Goal: Information Seeking & Learning: Learn about a topic

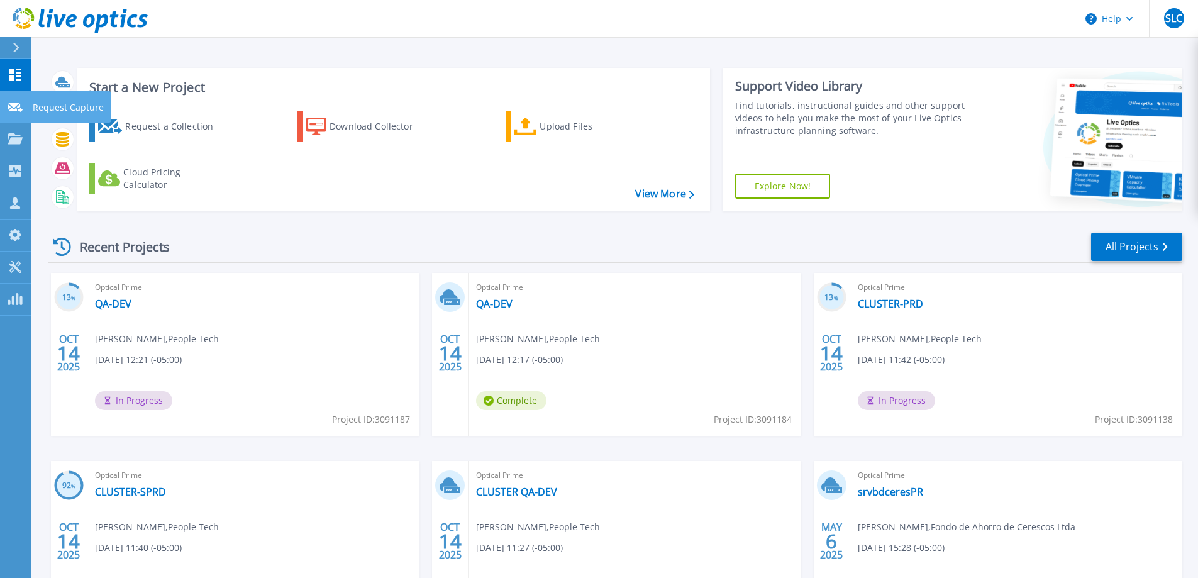
click at [19, 114] on link "Request Capture Request Capture" at bounding box center [15, 107] width 31 height 32
click at [18, 138] on icon at bounding box center [15, 138] width 15 height 11
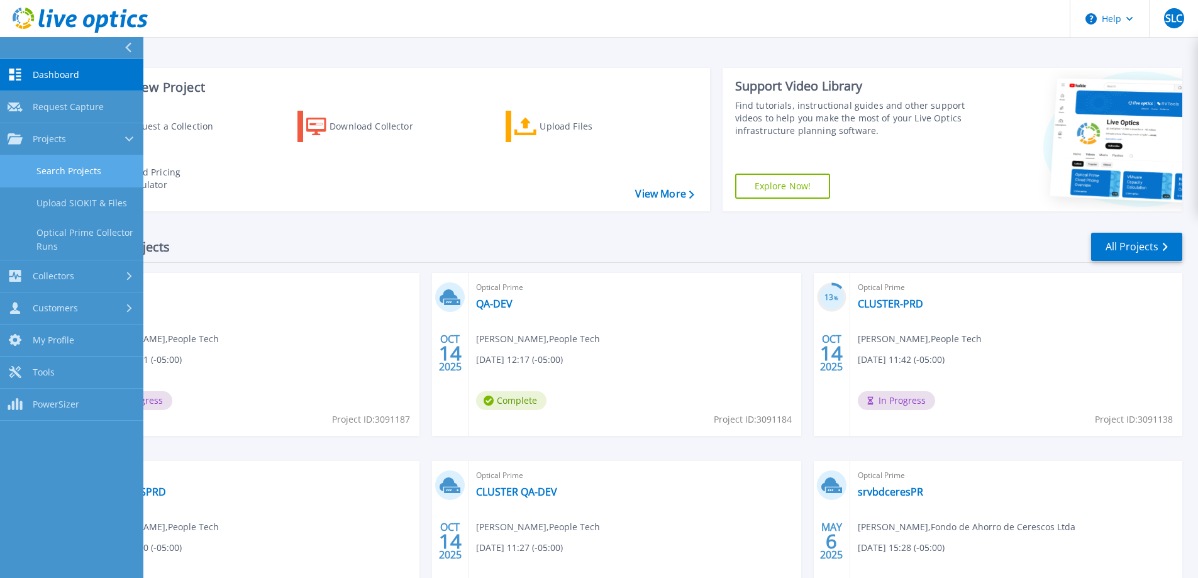
click at [35, 165] on link "Search Projects" at bounding box center [71, 171] width 143 height 32
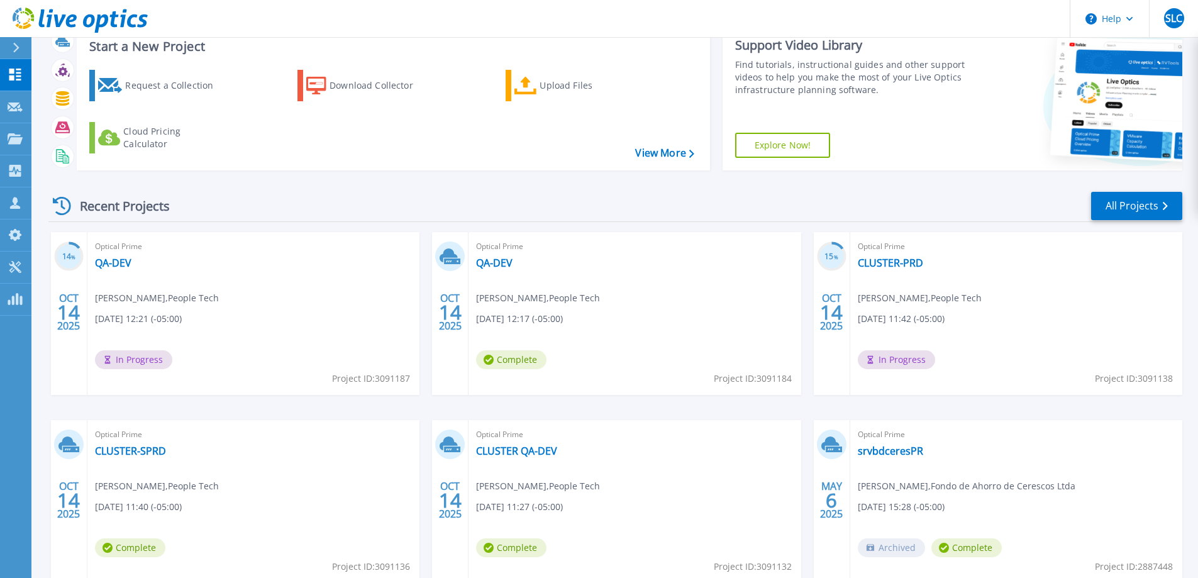
scroll to position [63, 0]
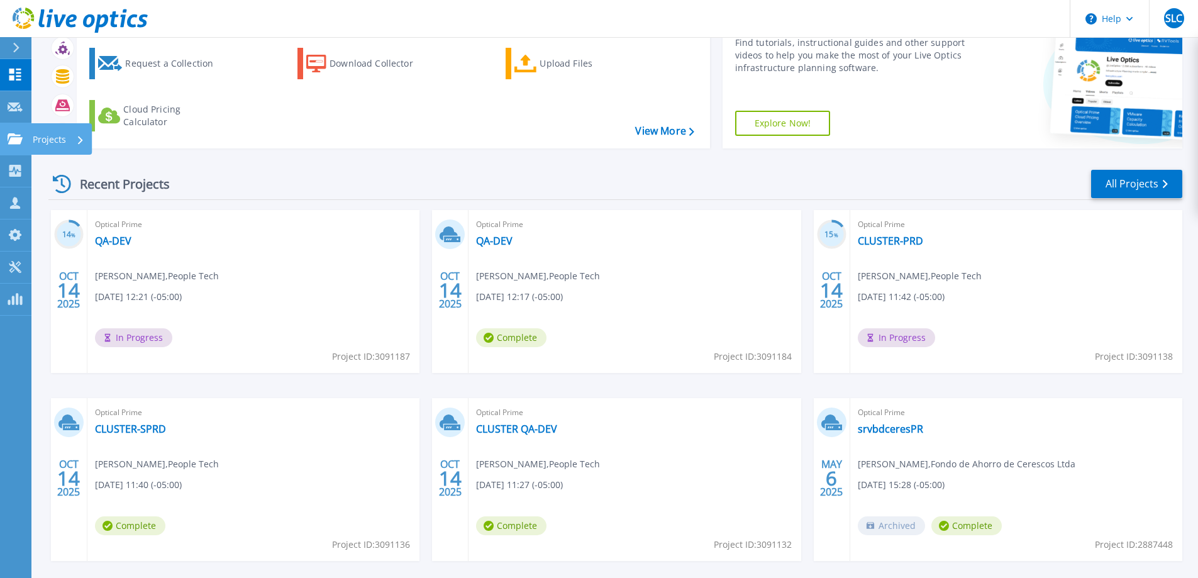
click at [20, 145] on link "Projects Projects" at bounding box center [15, 139] width 31 height 32
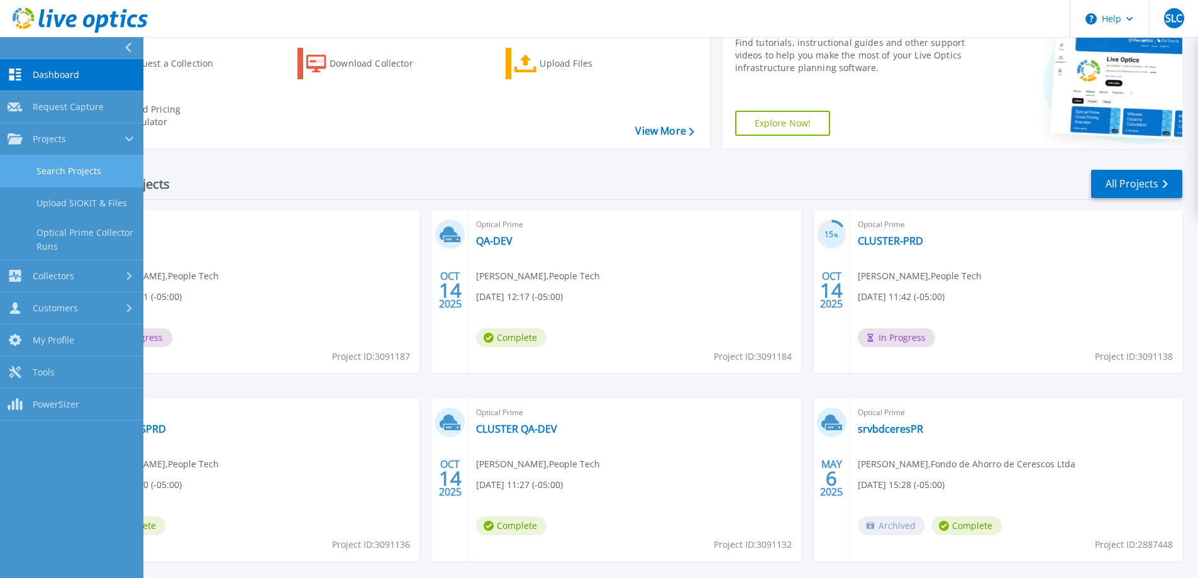
click at [36, 173] on link "Search Projects" at bounding box center [71, 171] width 143 height 32
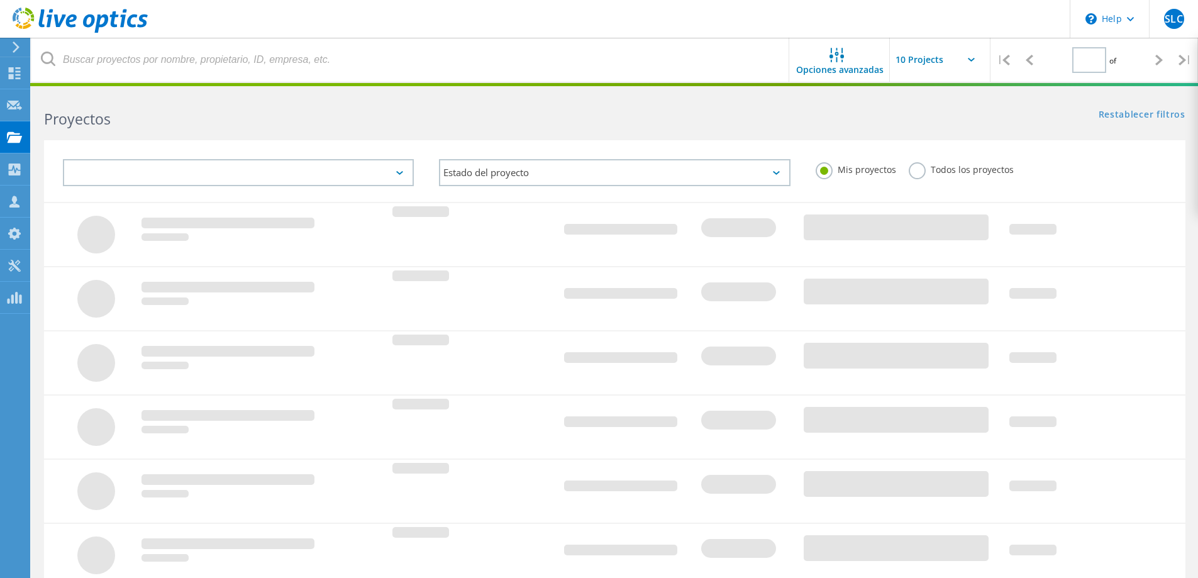
type input "1"
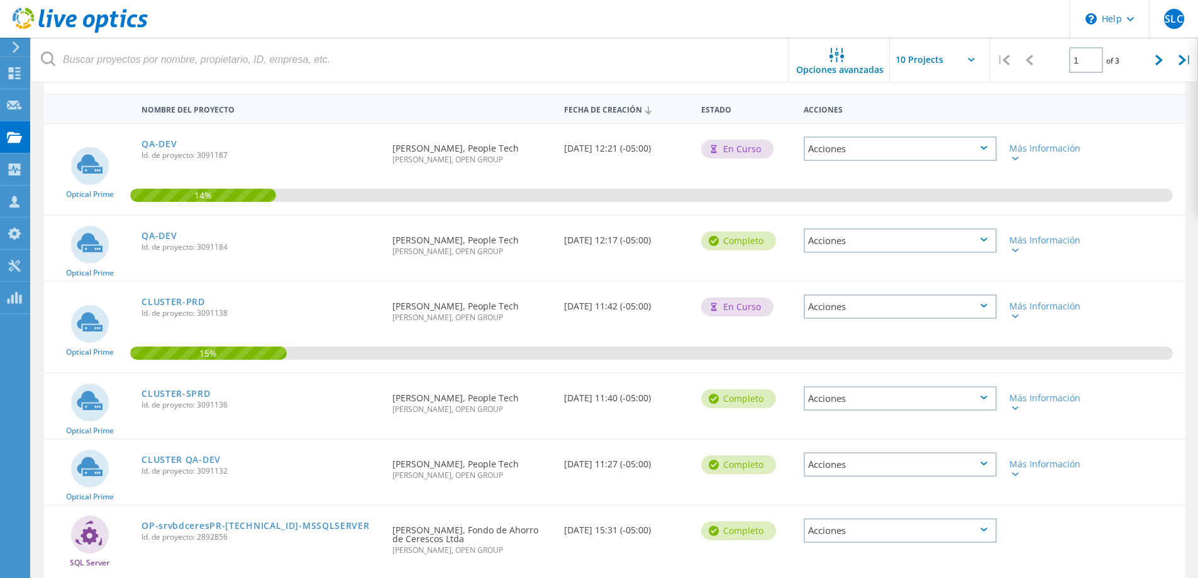
scroll to position [126, 0]
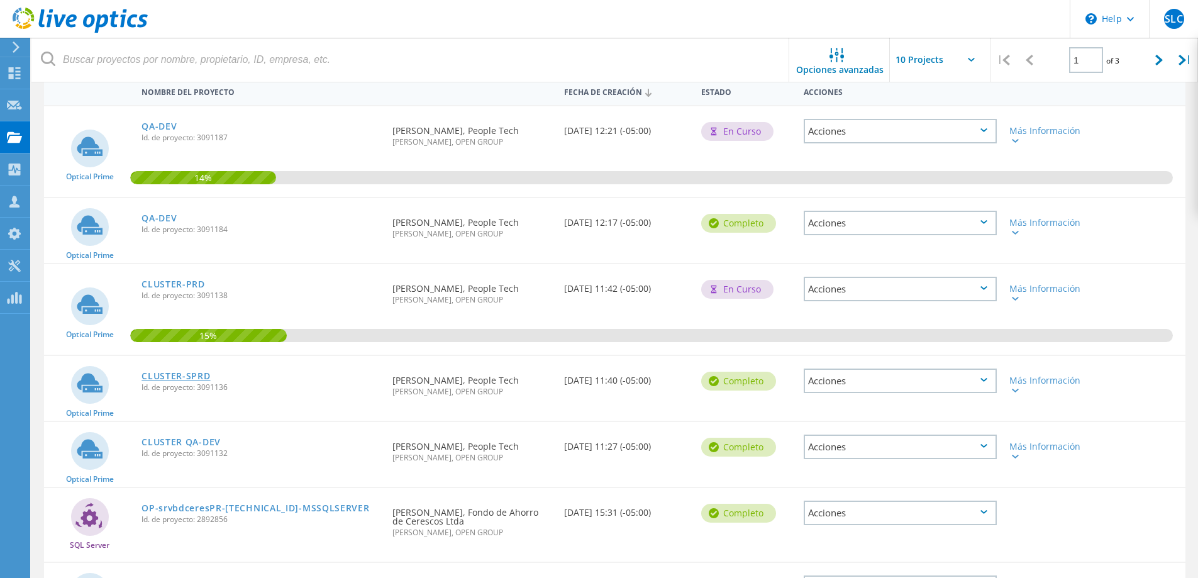
click at [189, 377] on link "CLUSTER-SPRD" at bounding box center [175, 376] width 69 height 9
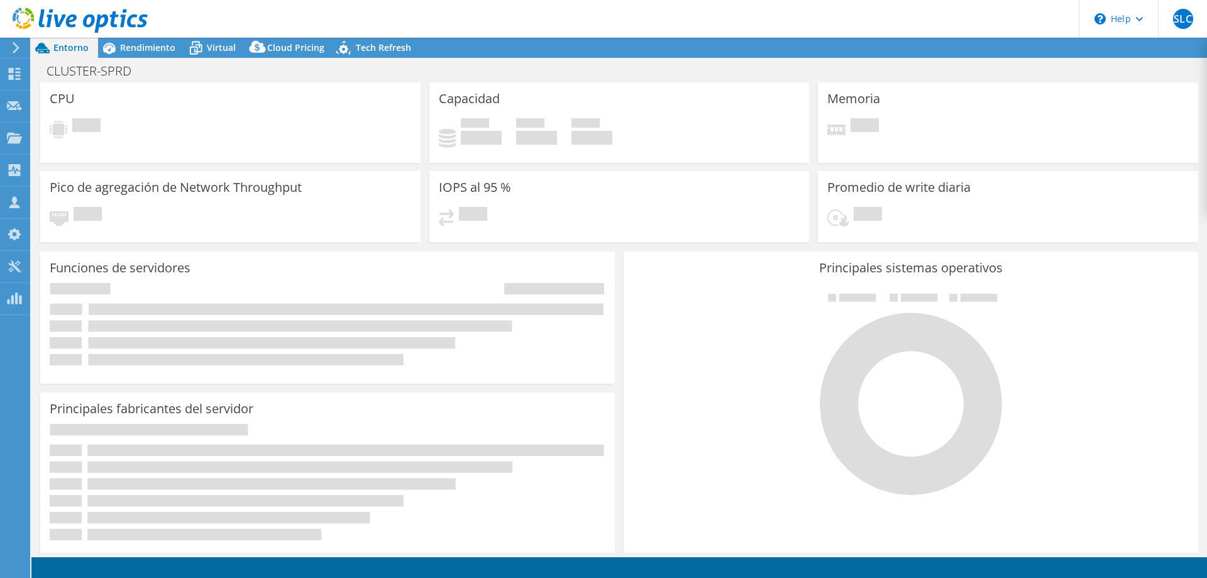
select select "USD"
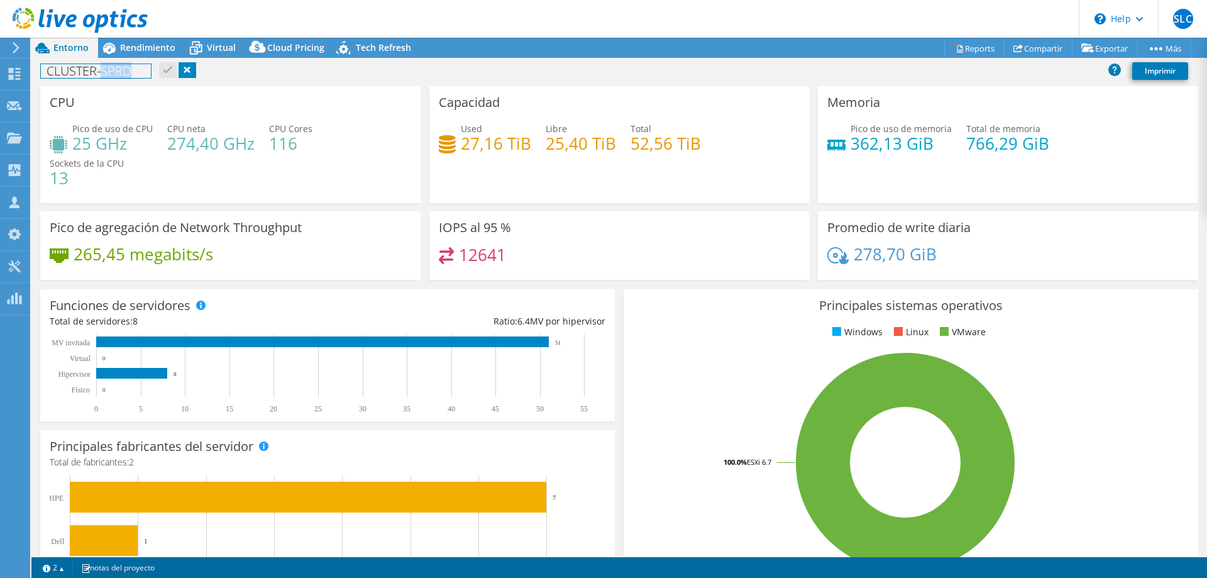
drag, startPoint x: 103, startPoint y: 69, endPoint x: 130, endPoint y: 70, distance: 26.4
click at [130, 70] on h1 "CLUSTER-SPRD" at bounding box center [96, 71] width 110 height 14
click at [258, 78] on div "CLUSTER-SPRD Imprimir" at bounding box center [619, 70] width 1176 height 23
click at [132, 48] on span "Rendimiento" at bounding box center [147, 48] width 55 height 12
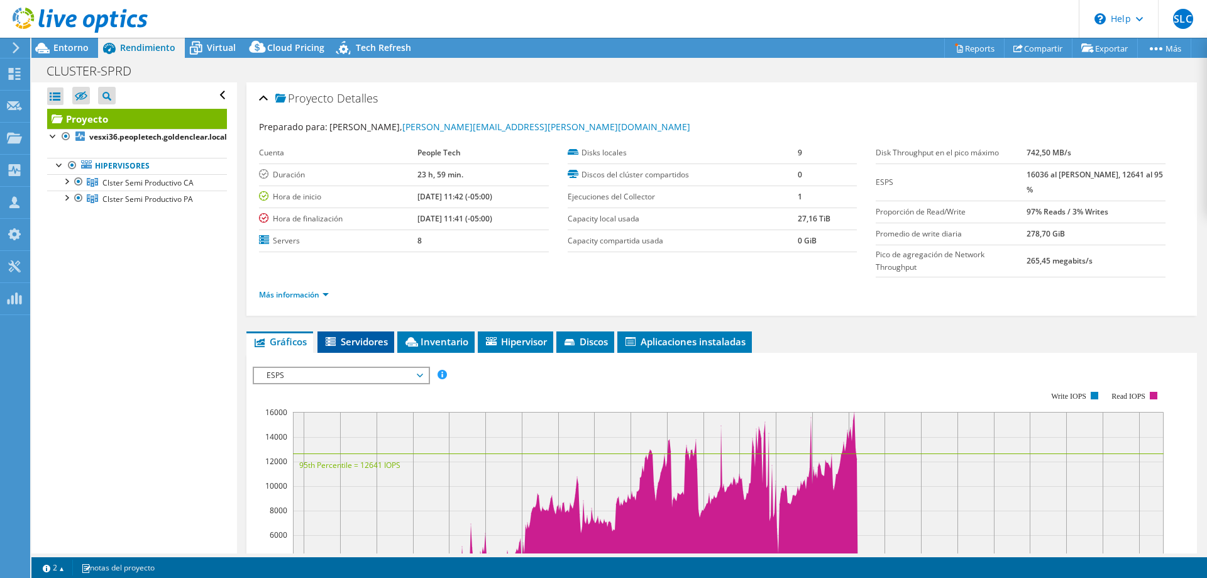
click at [380, 349] on li "Servidores" at bounding box center [356, 341] width 77 height 21
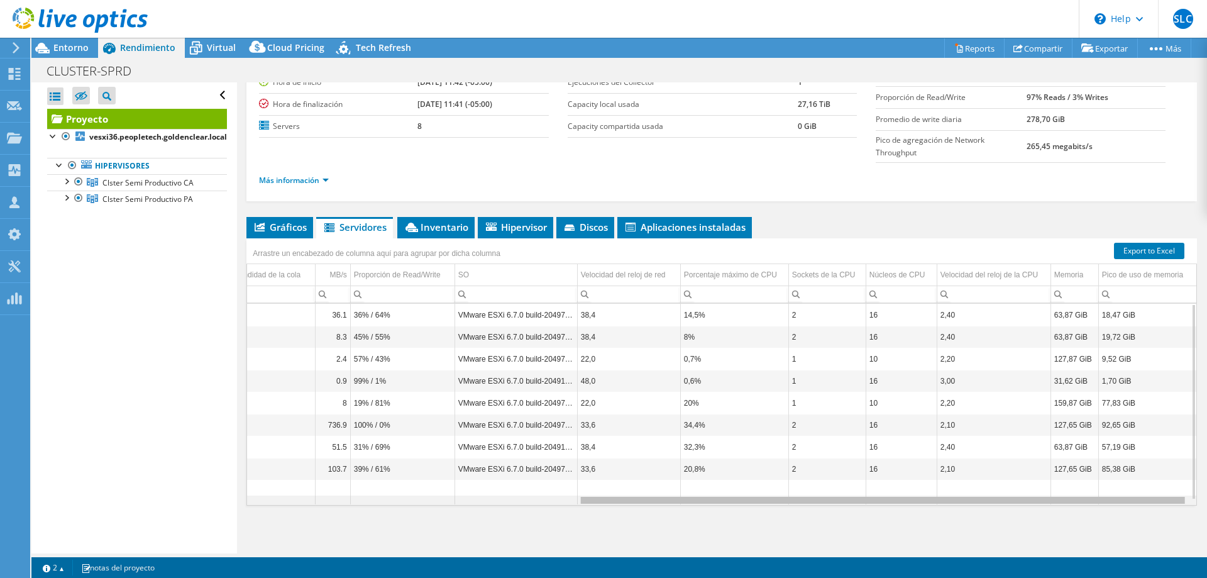
scroll to position [0, 504]
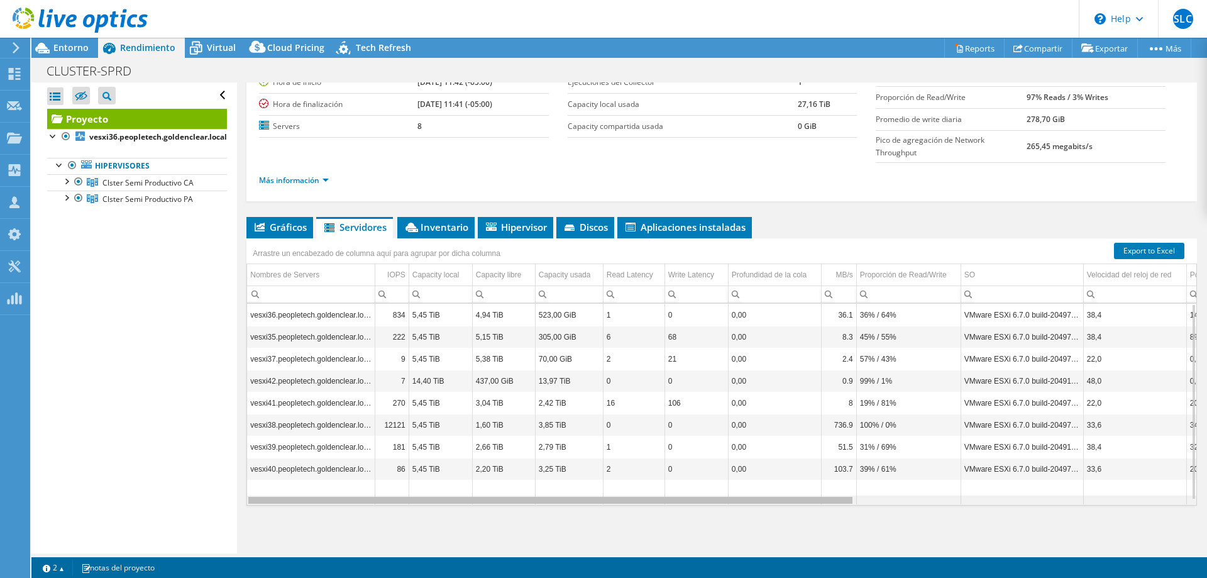
drag, startPoint x: 384, startPoint y: 502, endPoint x: 435, endPoint y: 504, distance: 51.0
click at [435, 504] on body "SLC Asociado de canal Sebastian Londoño Camargo slondono@opengroupsa.com OPEN G…" at bounding box center [603, 289] width 1207 height 578
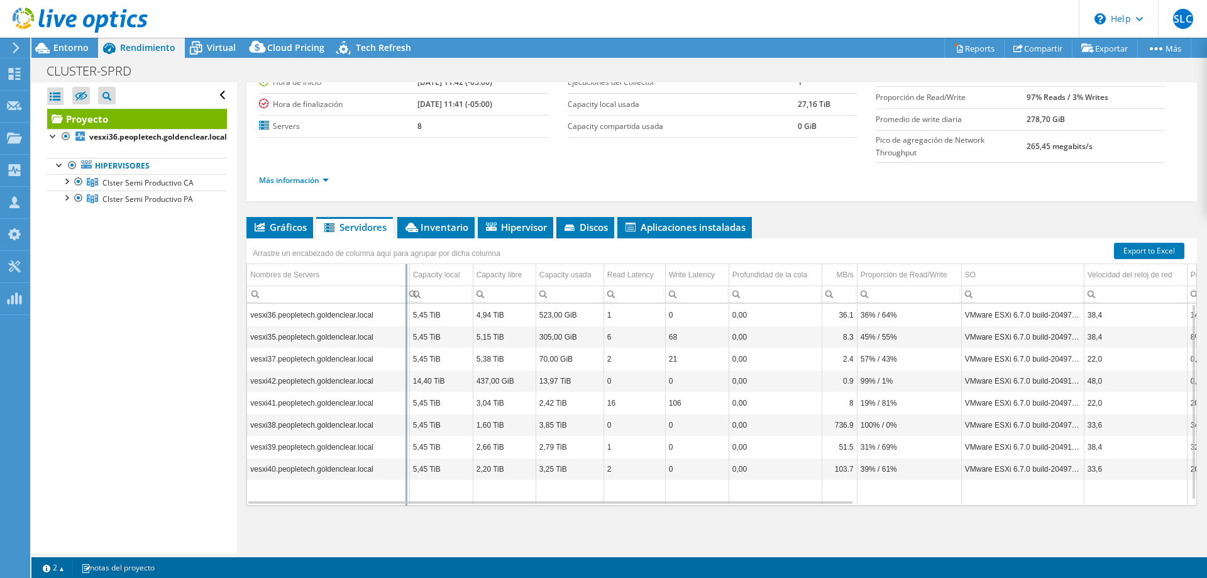
drag, startPoint x: 374, startPoint y: 272, endPoint x: 456, endPoint y: 272, distance: 81.7
click at [456, 272] on div "Arrastre un encabezado de columna aquí para agrupar por dicha columna Nombres d…" at bounding box center [721, 371] width 951 height 267
drag, startPoint x: 406, startPoint y: 273, endPoint x: 384, endPoint y: 273, distance: 22.6
click at [384, 273] on div "Arrastre un encabezado de columna aquí para agrupar por dicha columna Nombres d…" at bounding box center [721, 371] width 951 height 267
click at [441, 234] on li "Inventario" at bounding box center [435, 227] width 77 height 21
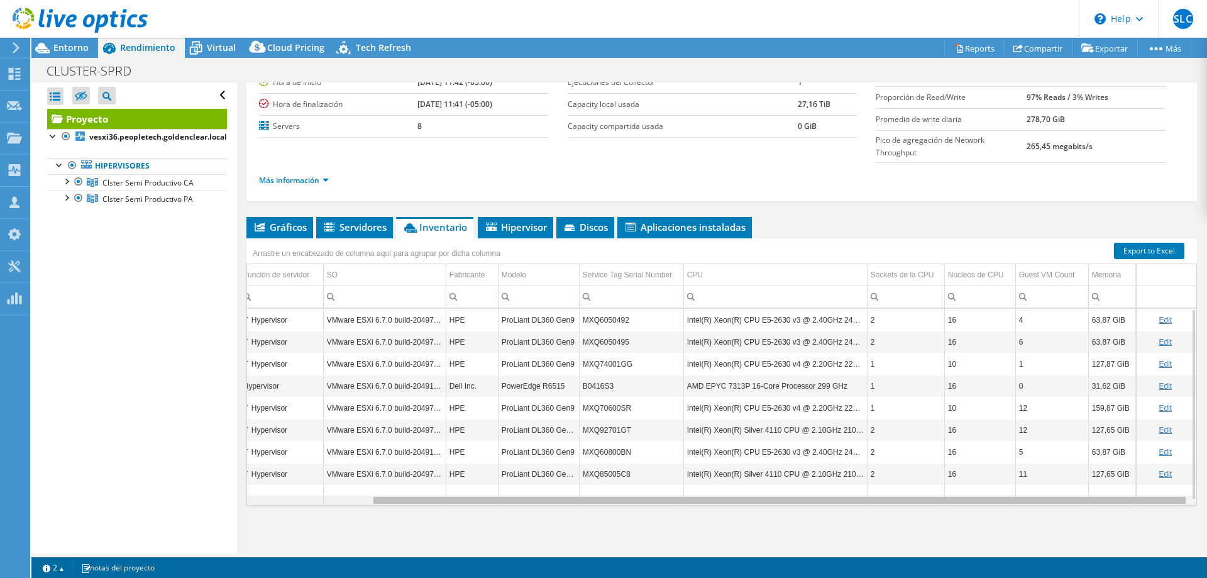
drag, startPoint x: 977, startPoint y: 501, endPoint x: 1157, endPoint y: 493, distance: 180.0
click at [1157, 493] on body "SLC Asociado de canal Sebastian Londoño Camargo slondono@opengroupsa.com OPEN G…" at bounding box center [603, 289] width 1207 height 578
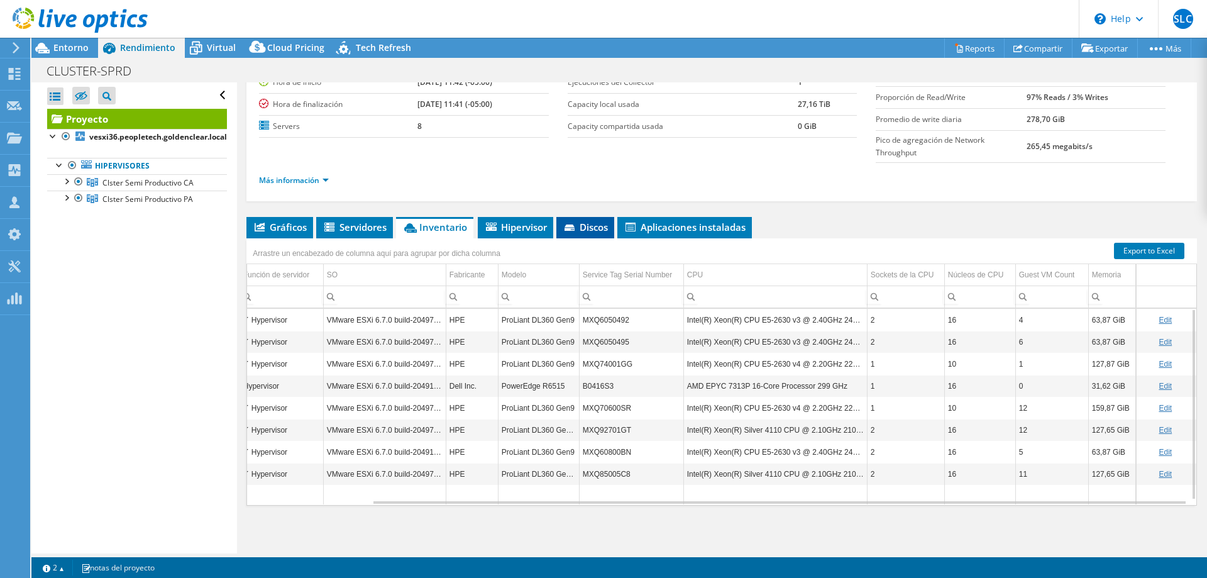
click at [588, 228] on span "Discos" at bounding box center [585, 227] width 45 height 13
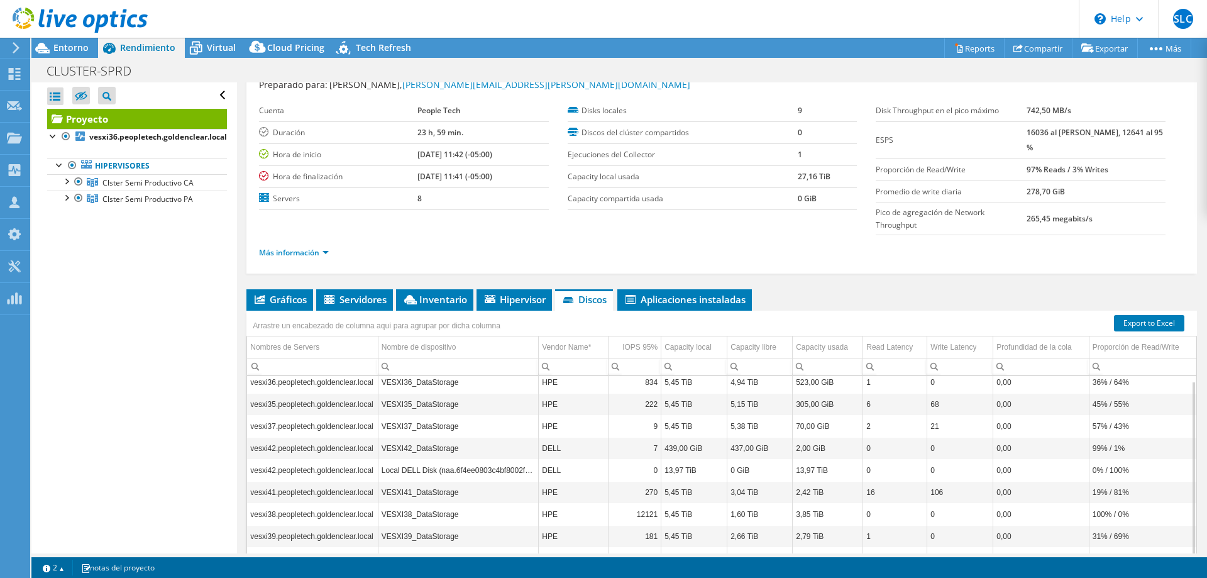
scroll to position [0, 0]
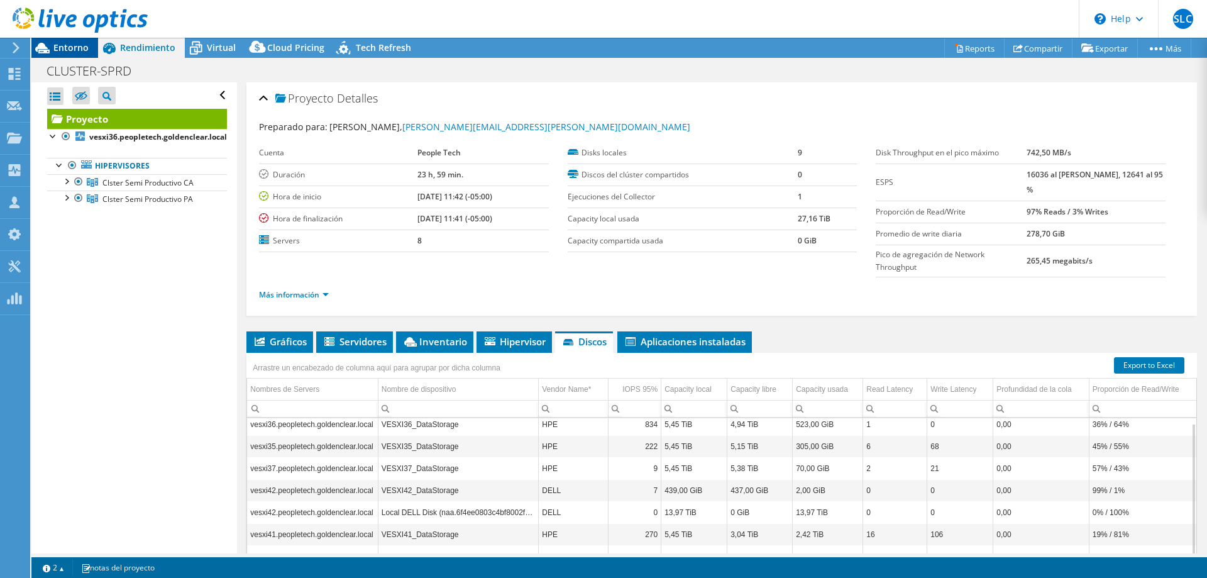
click at [72, 44] on span "Entorno" at bounding box center [70, 48] width 35 height 12
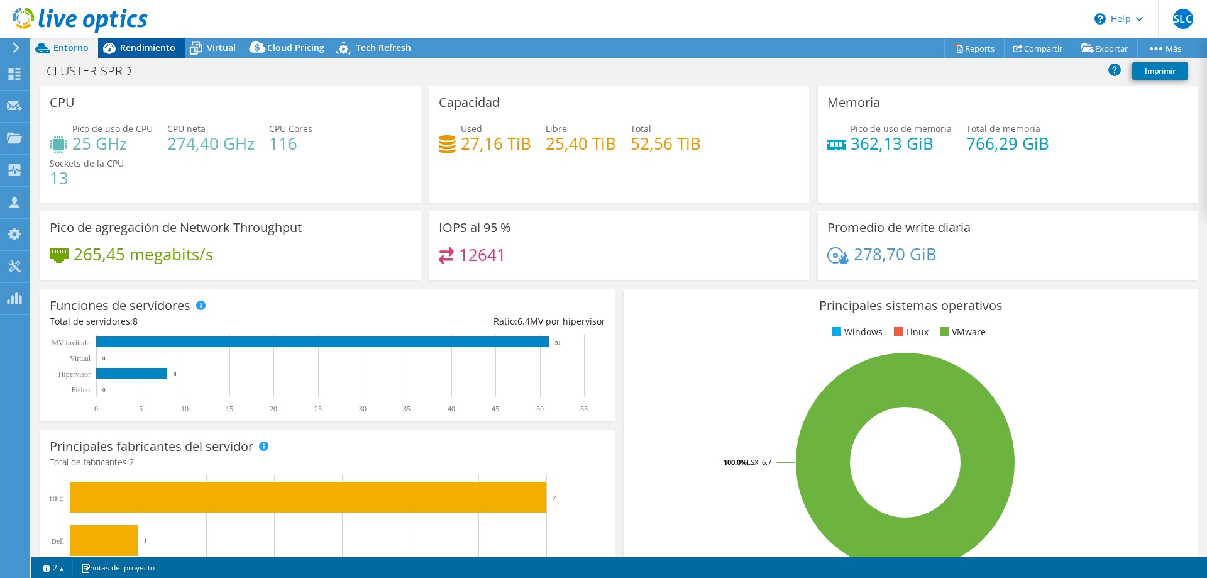
click at [130, 46] on span "Rendimiento" at bounding box center [147, 48] width 55 height 12
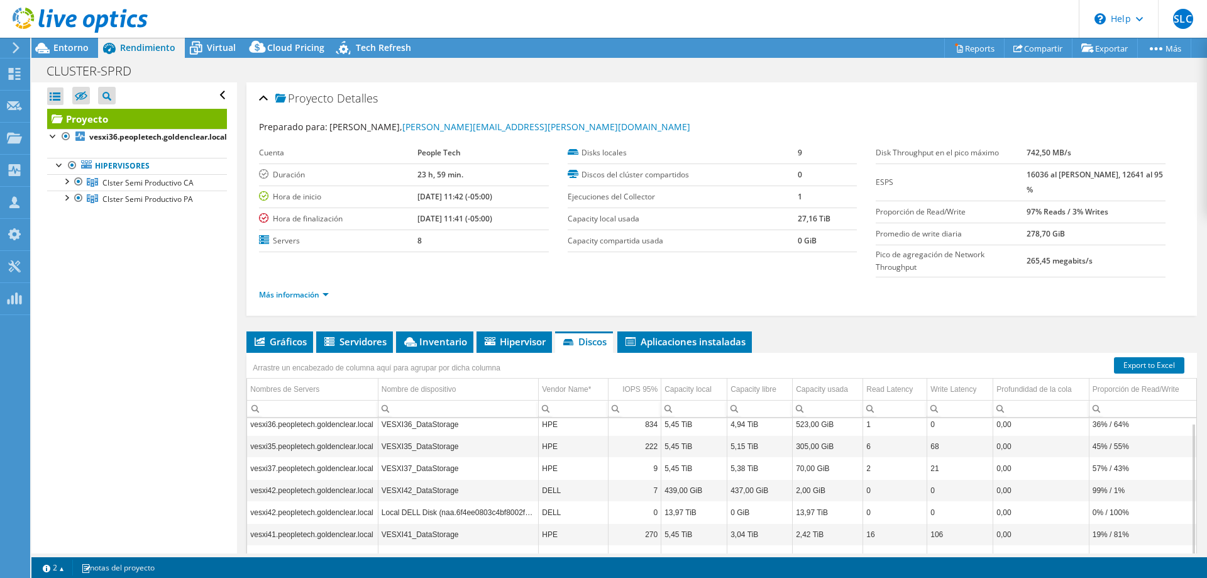
scroll to position [114, 0]
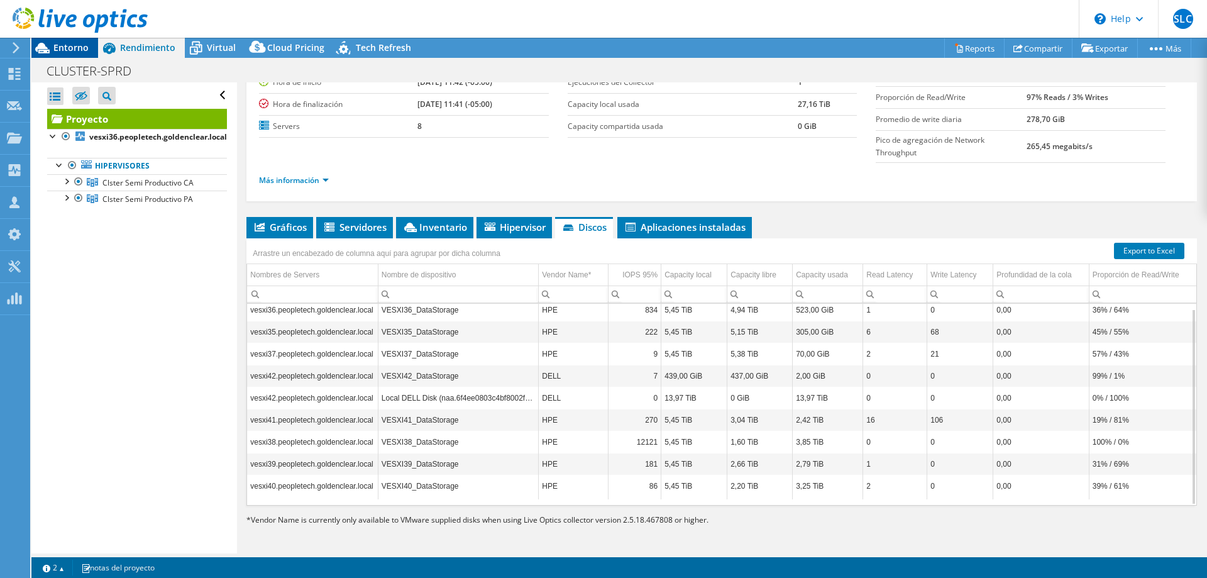
click at [59, 45] on span "Entorno" at bounding box center [70, 48] width 35 height 12
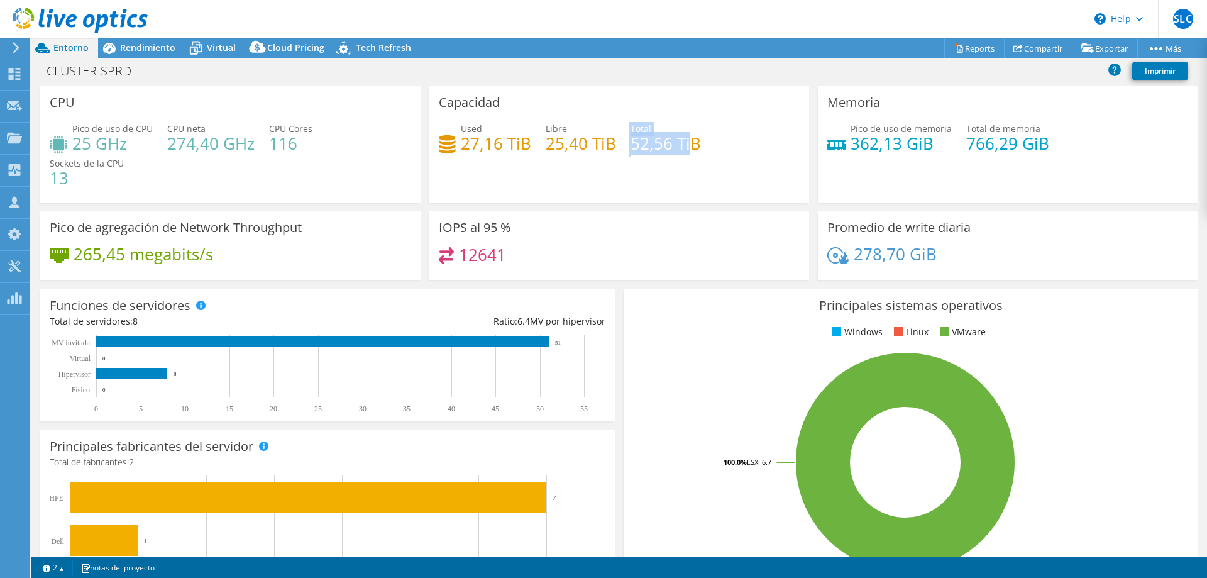
drag, startPoint x: 628, startPoint y: 135, endPoint x: 685, endPoint y: 150, distance: 59.0
click at [685, 150] on div "Used 27,16 TiB Libre 25,40 TiB Total 52,56 TiB" at bounding box center [620, 142] width 362 height 41
drag, startPoint x: 460, startPoint y: 136, endPoint x: 524, endPoint y: 140, distance: 63.6
click at [524, 140] on h4 "27,16 TiB" at bounding box center [496, 143] width 70 height 14
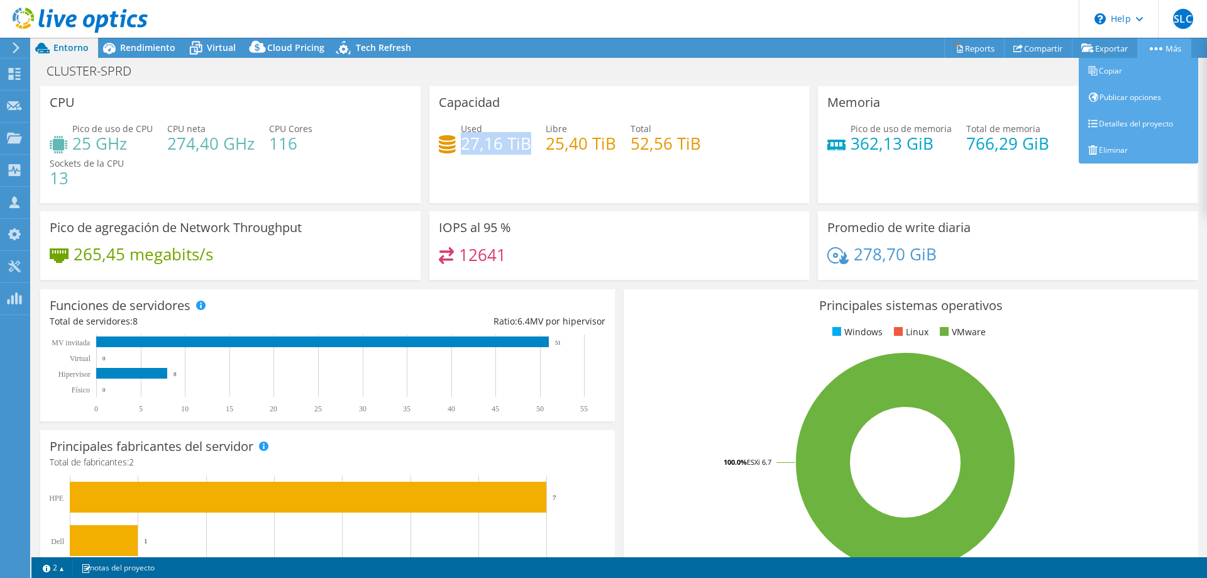
click at [1152, 47] on icon at bounding box center [1156, 48] width 13 height 3
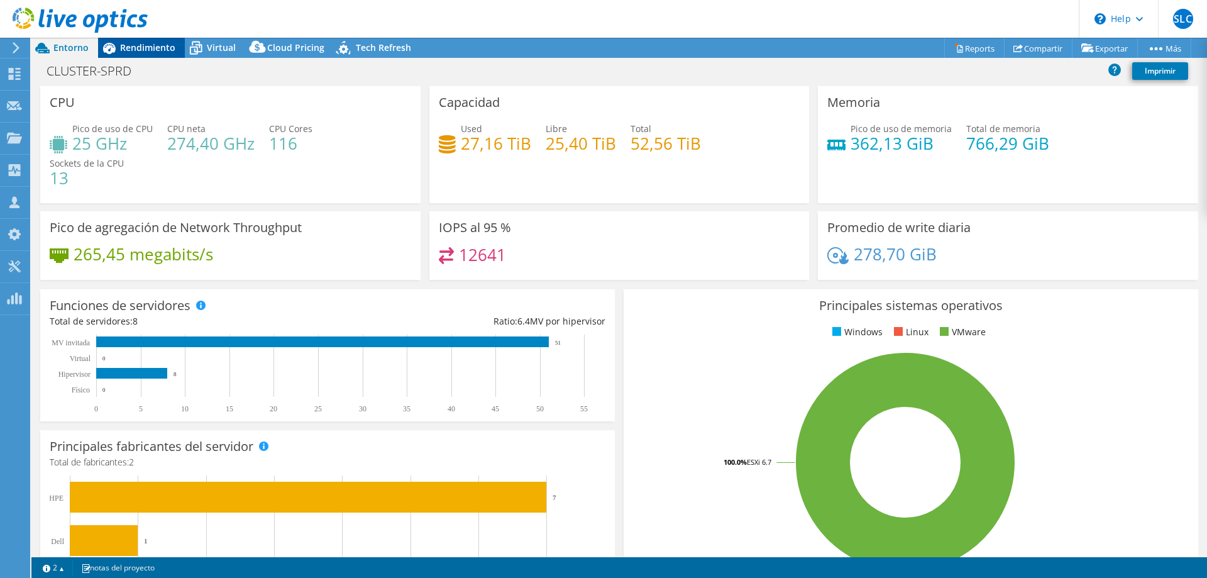
click at [123, 54] on div "Rendimiento" at bounding box center [141, 48] width 87 height 20
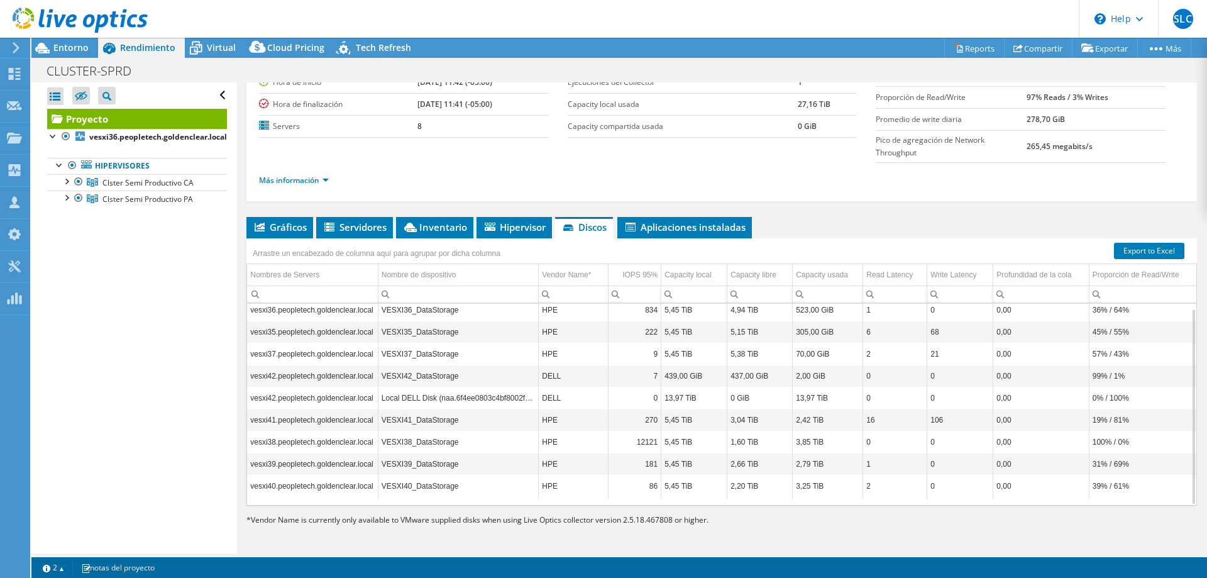
click at [581, 455] on td "HPE" at bounding box center [574, 464] width 70 height 22
drag, startPoint x: 464, startPoint y: 455, endPoint x: 128, endPoint y: 406, distance: 339.4
click at [120, 407] on div "Abrir todo Cerrar todo Ocultar nodos excluidos Filtro de árbol del proyecto" at bounding box center [133, 317] width 205 height 471
click at [448, 225] on span "Inventario" at bounding box center [434, 227] width 65 height 13
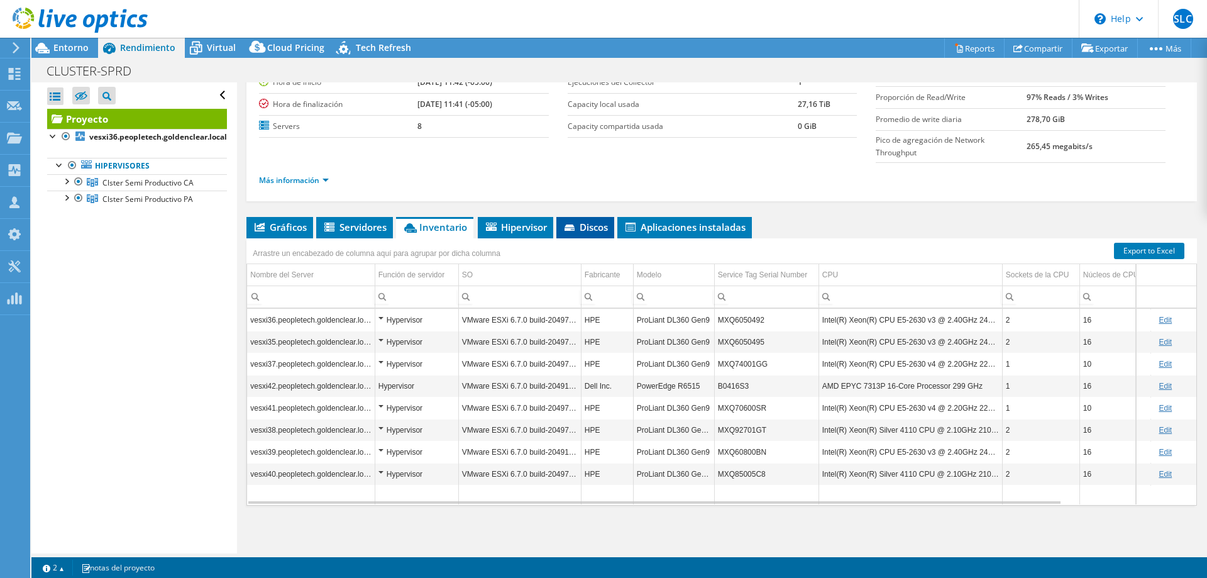
click at [592, 228] on span "Discos" at bounding box center [585, 227] width 45 height 13
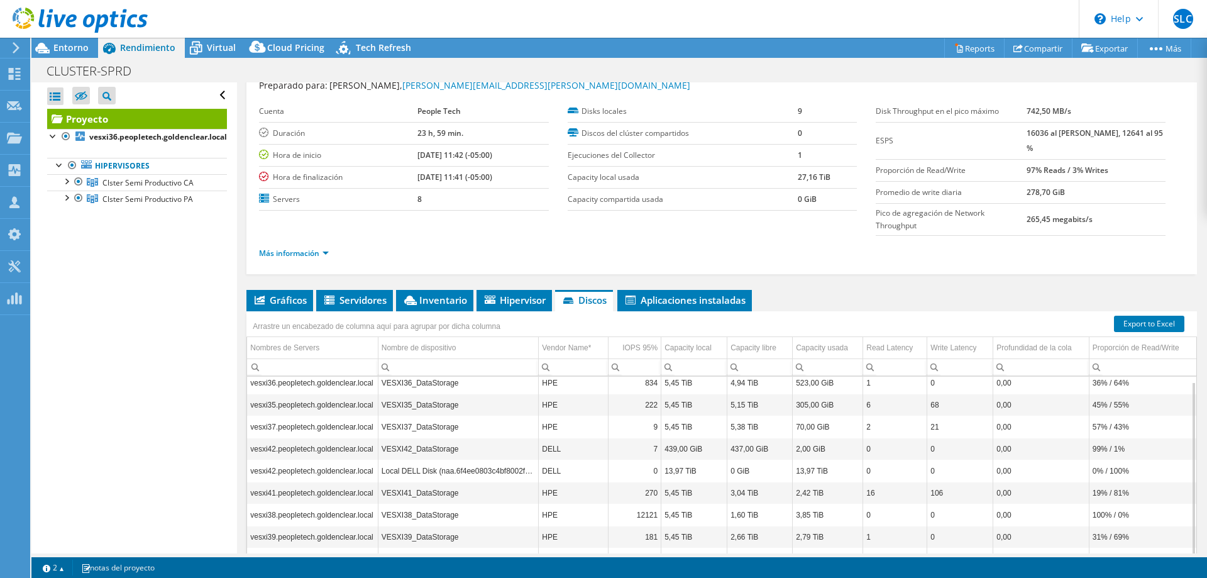
scroll to position [63, 0]
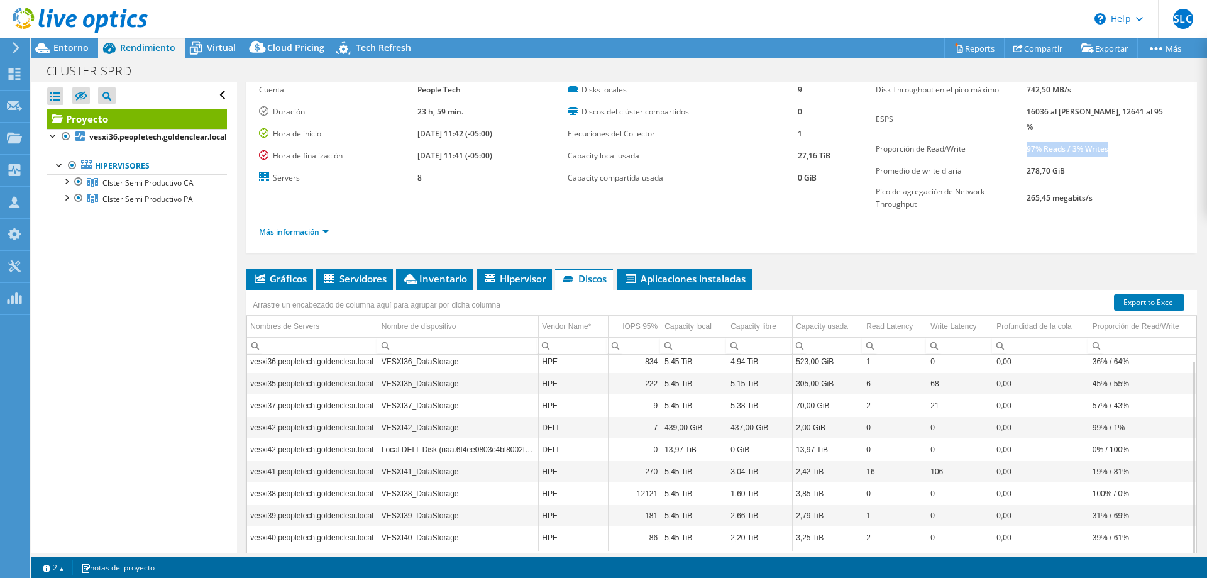
drag, startPoint x: 1027, startPoint y: 152, endPoint x: 1109, endPoint y: 153, distance: 81.8
click at [1109, 153] on td "97% Reads / 3% Writes" at bounding box center [1096, 149] width 139 height 22
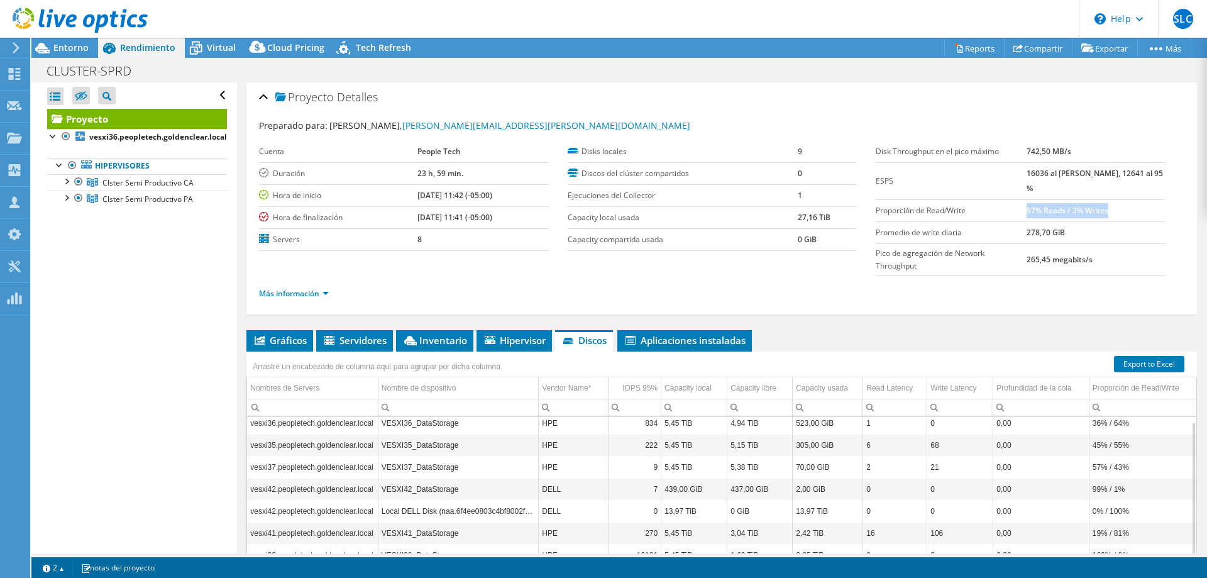
scroll to position [0, 0]
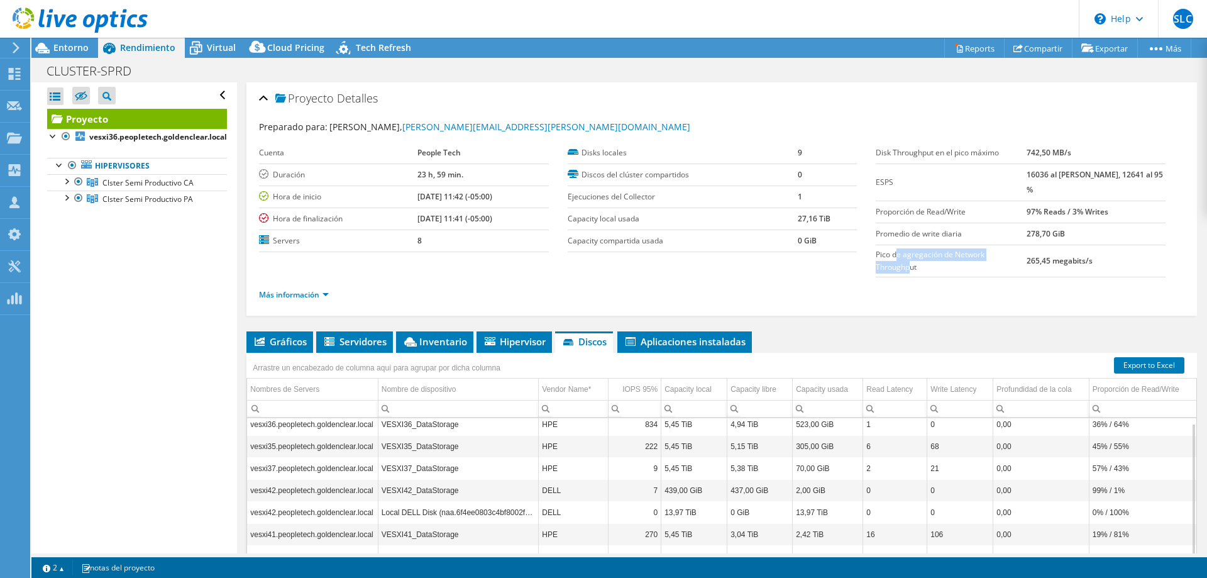
drag, startPoint x: 893, startPoint y: 257, endPoint x: 902, endPoint y: 261, distance: 10.4
click at [902, 261] on label "Pico de agregación de Network Throughput" at bounding box center [951, 260] width 150 height 25
click at [899, 268] on label "Pico de agregación de Network Throughput" at bounding box center [951, 260] width 150 height 25
drag, startPoint x: 869, startPoint y: 255, endPoint x: 1023, endPoint y: 257, distance: 154.1
click at [1023, 257] on section "Preparado para: Carlos Castillo, carlos.castillo@peopletech.com.co Cuenta Peopl…" at bounding box center [722, 216] width 926 height 192
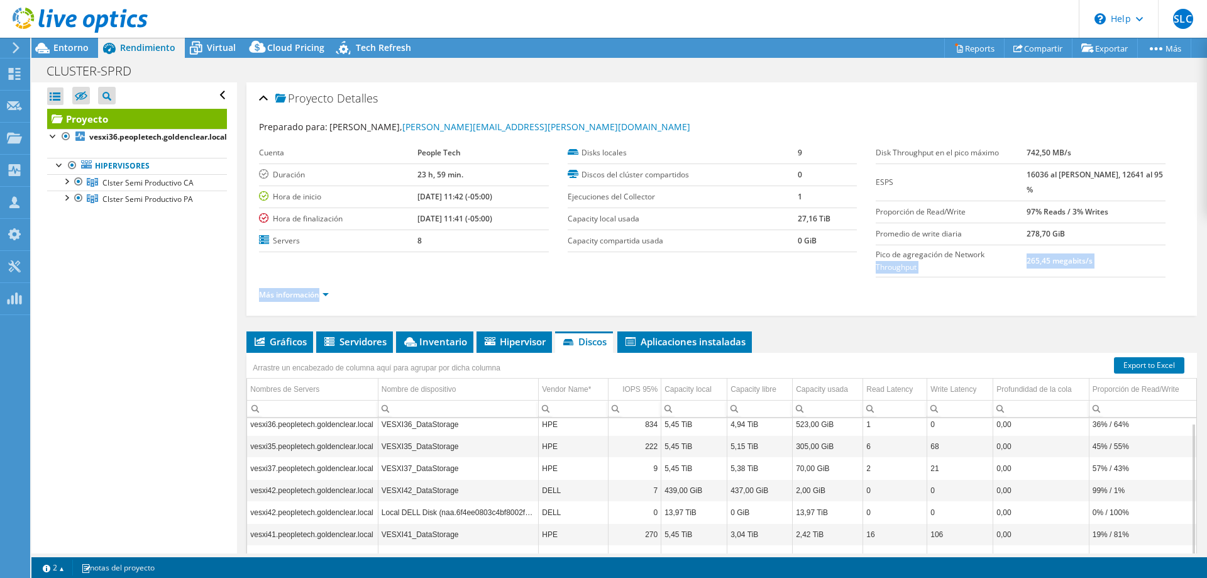
click at [1029, 267] on td "265,45 megabits/s" at bounding box center [1096, 261] width 139 height 32
drag, startPoint x: 1029, startPoint y: 264, endPoint x: 1079, endPoint y: 264, distance: 50.3
click at [1079, 264] on b "265,45 megabits/s" at bounding box center [1060, 260] width 66 height 11
click at [1064, 271] on td "265,45 megabits/s" at bounding box center [1096, 261] width 139 height 32
click at [298, 346] on span "Gráficos" at bounding box center [280, 341] width 54 height 13
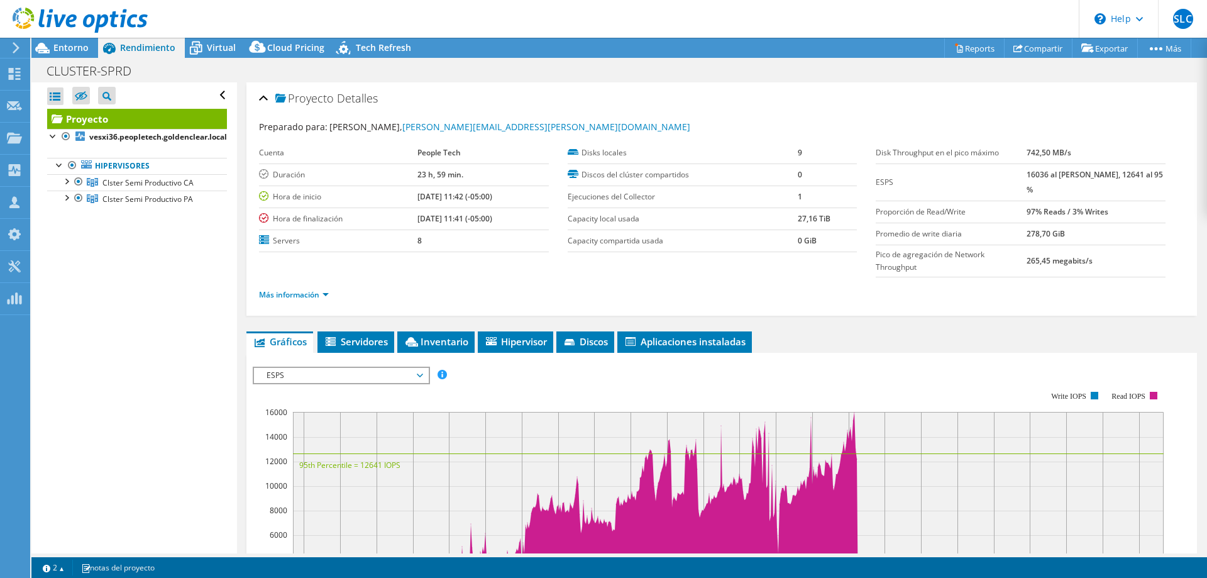
click at [363, 384] on rect at bounding box center [708, 500] width 911 height 252
click at [363, 377] on span "ESPS" at bounding box center [341, 375] width 162 height 15
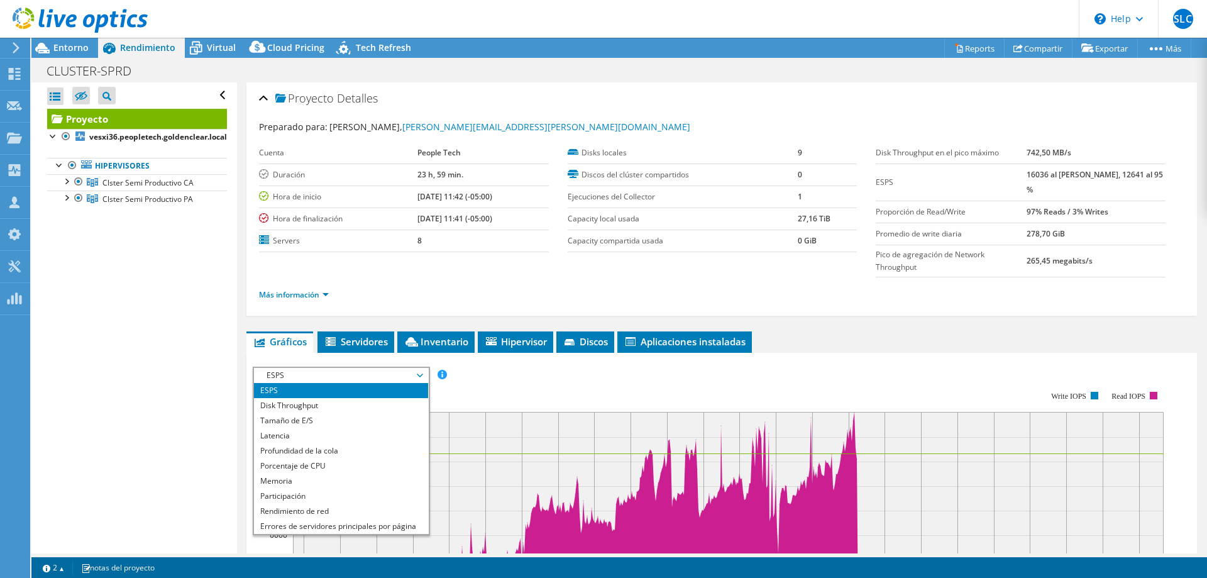
drag, startPoint x: 1024, startPoint y: 208, endPoint x: 1118, endPoint y: 214, distance: 93.9
click at [1118, 214] on tr "Proporción de Read/Write 97% Reads / 3% Writes" at bounding box center [1021, 212] width 290 height 22
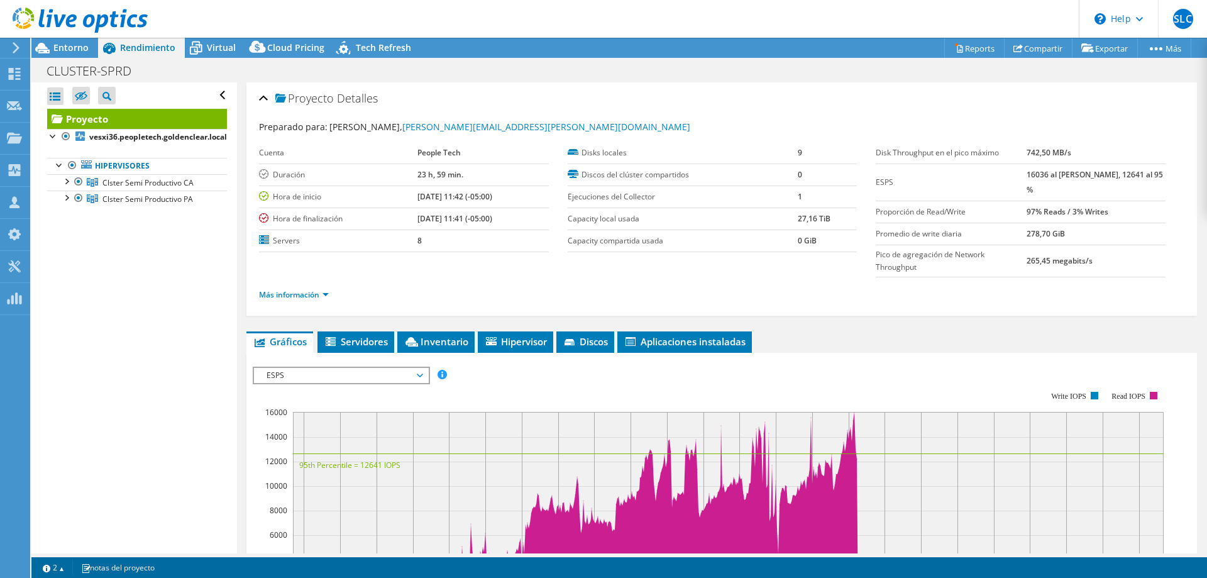
click at [338, 376] on span "ESPS" at bounding box center [341, 375] width 162 height 15
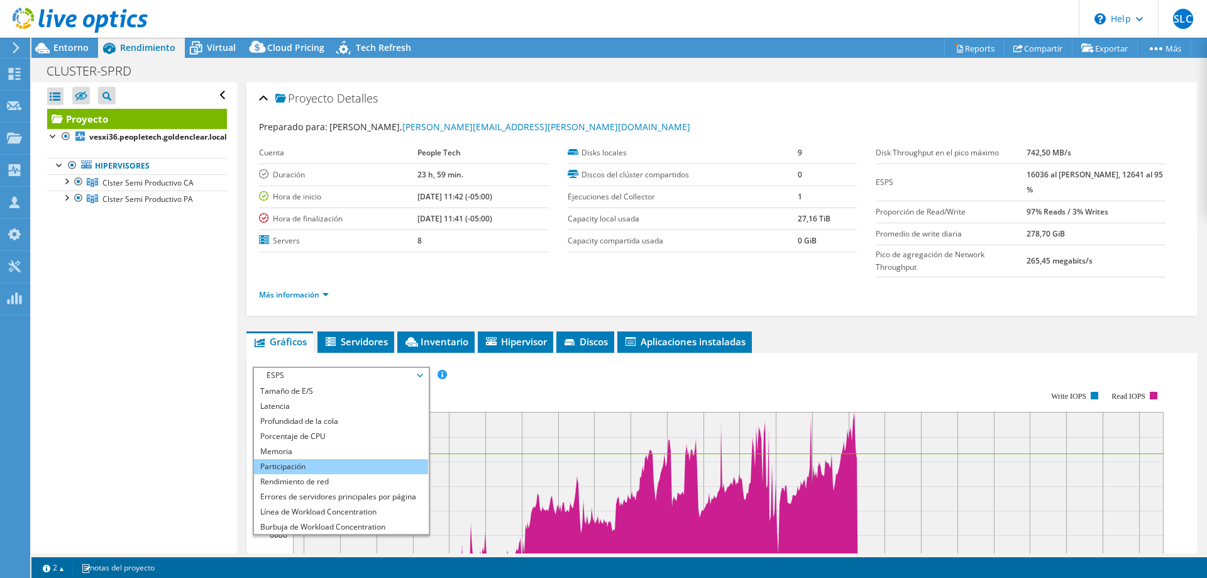
scroll to position [45, 0]
click at [337, 463] on li "Rendimiento de red" at bounding box center [341, 465] width 174 height 15
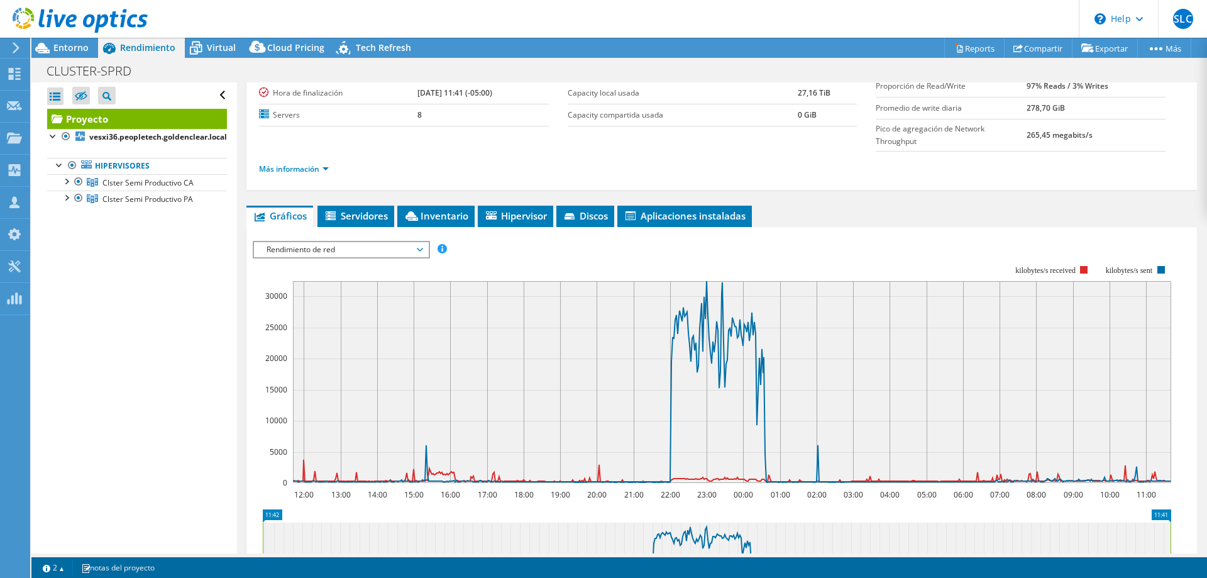
scroll to position [189, 0]
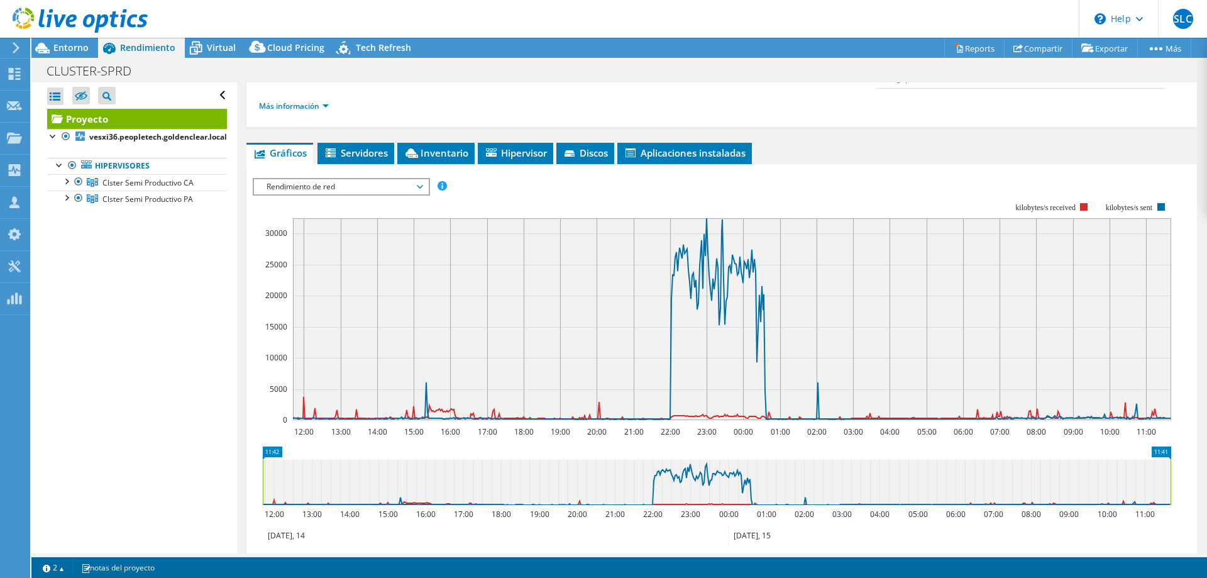
click at [410, 174] on div "ESPS Disk Throughput Tamaño de E/S Latencia Profundidad de la cola Porcentaje d…" at bounding box center [722, 390] width 938 height 436
click at [411, 182] on span "Rendimiento de red" at bounding box center [341, 186] width 162 height 15
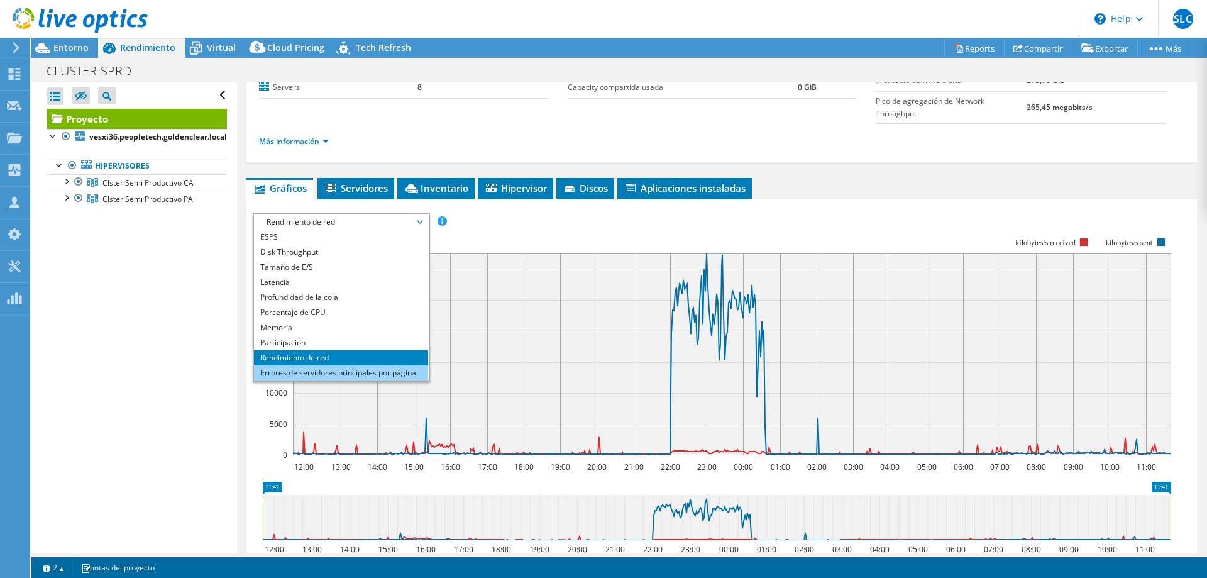
scroll to position [126, 0]
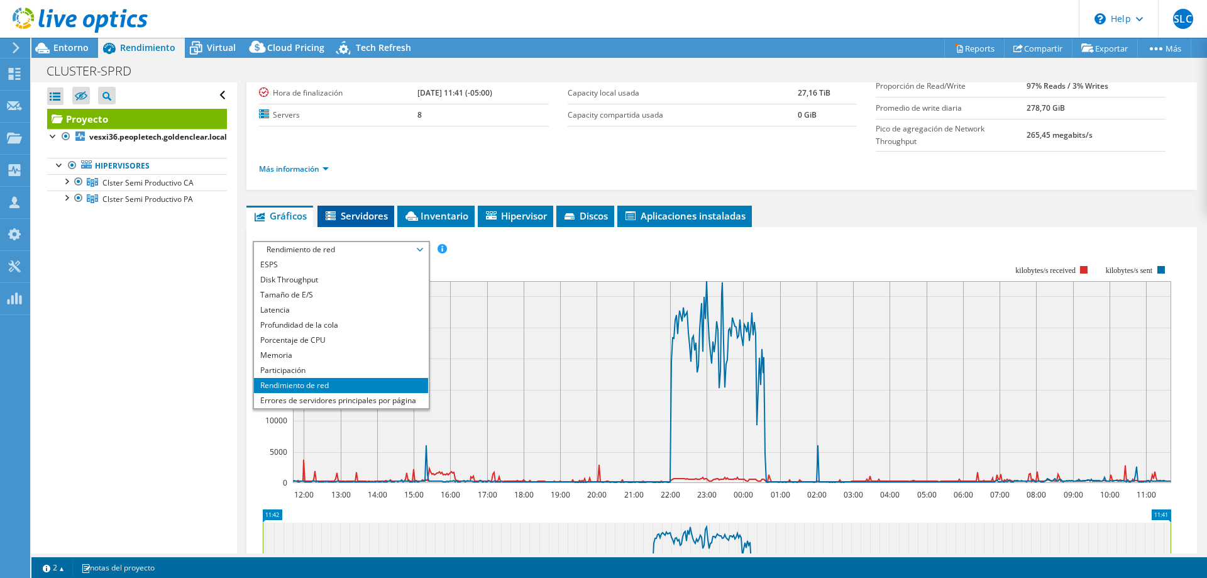
click at [372, 221] on span "Servidores" at bounding box center [356, 215] width 64 height 13
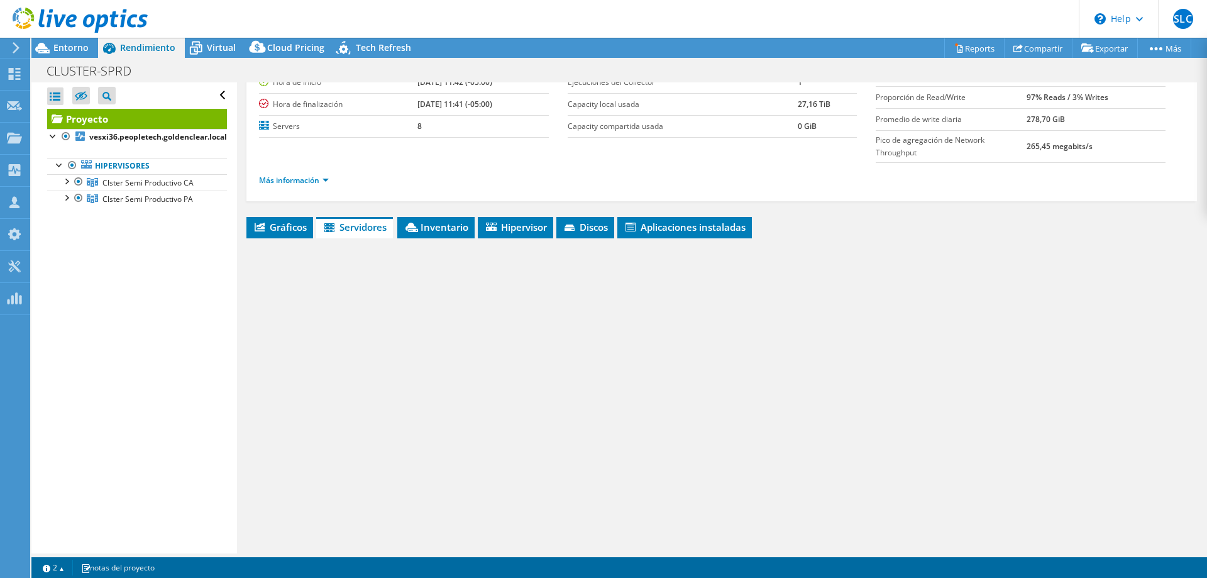
scroll to position [114, 0]
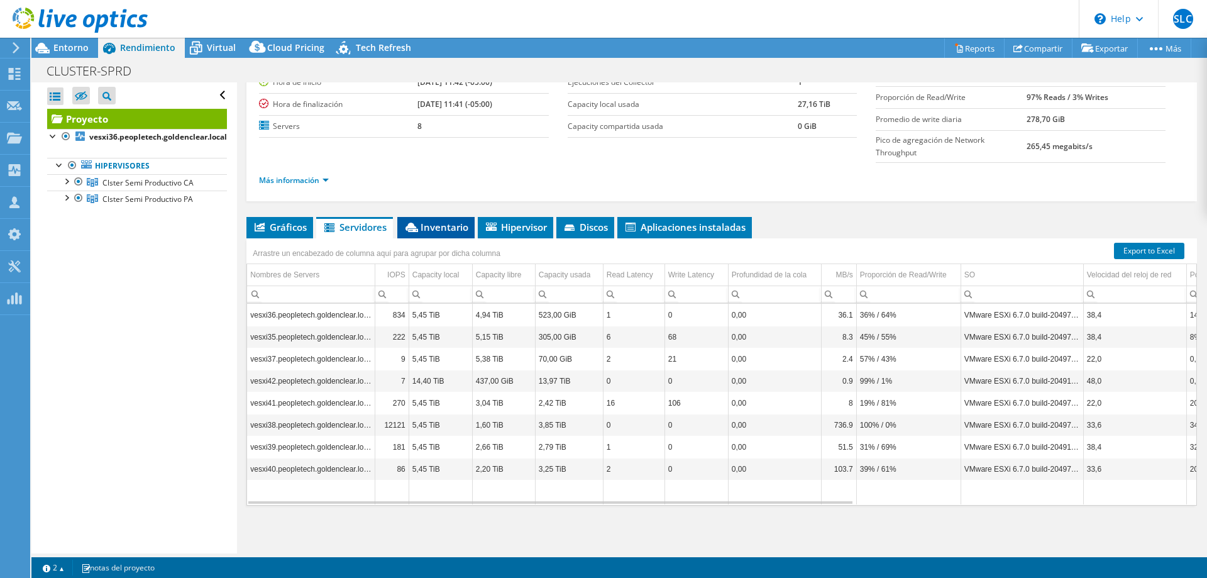
click at [431, 230] on span "Inventario" at bounding box center [436, 227] width 65 height 13
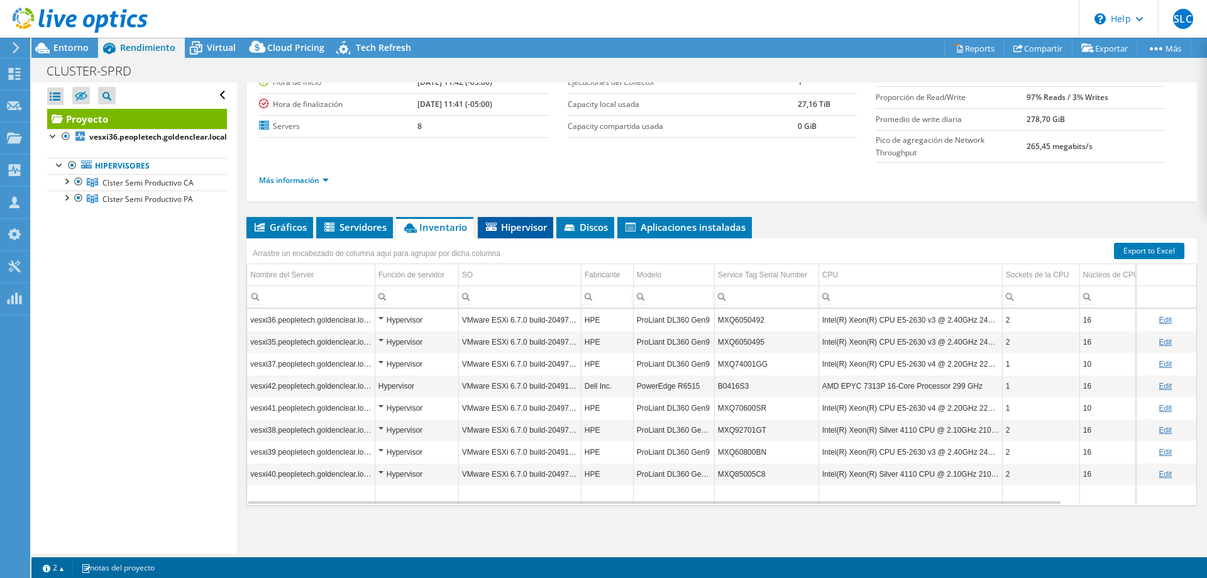
click at [530, 229] on span "Hipervisor" at bounding box center [515, 227] width 63 height 13
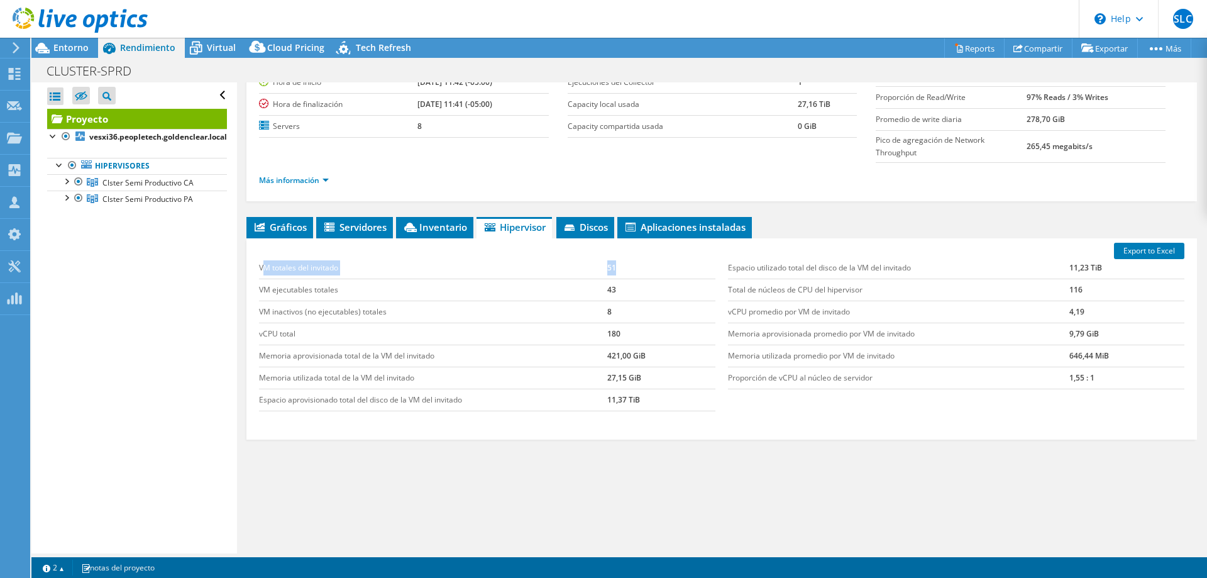
drag, startPoint x: 626, startPoint y: 269, endPoint x: 263, endPoint y: 274, distance: 362.9
click at [263, 274] on tr "VM totales del invitado 51" at bounding box center [487, 268] width 457 height 22
click at [263, 274] on td "VM totales del invitado" at bounding box center [433, 268] width 348 height 22
drag, startPoint x: 258, startPoint y: 269, endPoint x: 624, endPoint y: 312, distance: 368.5
click at [624, 312] on div "VM totales del invitado 51 VM ejecutables totales 43 VM inactivos (no ejecutabl…" at bounding box center [487, 334] width 469 height 179
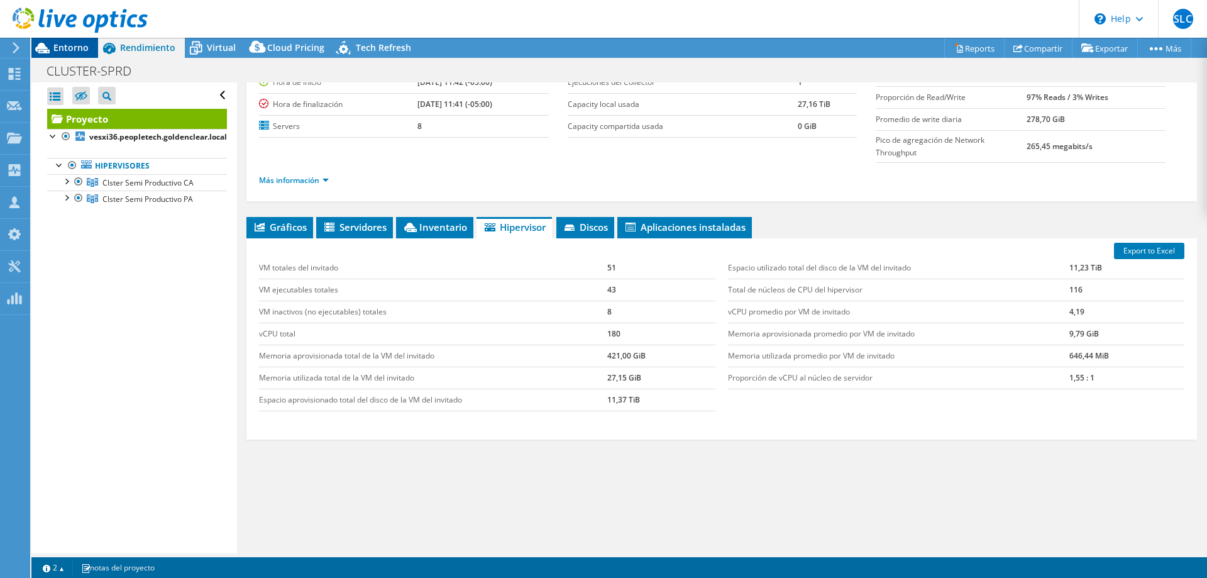
click at [66, 45] on span "Entorno" at bounding box center [70, 48] width 35 height 12
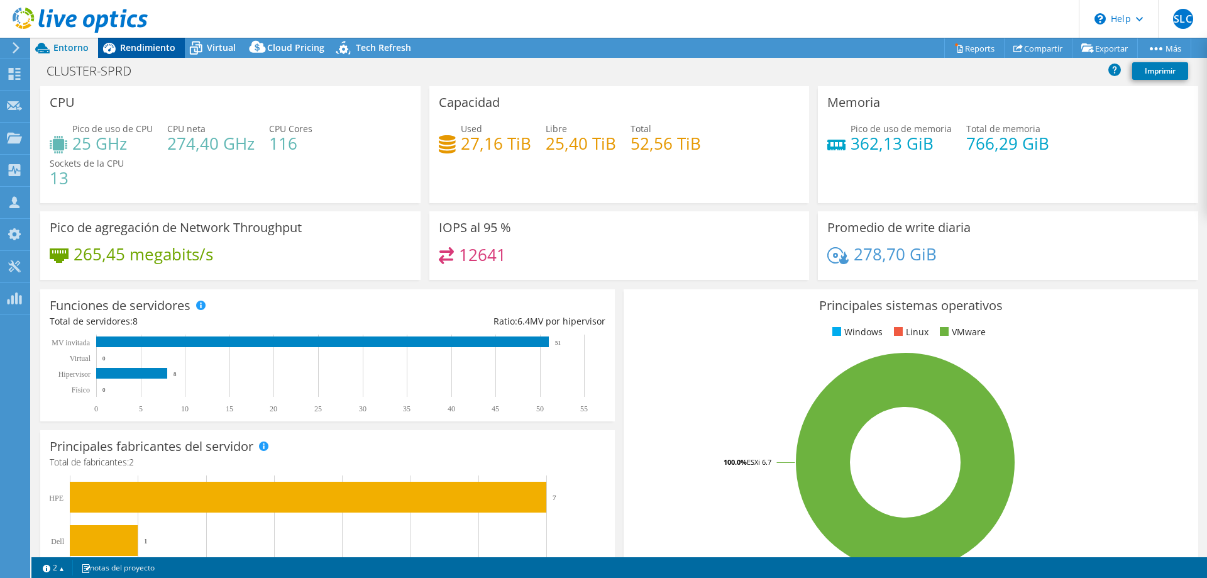
click at [140, 46] on span "Rendimiento" at bounding box center [147, 48] width 55 height 12
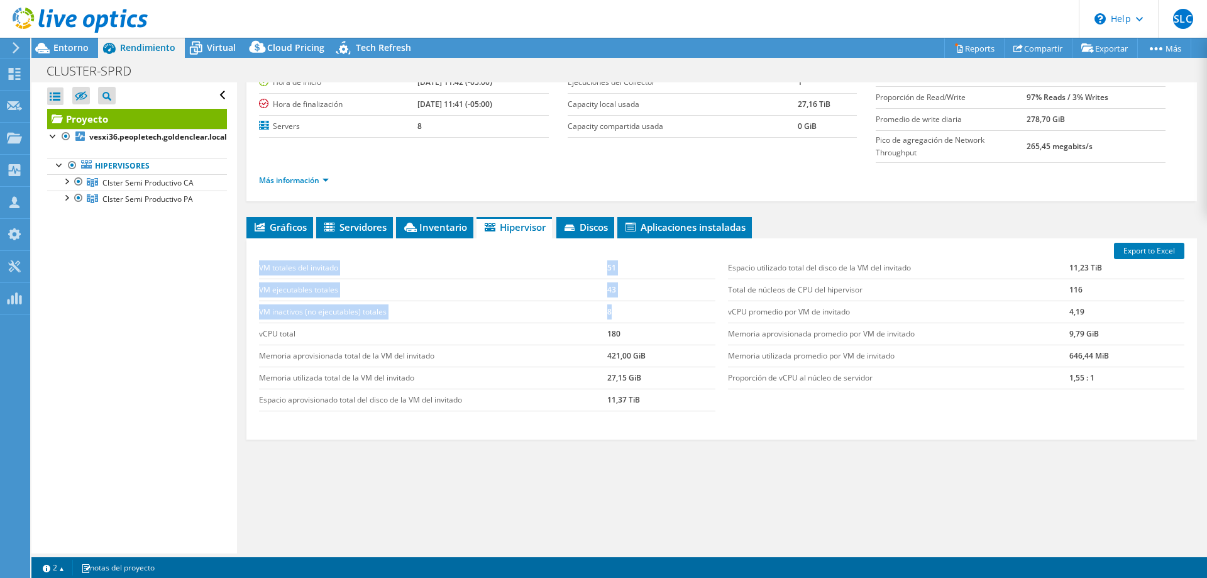
drag, startPoint x: 260, startPoint y: 267, endPoint x: 636, endPoint y: 309, distance: 378.9
click at [636, 309] on tbody "VM totales del invitado 51 VM ejecutables totales 43 VM inactivos (no ejecutabl…" at bounding box center [487, 334] width 457 height 154
click at [545, 301] on td "VM inactivos (no ejecutables) totales" at bounding box center [433, 312] width 348 height 22
drag, startPoint x: 606, startPoint y: 289, endPoint x: 610, endPoint y: 318, distance: 28.6
click at [616, 294] on td "43" at bounding box center [661, 290] width 108 height 22
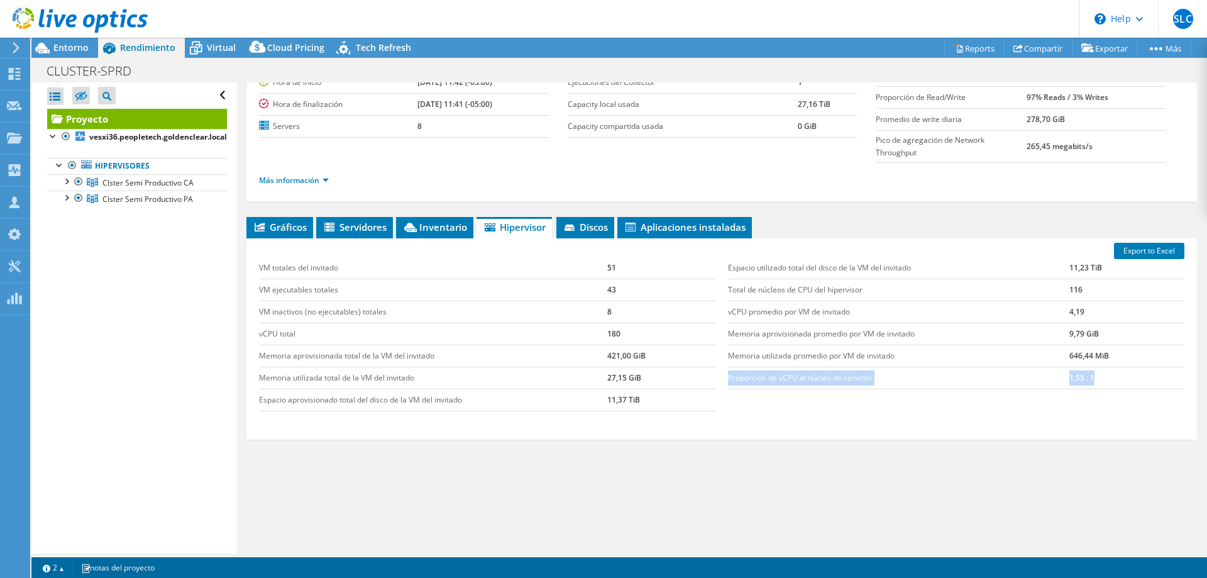
drag, startPoint x: 723, startPoint y: 377, endPoint x: 1094, endPoint y: 378, distance: 371.0
click at [1094, 378] on tr "Proporción de vCPU al núcleo de servidor 1,55 : 1" at bounding box center [956, 378] width 457 height 22
click at [614, 289] on td "43" at bounding box center [661, 290] width 108 height 22
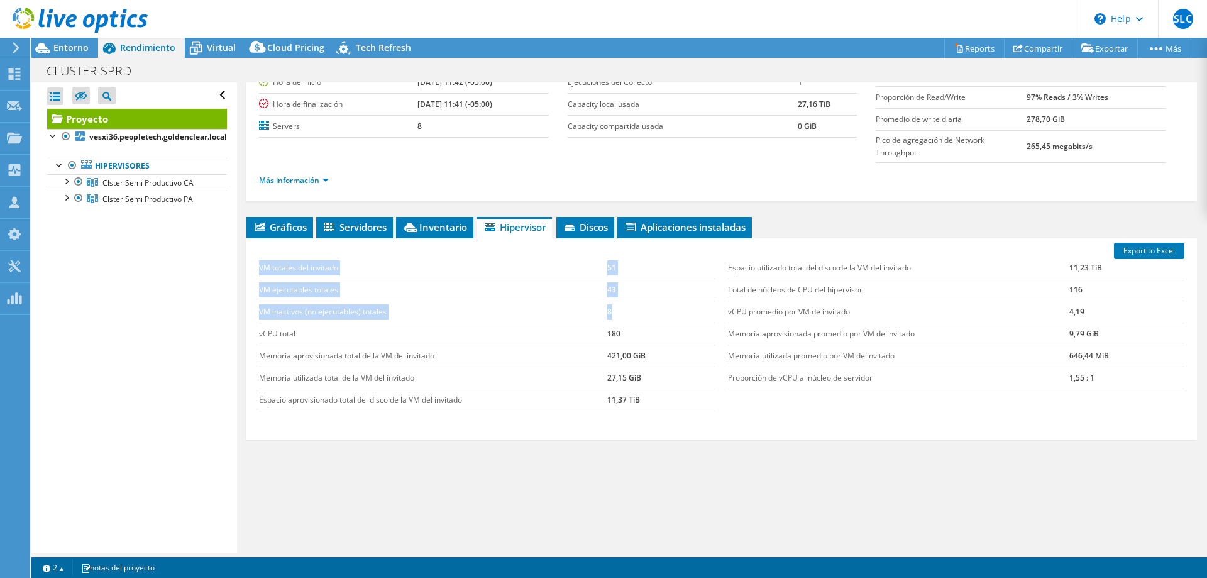
drag, startPoint x: 616, startPoint y: 312, endPoint x: 255, endPoint y: 298, distance: 361.8
click at [255, 298] on div "VM totales del invitado 51 VM ejecutables totales 43 VM inactivos (no ejecutabl…" at bounding box center [487, 334] width 469 height 179
click at [628, 299] on td "43" at bounding box center [661, 290] width 108 height 22
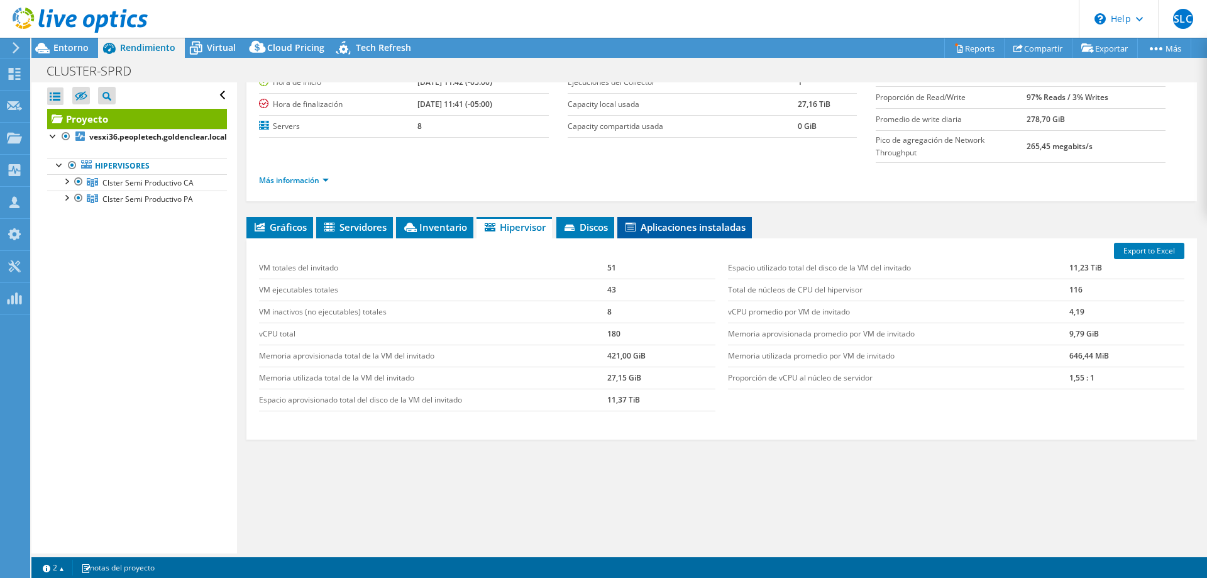
click at [662, 222] on span "Aplicaciones instaladas" at bounding box center [685, 227] width 122 height 13
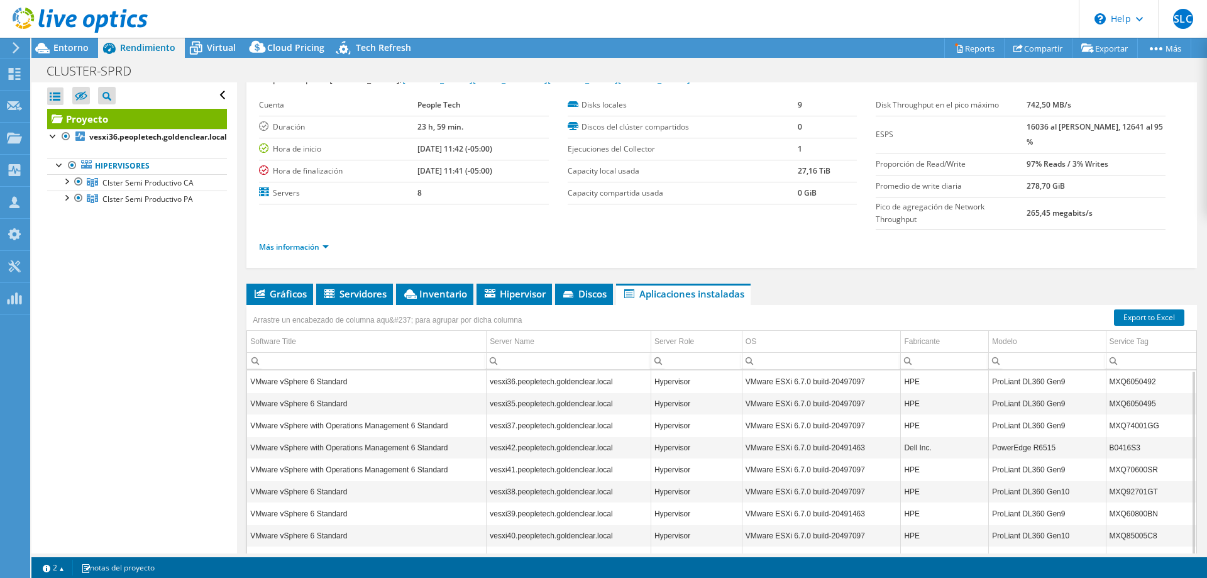
scroll to position [0, 0]
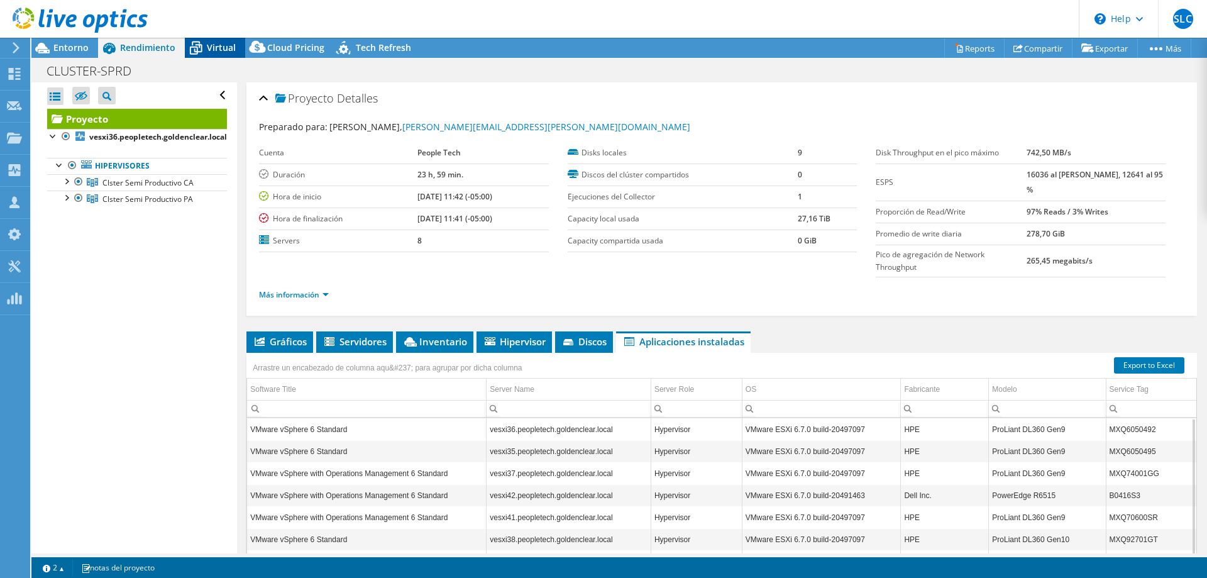
click at [208, 52] on span "Virtual" at bounding box center [221, 48] width 29 height 12
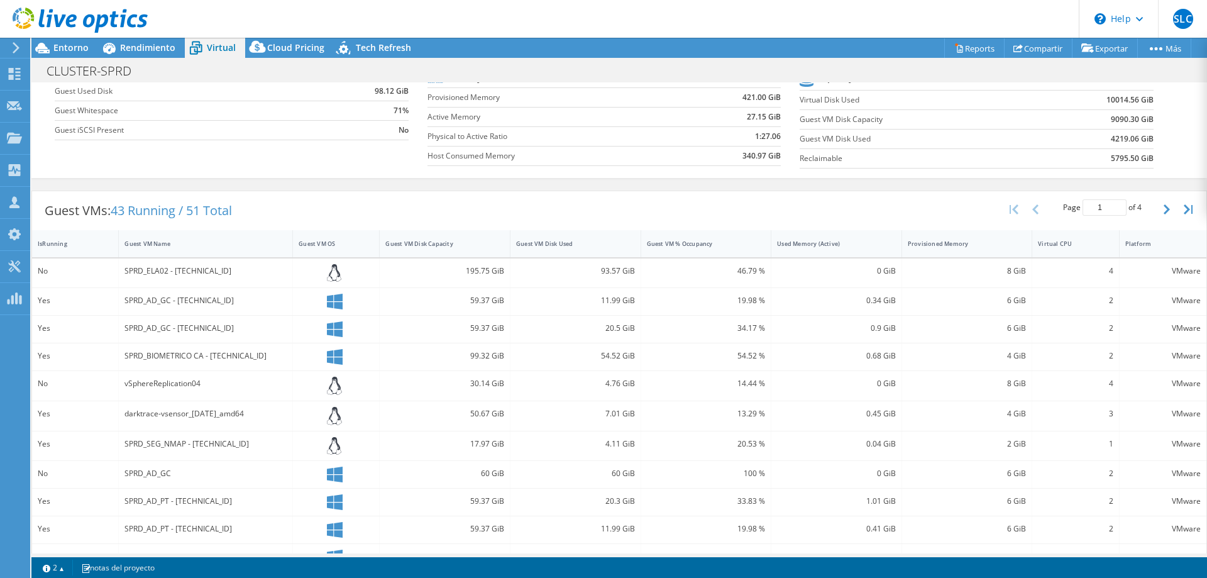
scroll to position [126, 0]
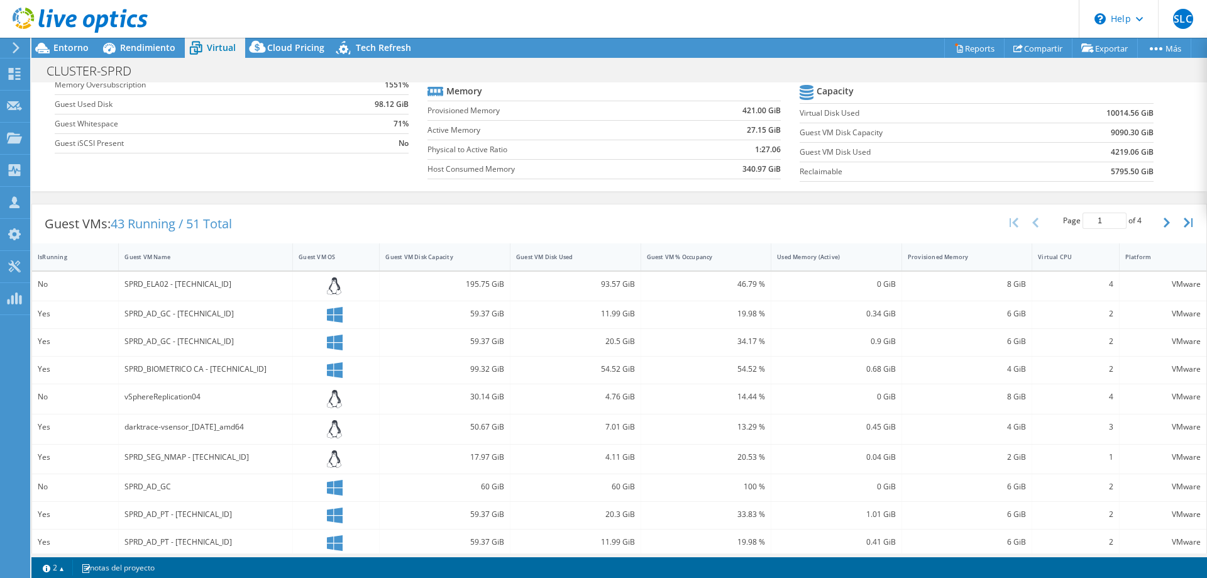
drag, startPoint x: 829, startPoint y: 474, endPoint x: 1099, endPoint y: 471, distance: 269.8
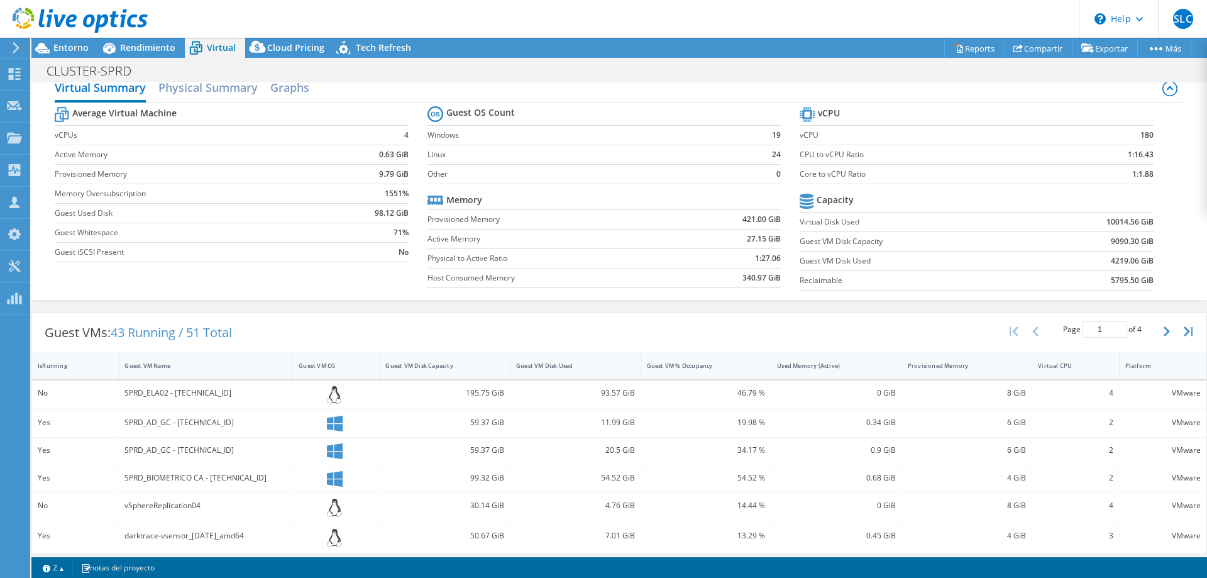
scroll to position [0, 0]
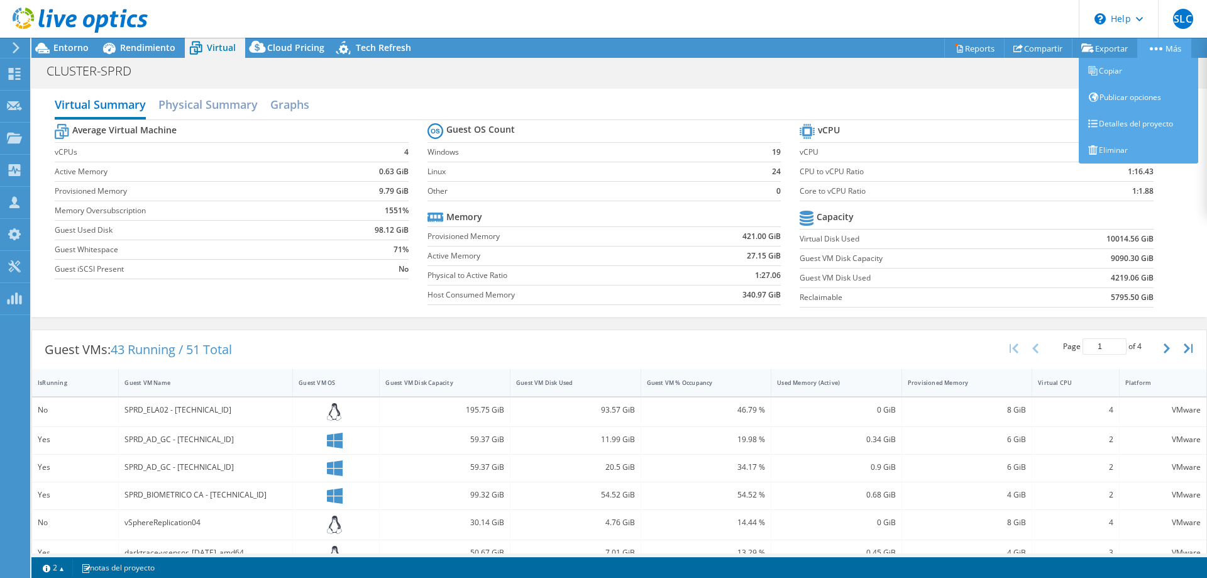
click at [1164, 43] on link "Más" at bounding box center [1165, 47] width 54 height 19
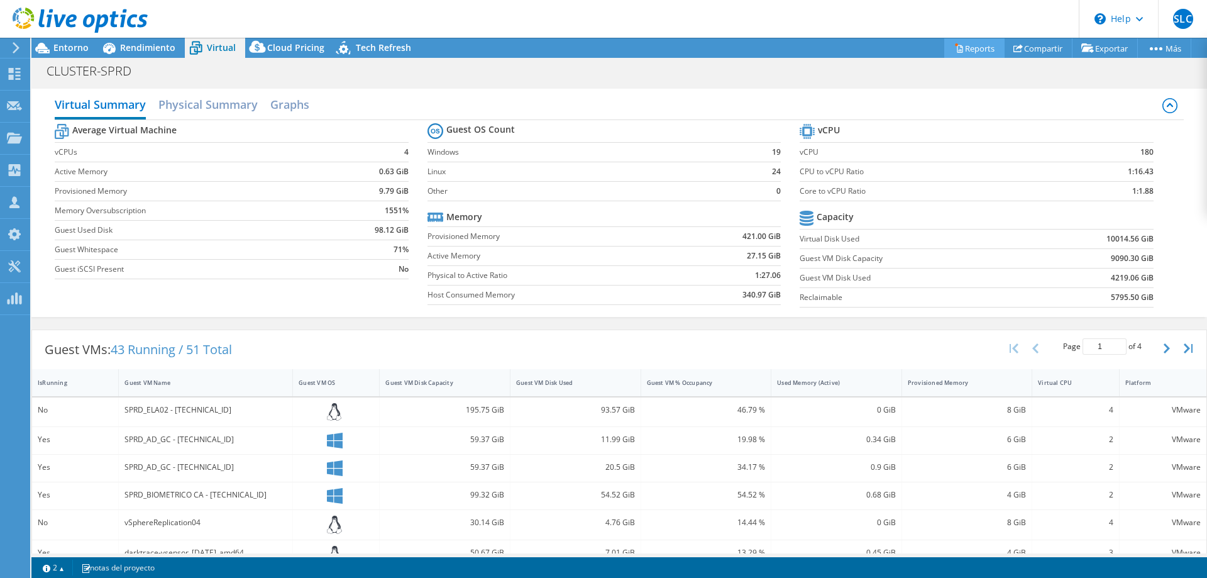
click at [983, 48] on link "Reports" at bounding box center [974, 47] width 60 height 19
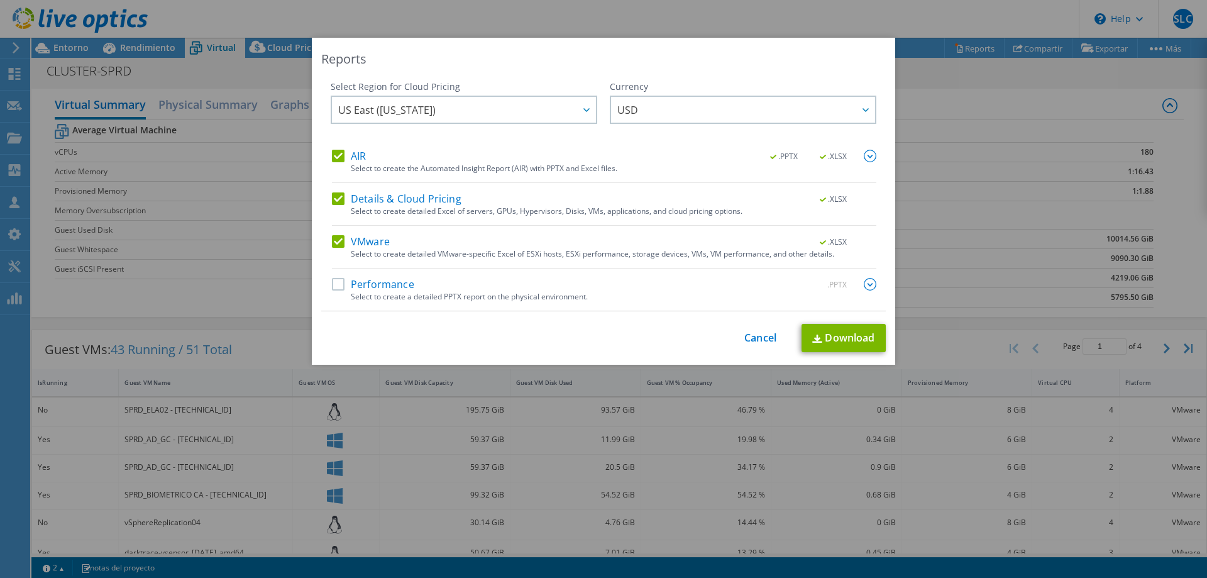
click at [344, 287] on label "Performance" at bounding box center [373, 284] width 82 height 13
click at [0, 0] on input "Performance" at bounding box center [0, 0] width 0 height 0
click at [843, 341] on link "Download" at bounding box center [844, 338] width 84 height 28
click at [1038, 246] on div "Reports Select Region for Cloud Pricing Asia Pacific (Hong Kong) Asia Pacific (…" at bounding box center [603, 289] width 1207 height 502
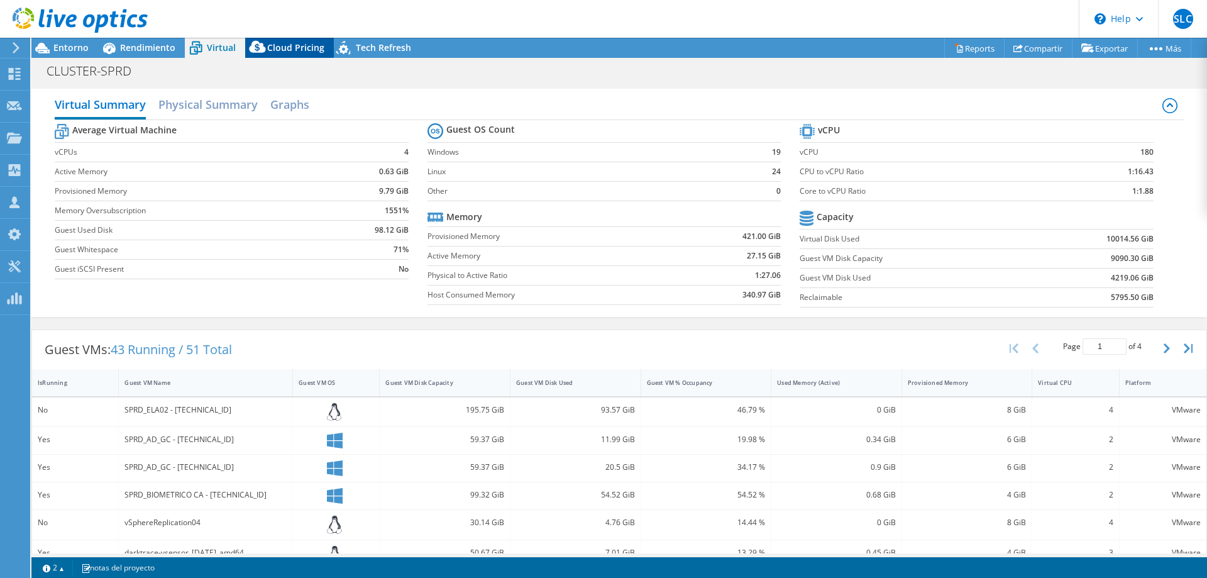
click at [282, 50] on span "Cloud Pricing" at bounding box center [295, 48] width 57 height 12
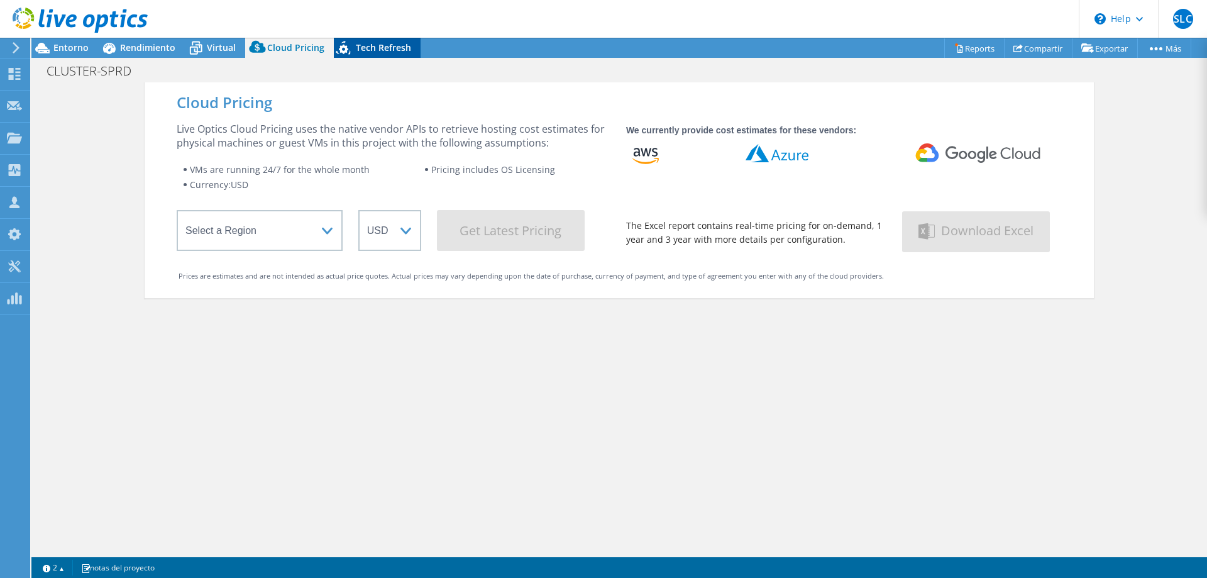
click at [370, 47] on span "Tech Refresh" at bounding box center [383, 48] width 55 height 12
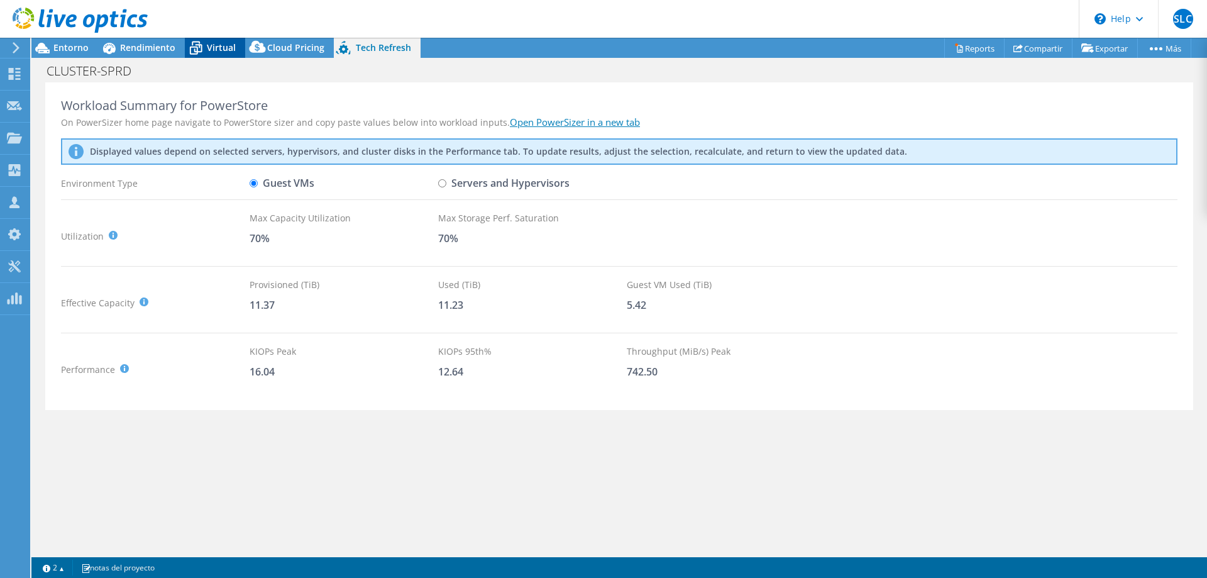
click at [218, 43] on span "Virtual" at bounding box center [221, 48] width 29 height 12
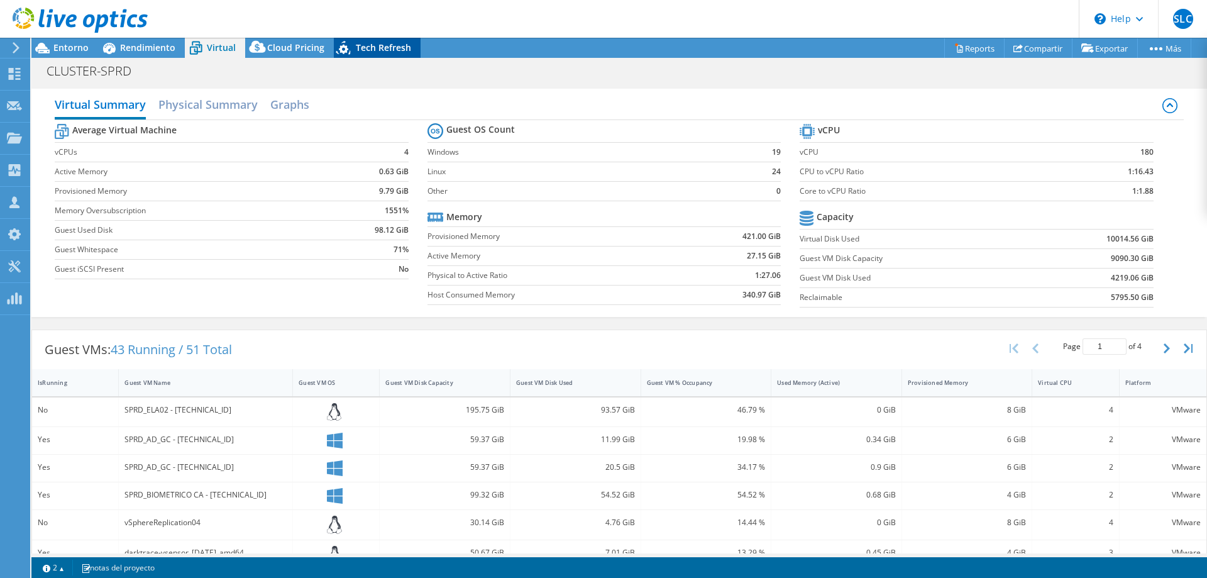
click at [357, 45] on span "Tech Refresh" at bounding box center [383, 48] width 55 height 12
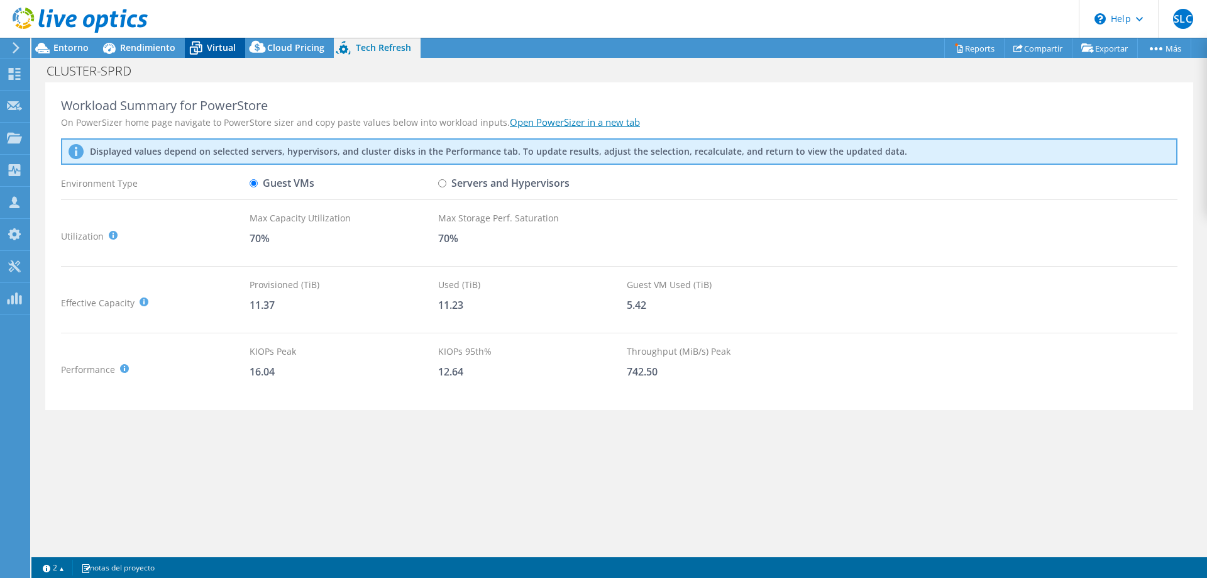
click at [215, 53] on span "Virtual" at bounding box center [221, 48] width 29 height 12
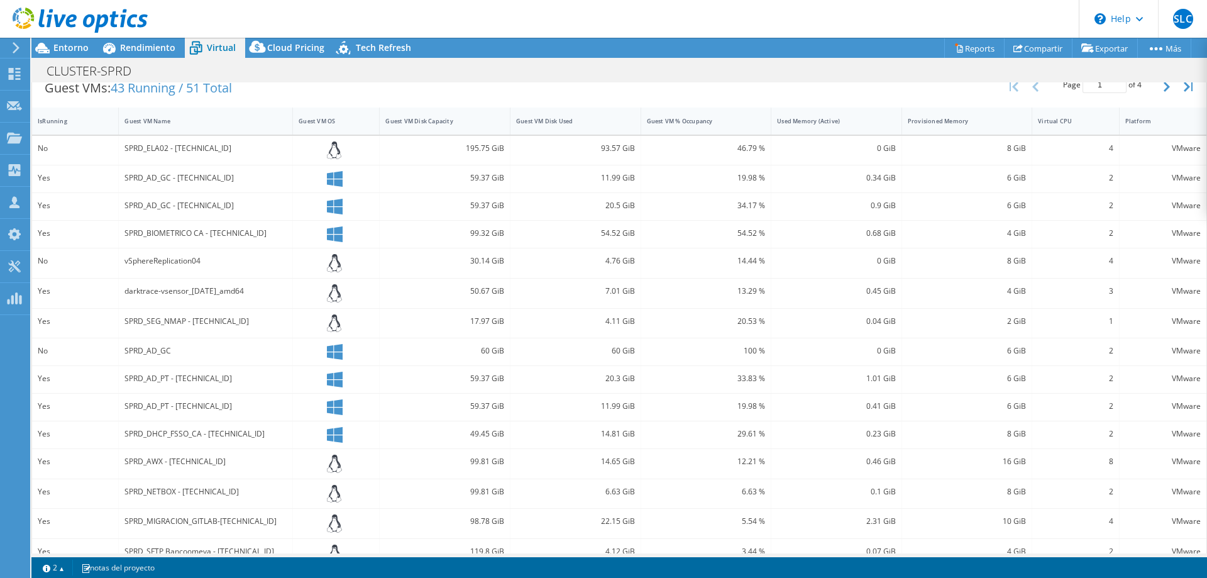
scroll to position [284, 0]
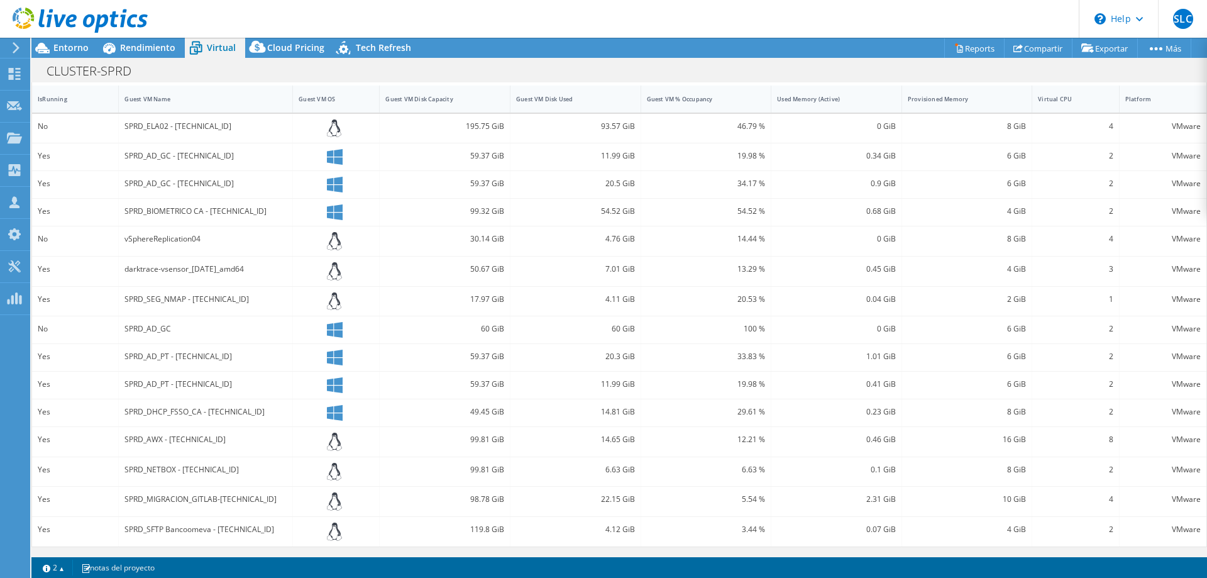
drag, startPoint x: 1005, startPoint y: 151, endPoint x: 1080, endPoint y: 150, distance: 74.8
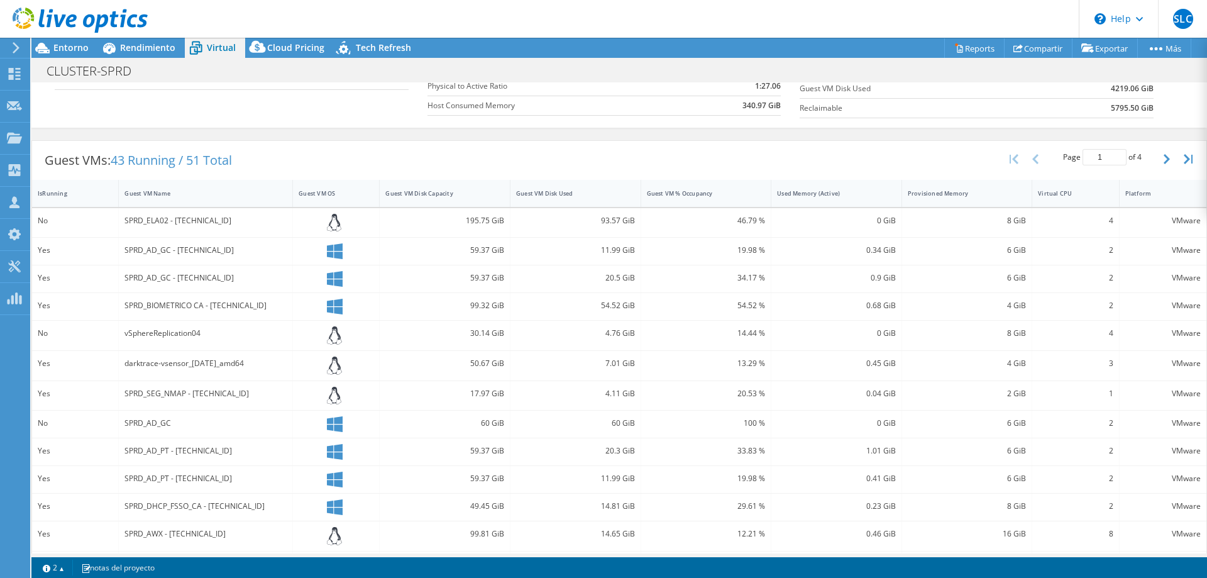
scroll to position [95, 0]
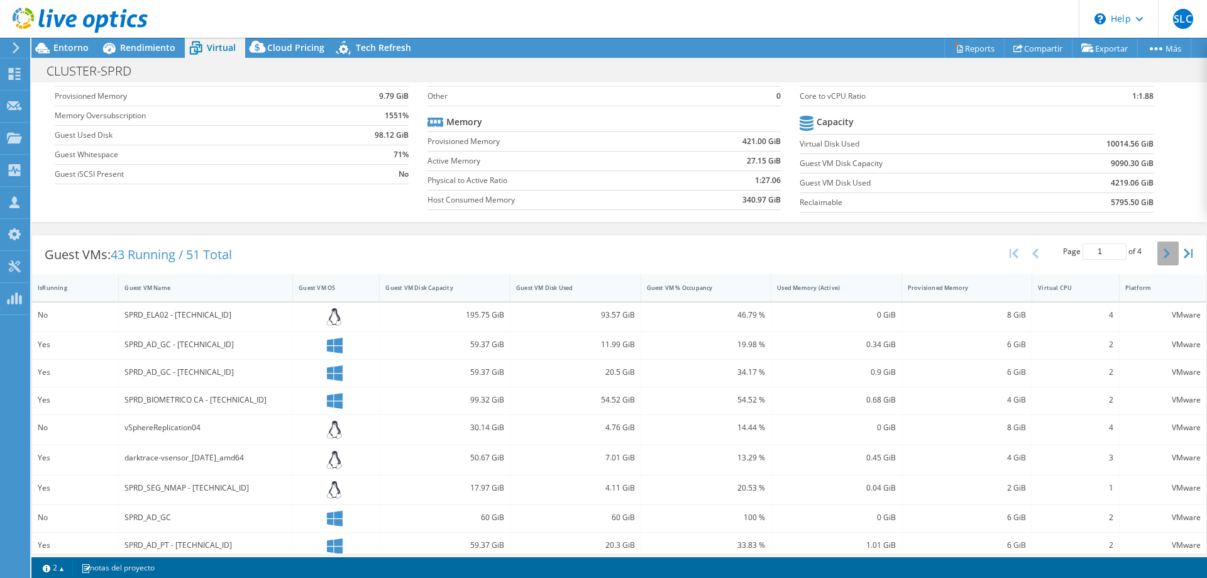
click at [1164, 252] on icon "button" at bounding box center [1167, 253] width 6 height 10
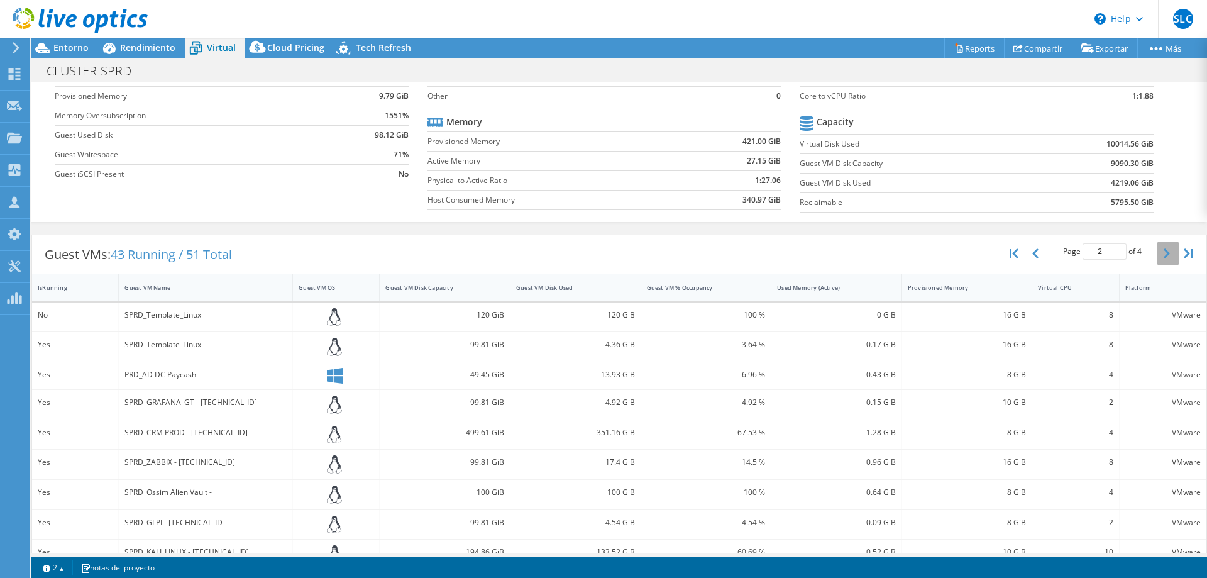
click at [1164, 252] on icon "button" at bounding box center [1167, 253] width 6 height 10
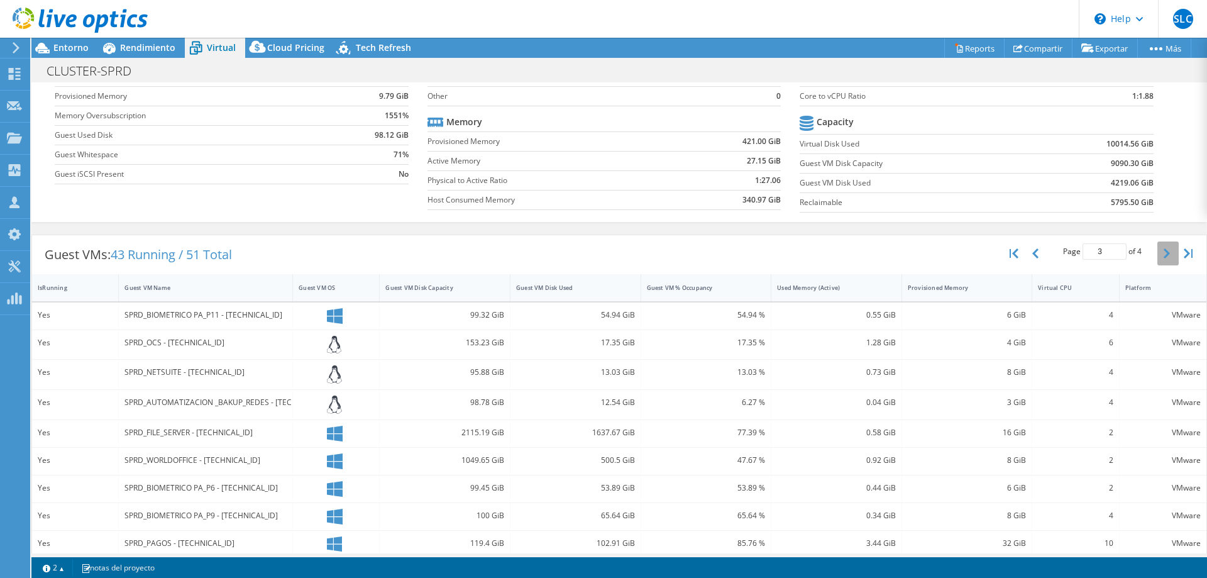
click at [1164, 252] on icon "button" at bounding box center [1167, 253] width 6 height 10
type input "4"
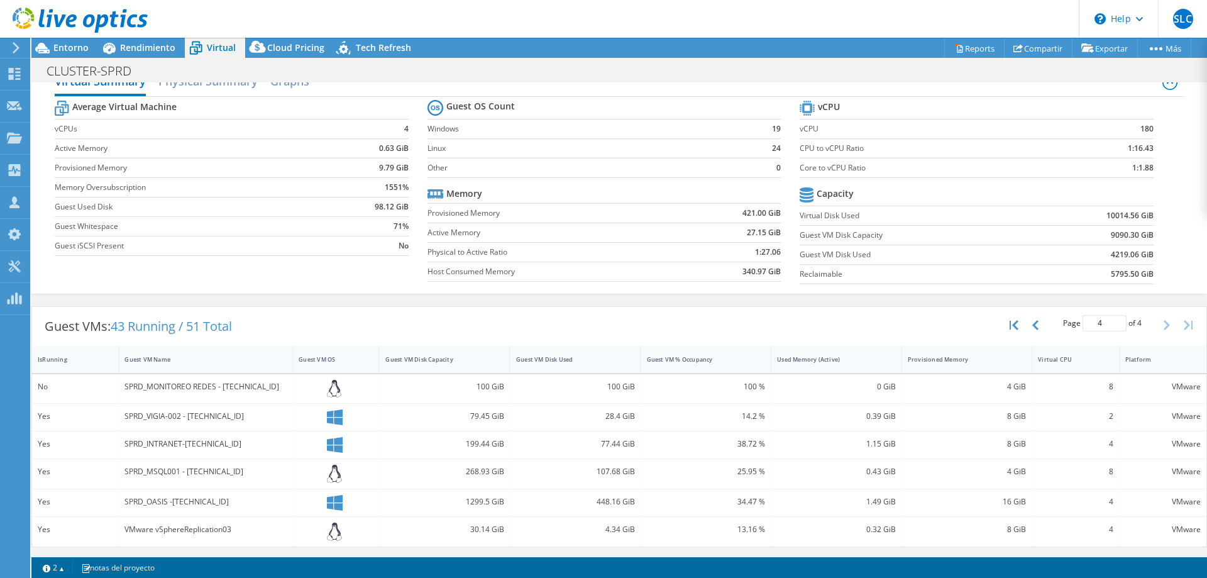
scroll to position [0, 0]
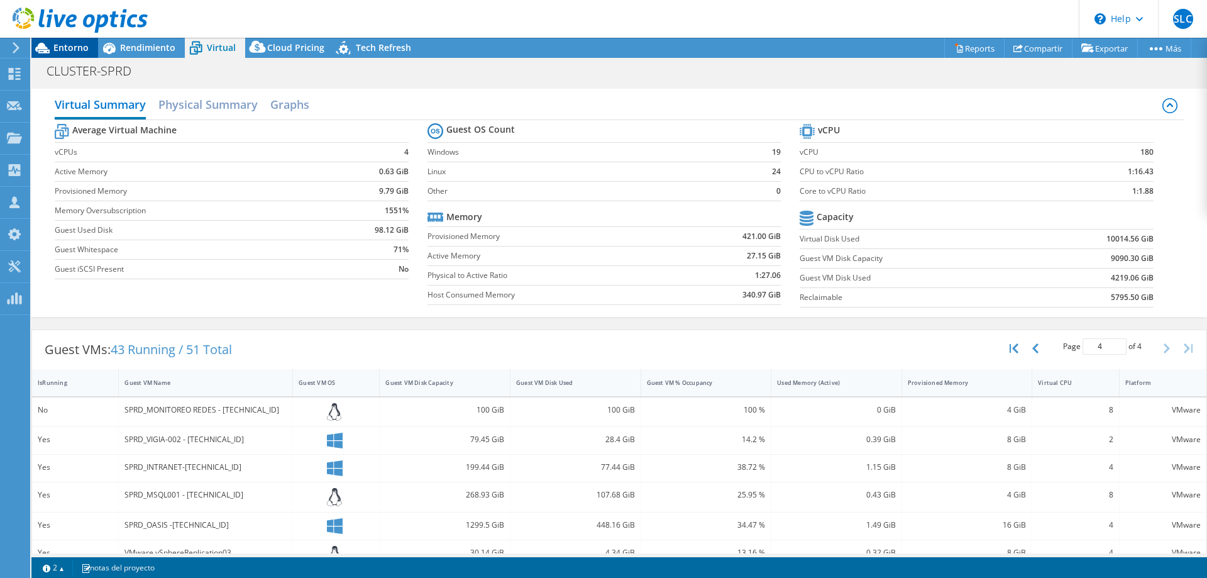
click at [75, 43] on span "Entorno" at bounding box center [70, 48] width 35 height 12
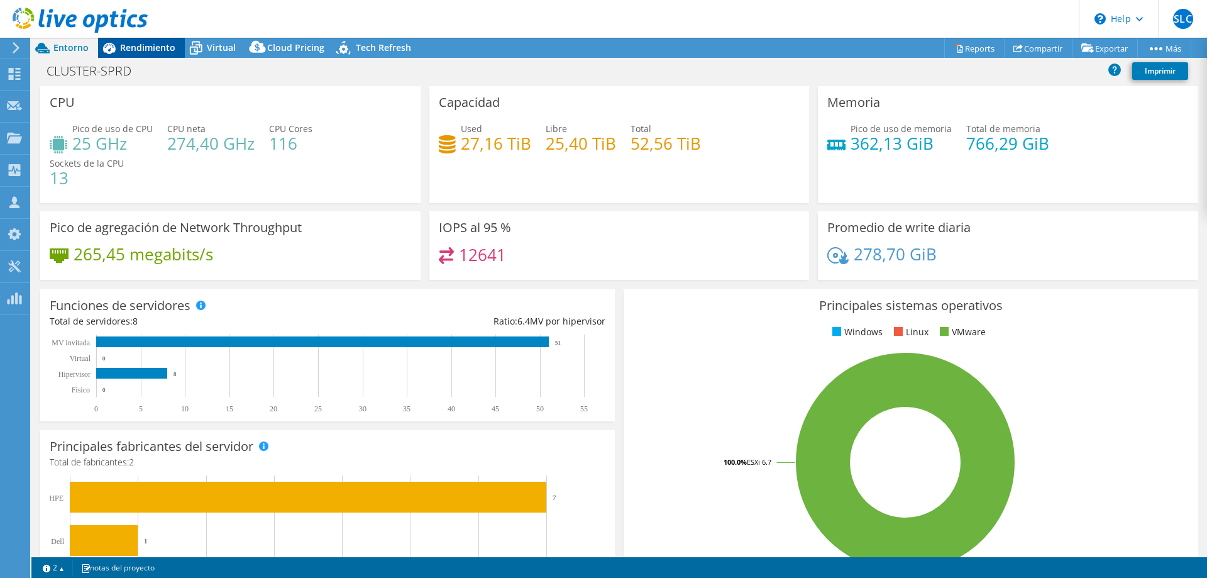
click at [157, 47] on span "Rendimiento" at bounding box center [147, 48] width 55 height 12
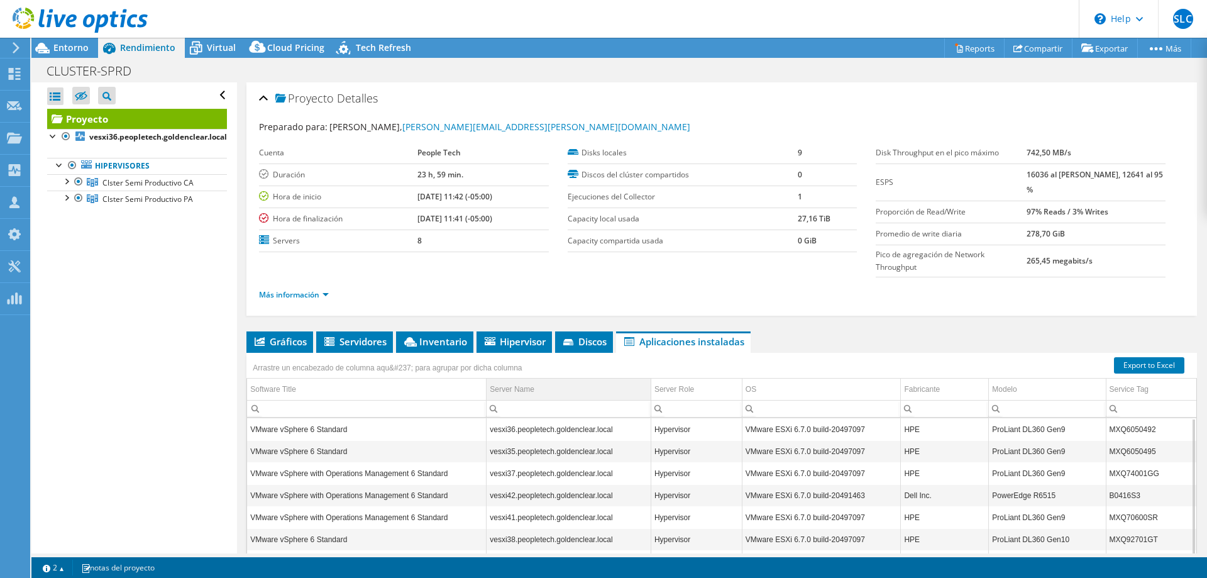
scroll to position [63, 0]
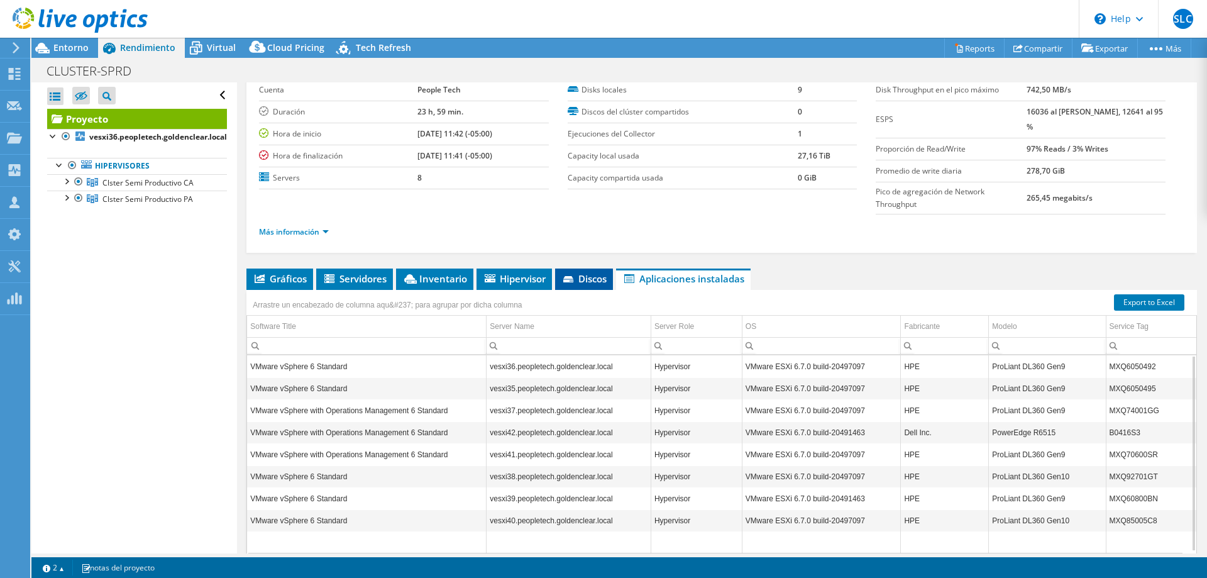
click at [576, 279] on icon at bounding box center [569, 280] width 13 height 8
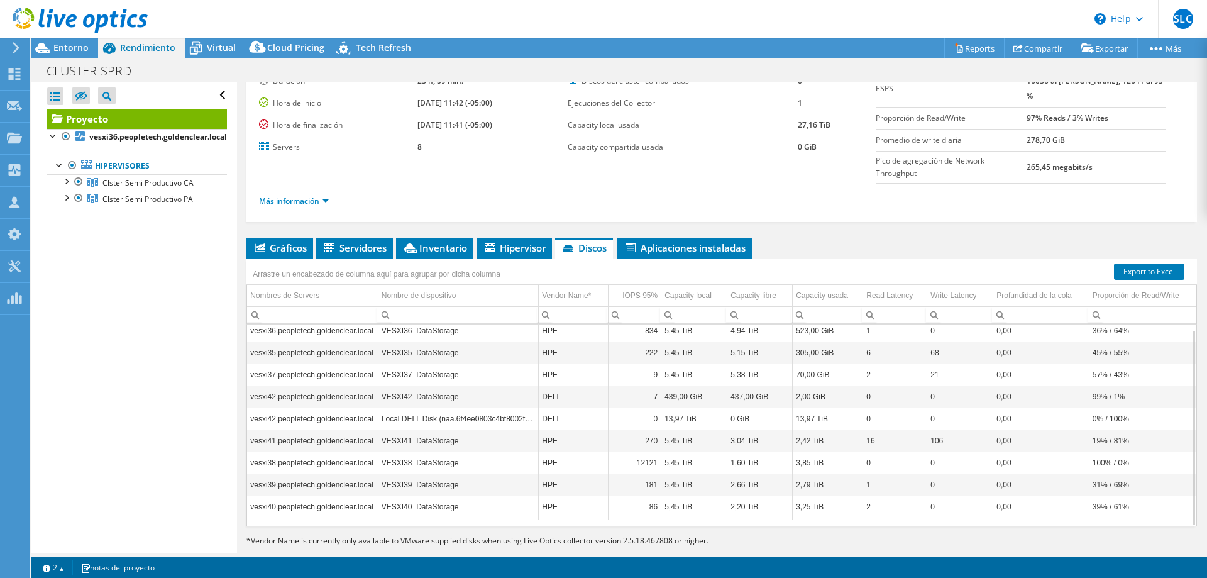
scroll to position [114, 0]
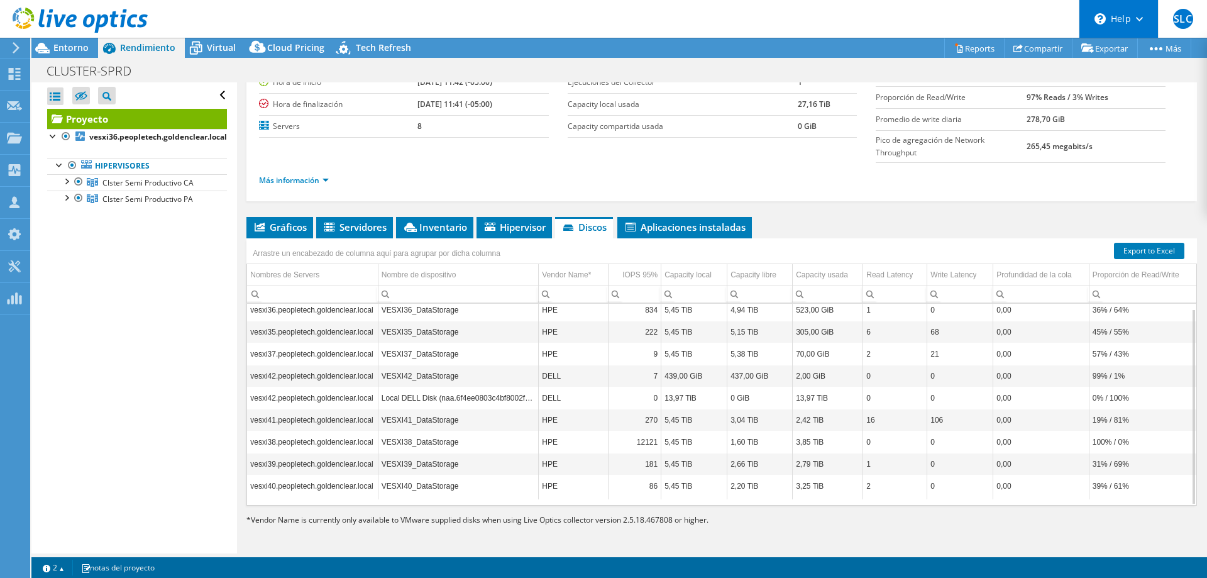
click at [1135, 28] on div "\n Help" at bounding box center [1118, 19] width 79 height 38
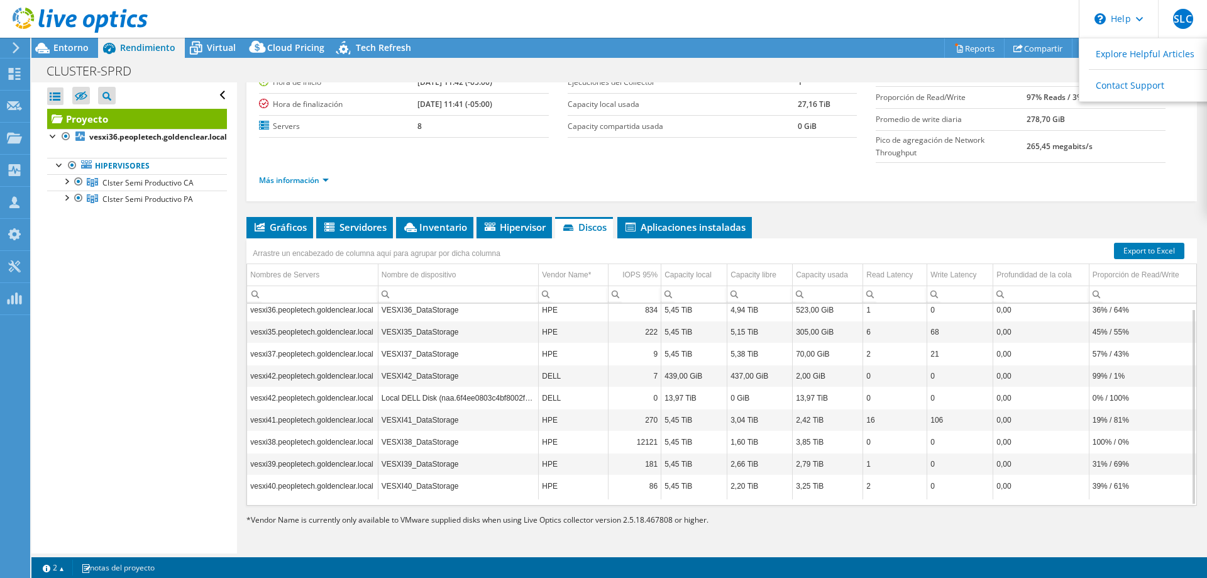
click at [1031, 183] on ul "Más información" at bounding box center [722, 178] width 926 height 17
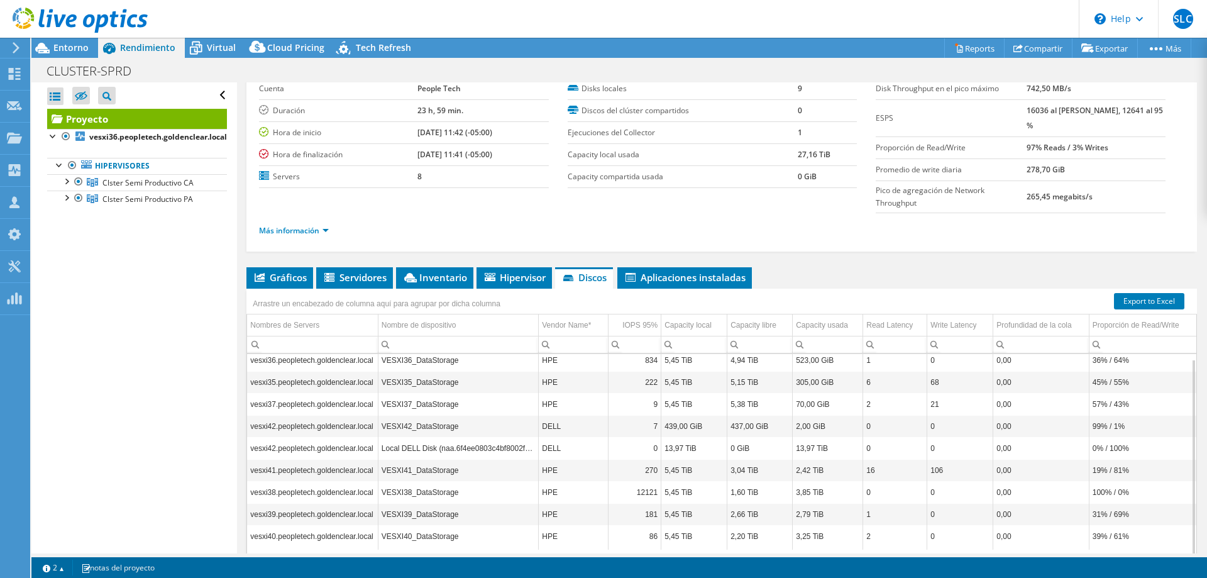
scroll to position [0, 0]
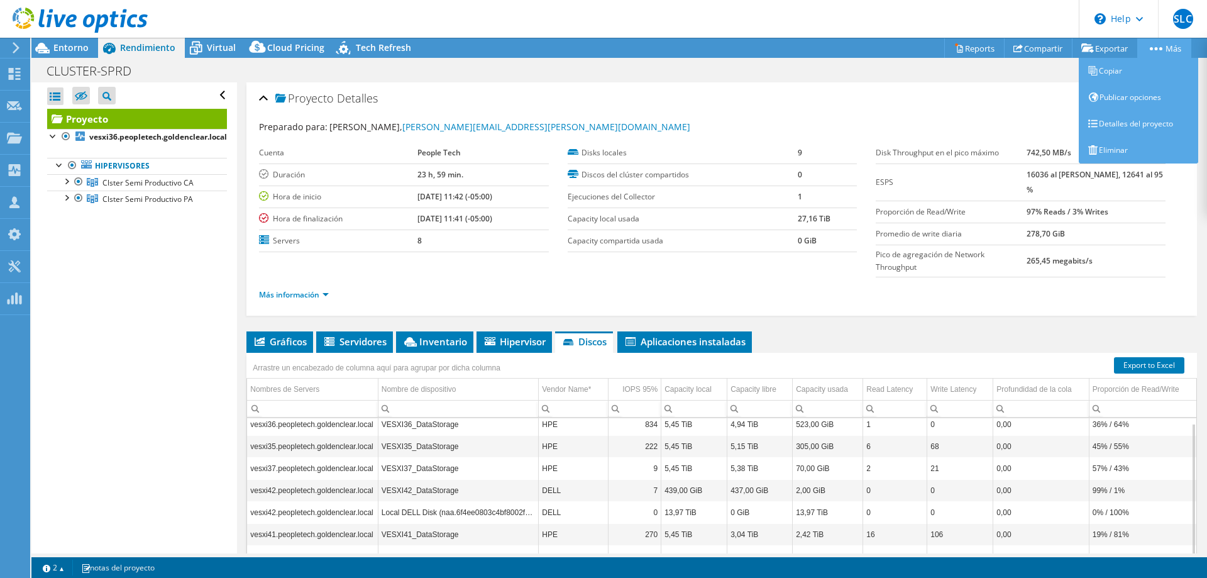
click at [1163, 53] on link "Más" at bounding box center [1165, 47] width 54 height 19
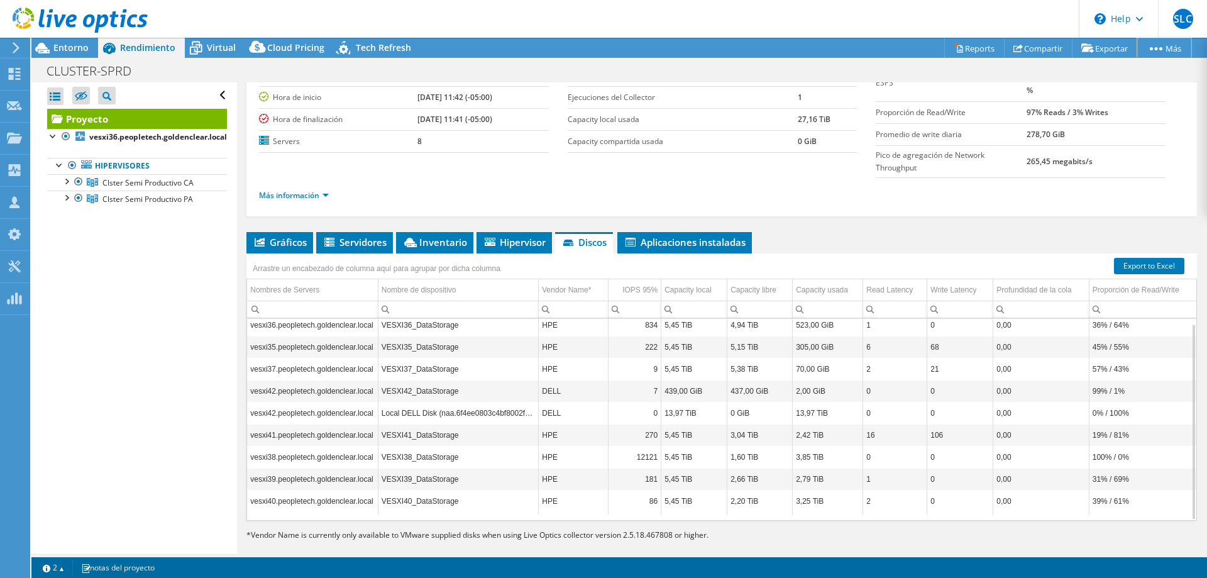
scroll to position [114, 0]
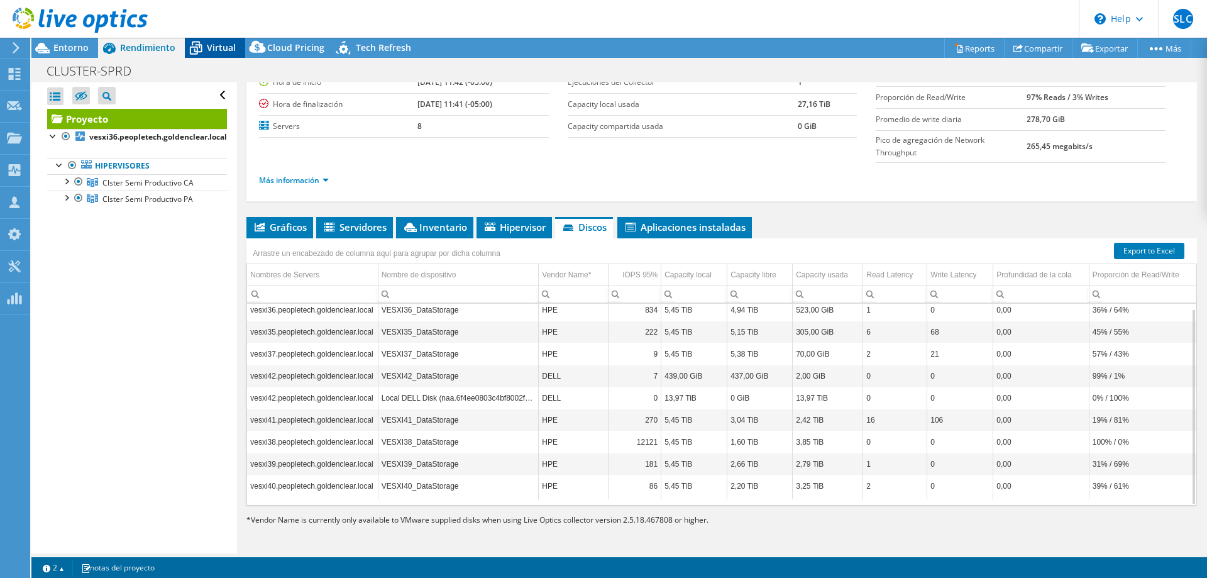
click at [202, 45] on icon at bounding box center [196, 48] width 22 height 22
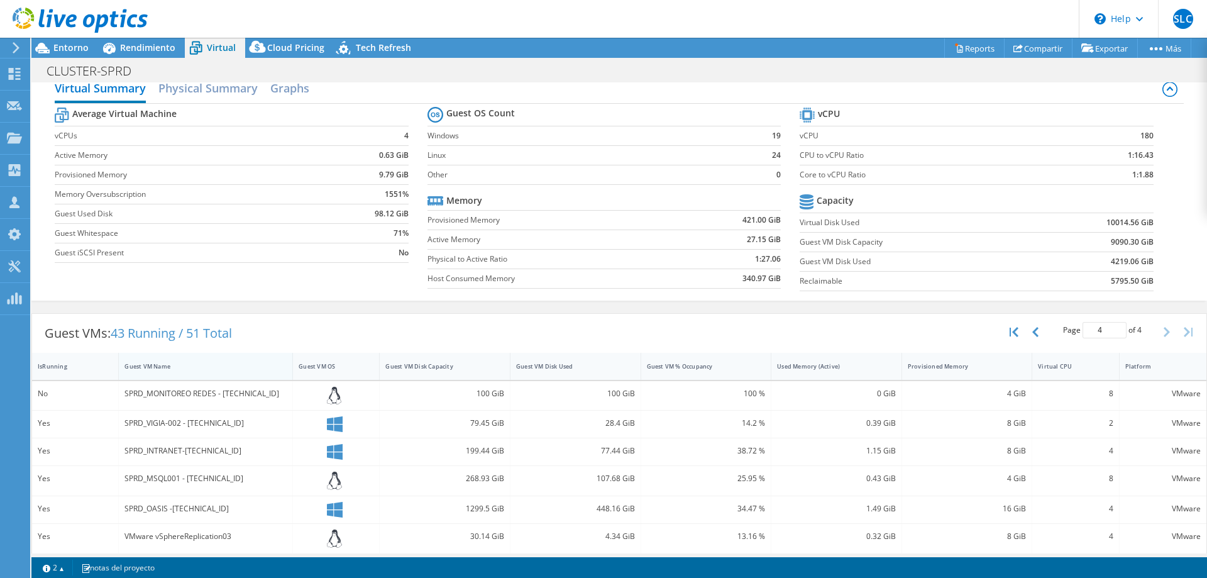
scroll to position [23, 0]
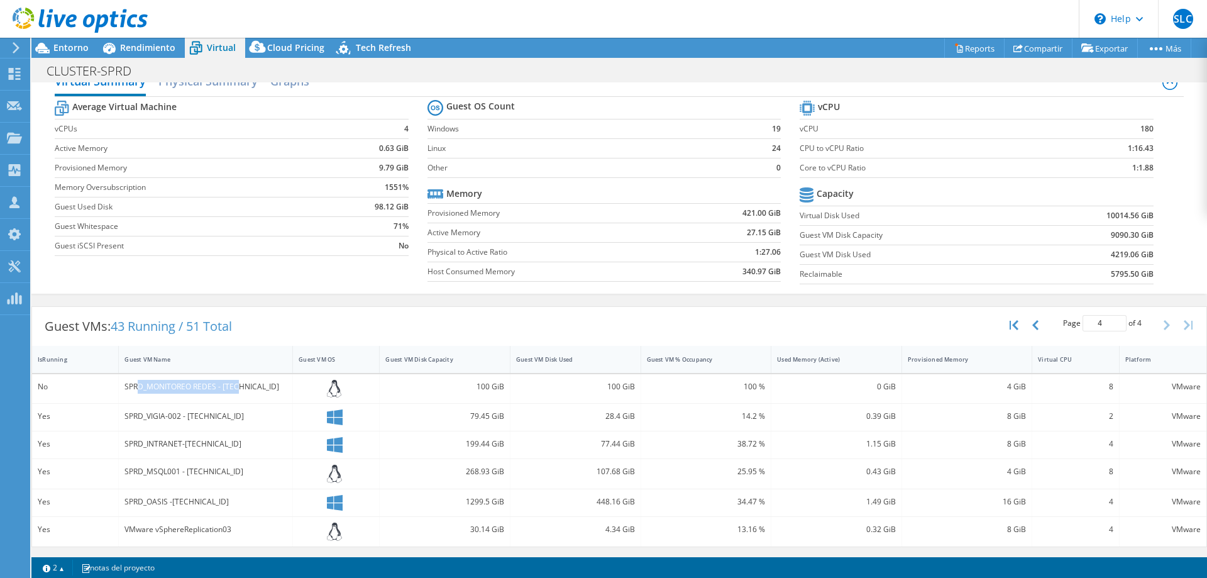
drag, startPoint x: 140, startPoint y: 384, endPoint x: 236, endPoint y: 384, distance: 96.8
click at [236, 384] on div "SPRD_MONITOREO REDES - 172.28.60.6" at bounding box center [206, 387] width 162 height 14
drag, startPoint x: 413, startPoint y: 390, endPoint x: 1182, endPoint y: 387, distance: 768.4
click at [1182, 387] on div "No SPRD_MONITOREO REDES - 172.28.60.6 100 GiB 100 GiB 100 % 0 GiB 4 GiB 8 VMware" at bounding box center [619, 389] width 1175 height 30
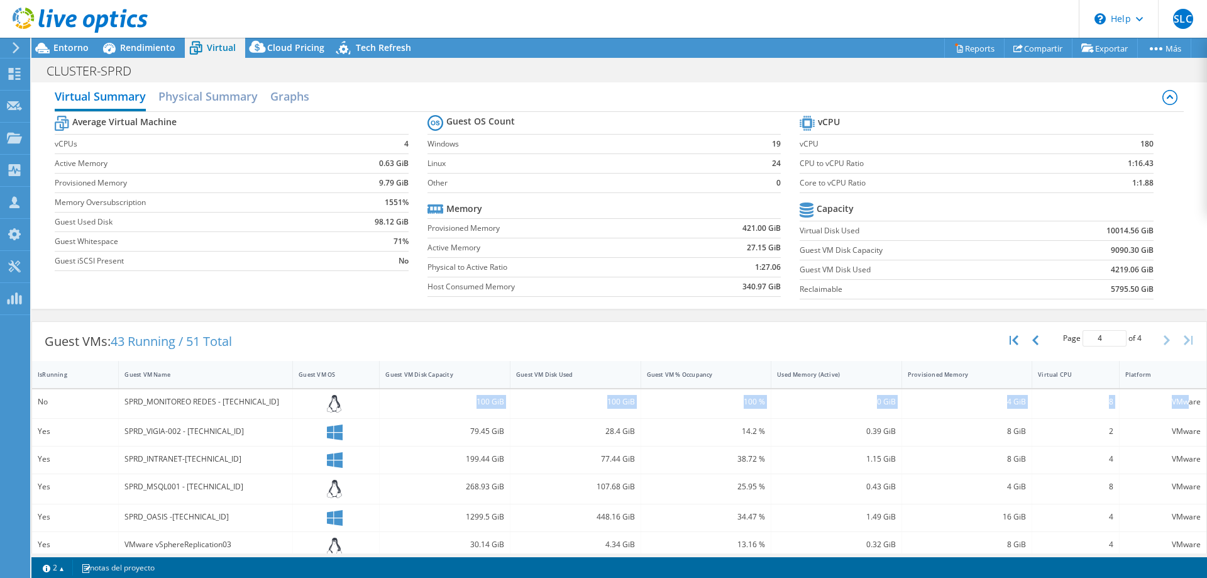
scroll to position [0, 0]
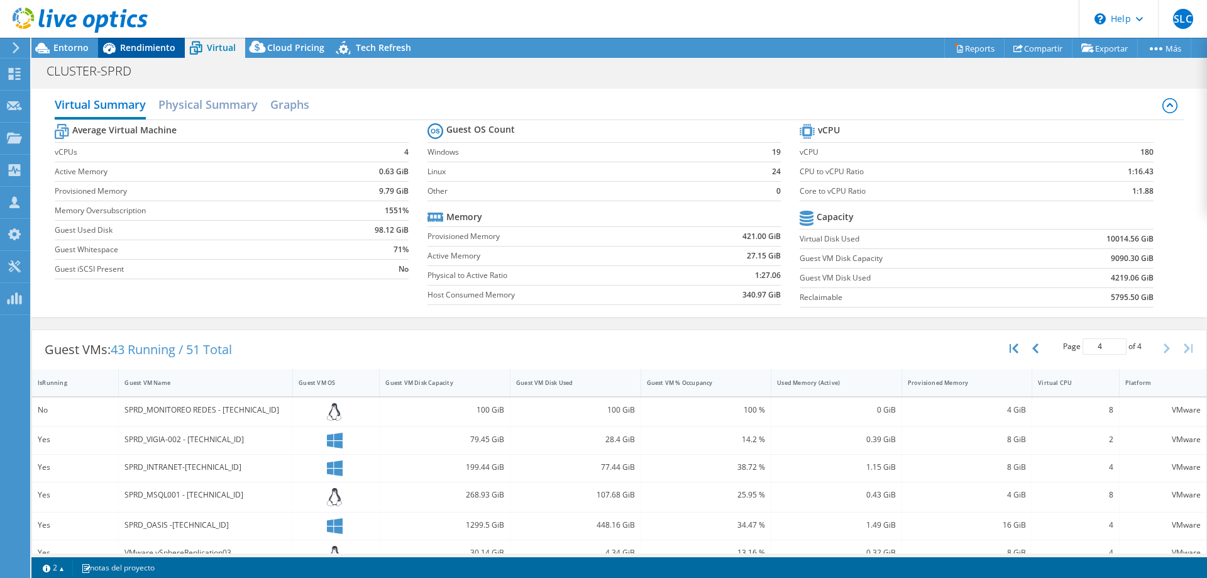
click at [137, 53] on span "Rendimiento" at bounding box center [147, 48] width 55 height 12
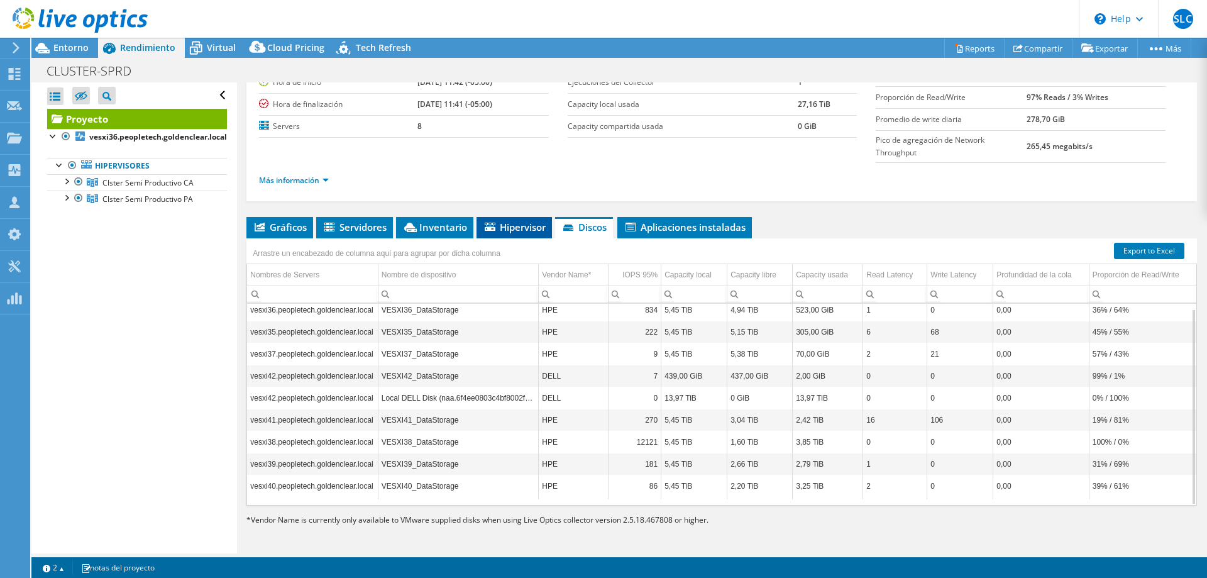
click at [519, 230] on span "Hipervisor" at bounding box center [514, 227] width 63 height 13
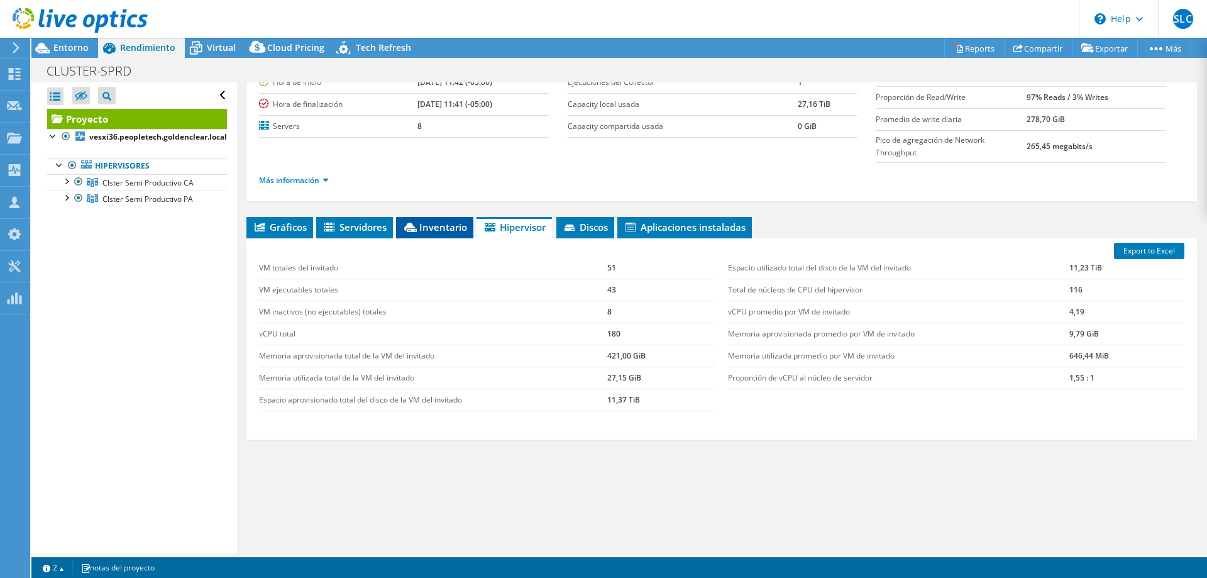
click at [451, 219] on li "Inventario" at bounding box center [434, 227] width 77 height 21
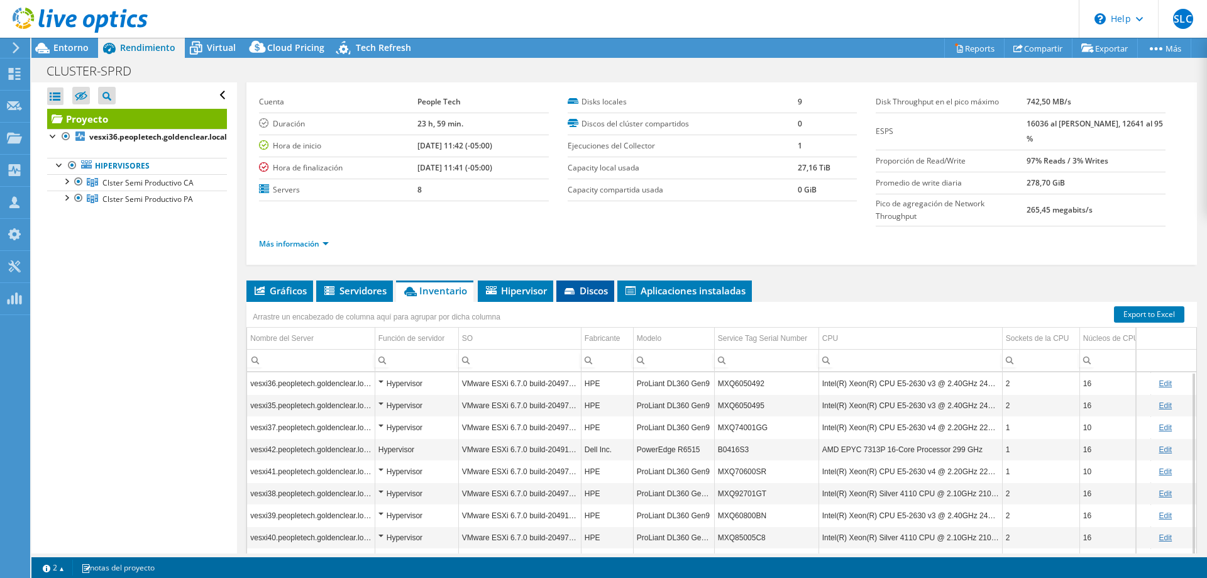
scroll to position [114, 0]
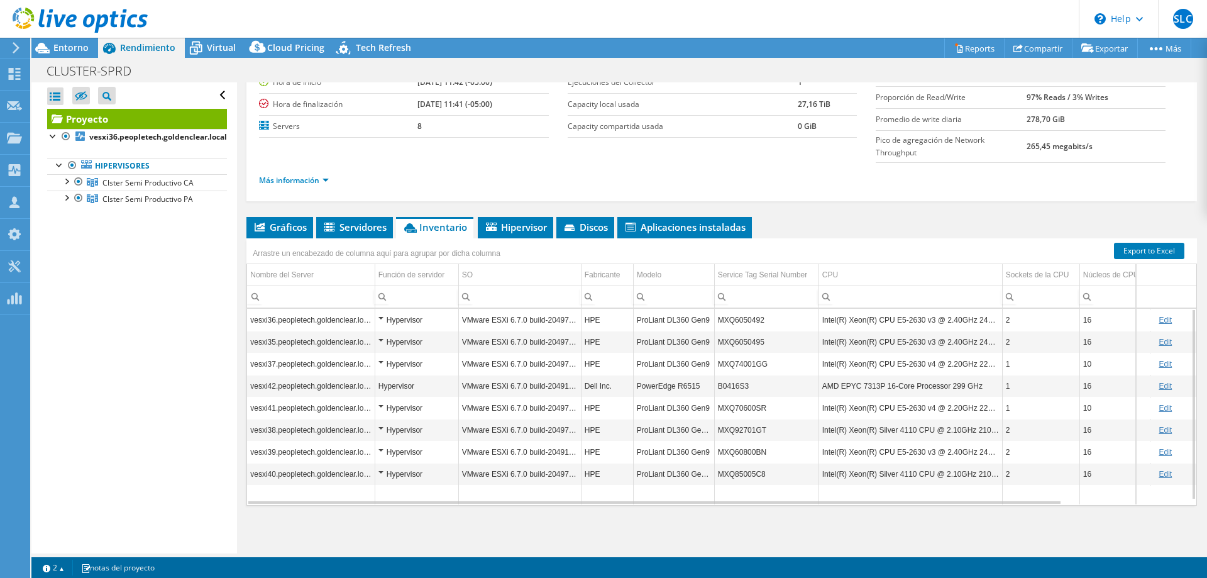
drag, startPoint x: 701, startPoint y: 411, endPoint x: 965, endPoint y: 407, distance: 264.1
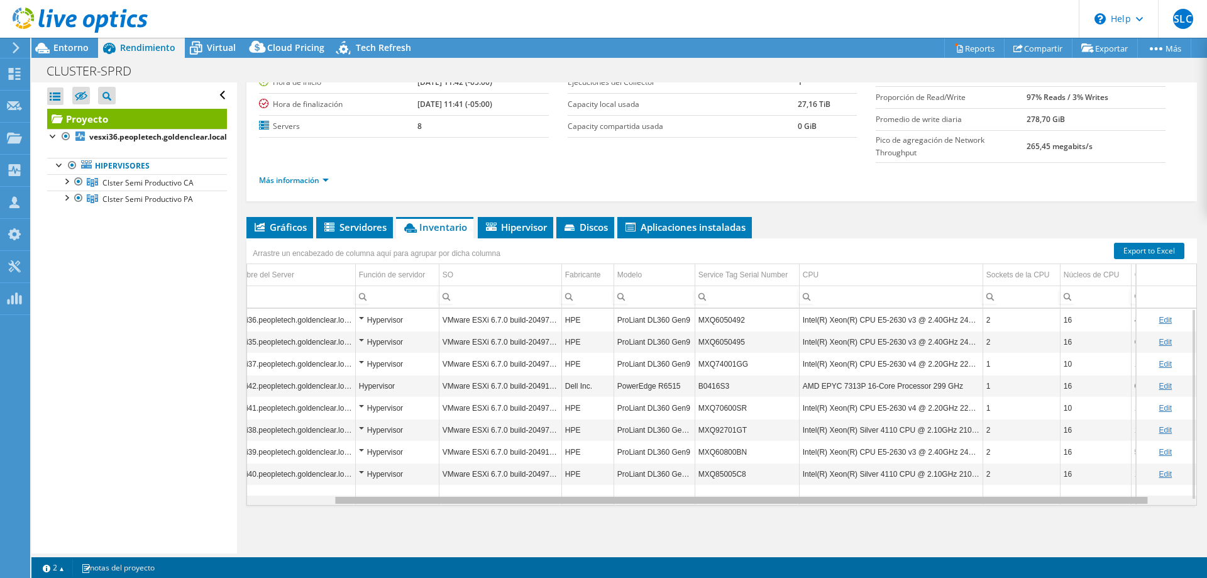
scroll to position [0, 0]
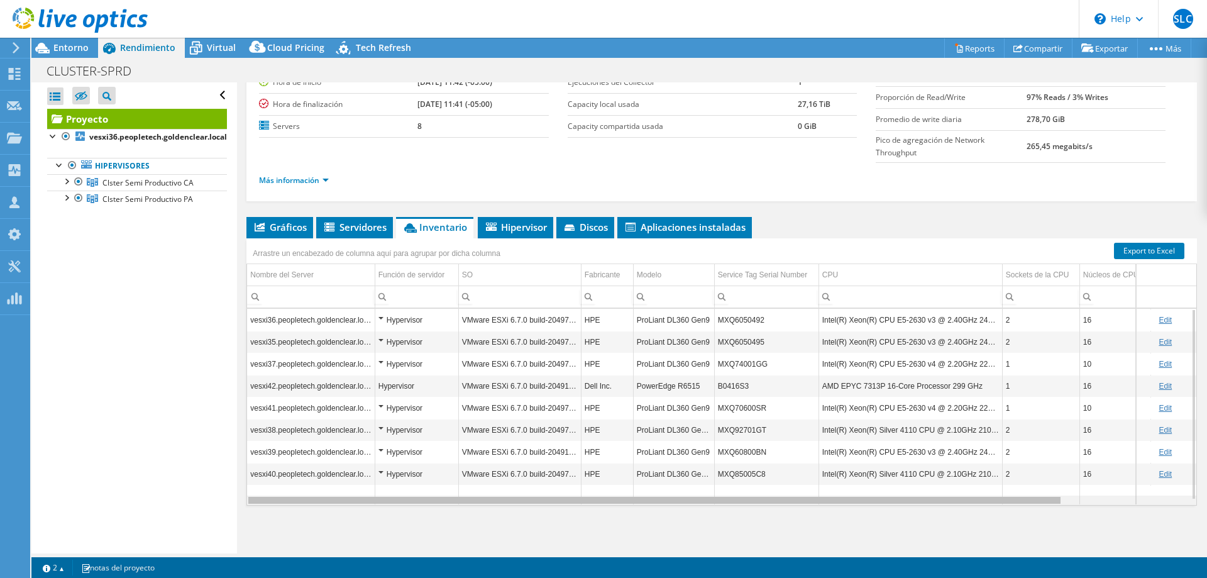
drag, startPoint x: 1027, startPoint y: 500, endPoint x: 953, endPoint y: 509, distance: 75.4
click at [953, 509] on body "SLC Asociado de canal Sebastian Londoño Camargo slondono@opengroupsa.com OPEN G…" at bounding box center [603, 289] width 1207 height 578
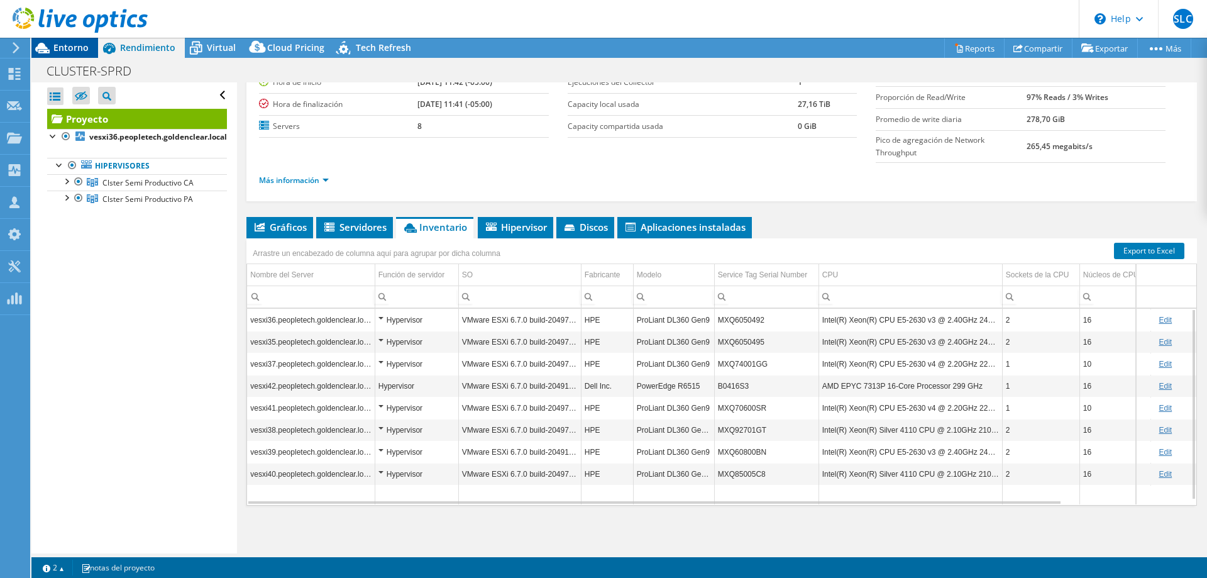
click at [60, 45] on span "Entorno" at bounding box center [70, 48] width 35 height 12
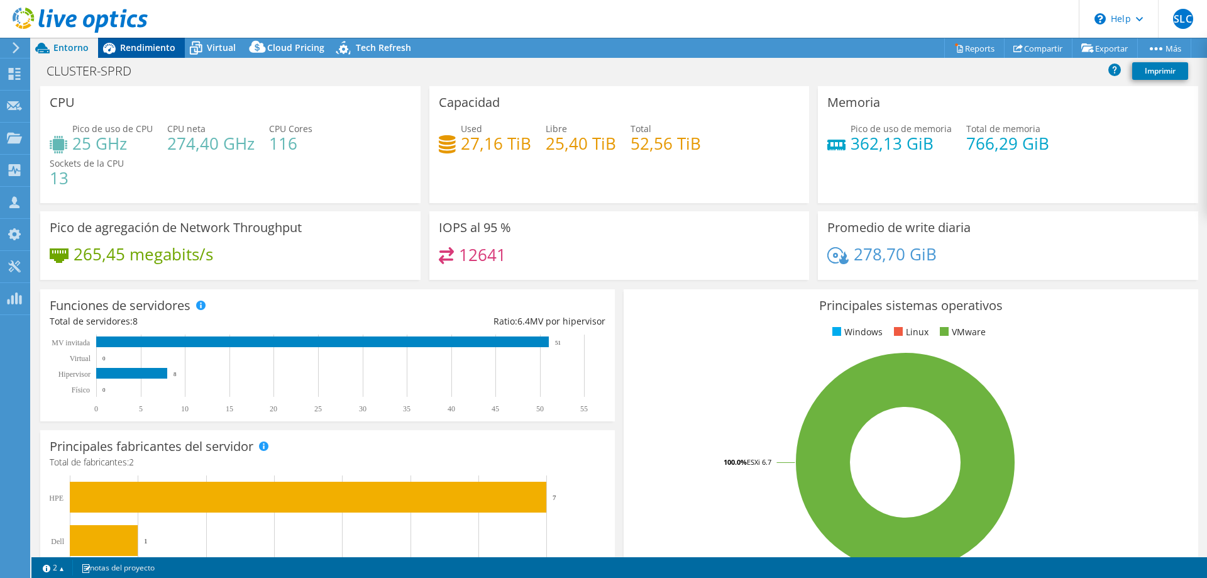
click at [119, 54] on icon at bounding box center [109, 48] width 22 height 22
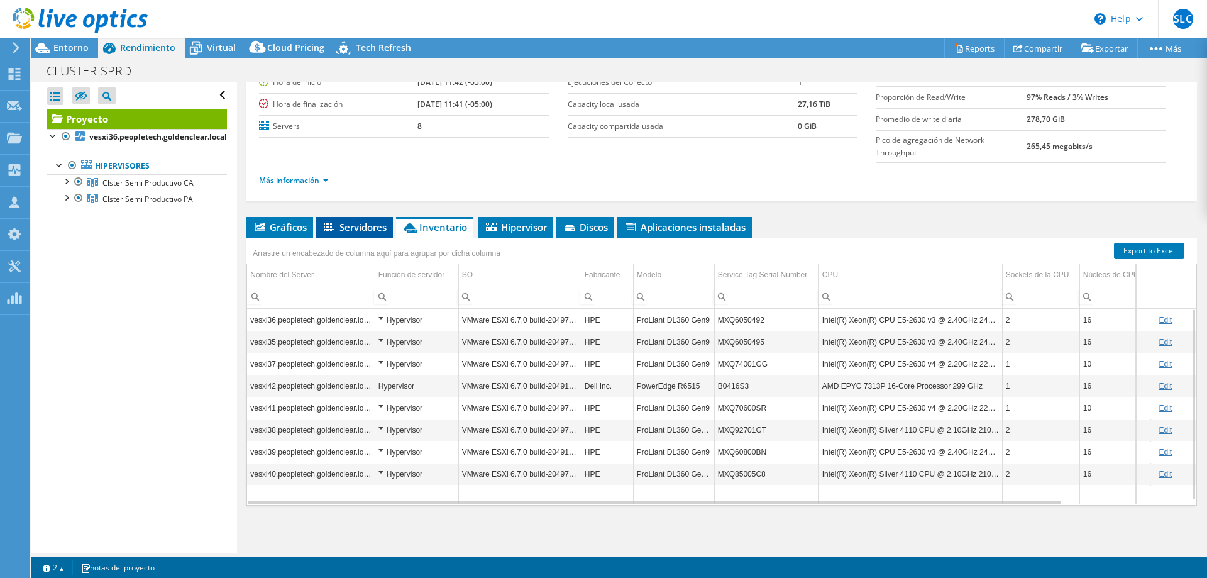
click at [356, 226] on span "Servidores" at bounding box center [355, 227] width 64 height 13
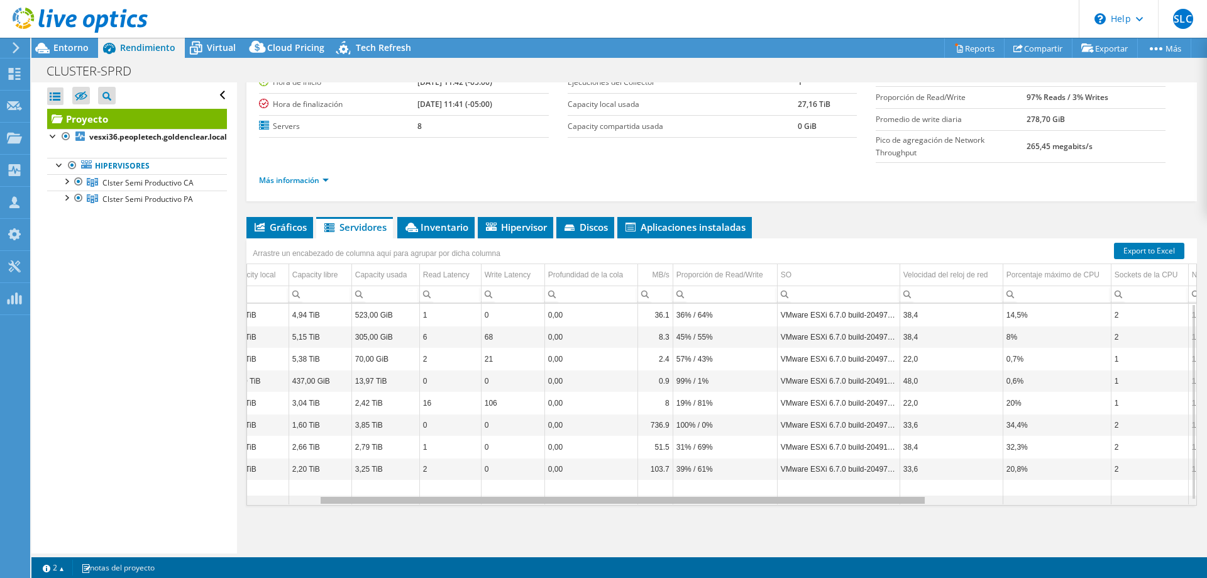
scroll to position [0, 350]
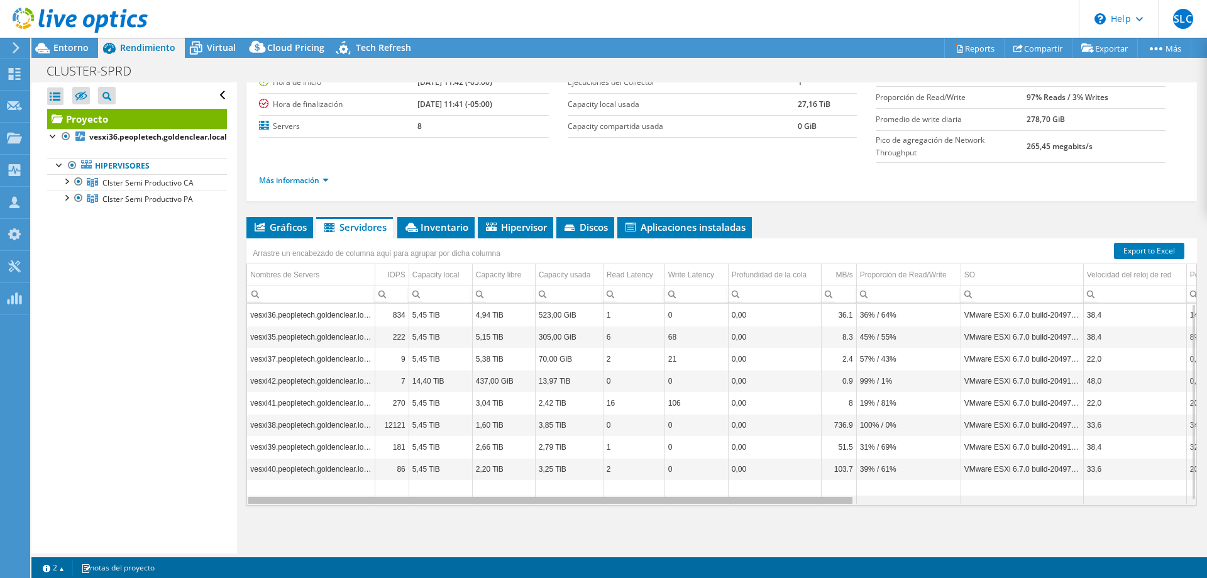
drag, startPoint x: 621, startPoint y: 504, endPoint x: 652, endPoint y: 502, distance: 30.9
click at [652, 502] on body "SLC Asociado de canal Sebastian Londoño Camargo slondono@opengroupsa.com OPEN G…" at bounding box center [603, 289] width 1207 height 578
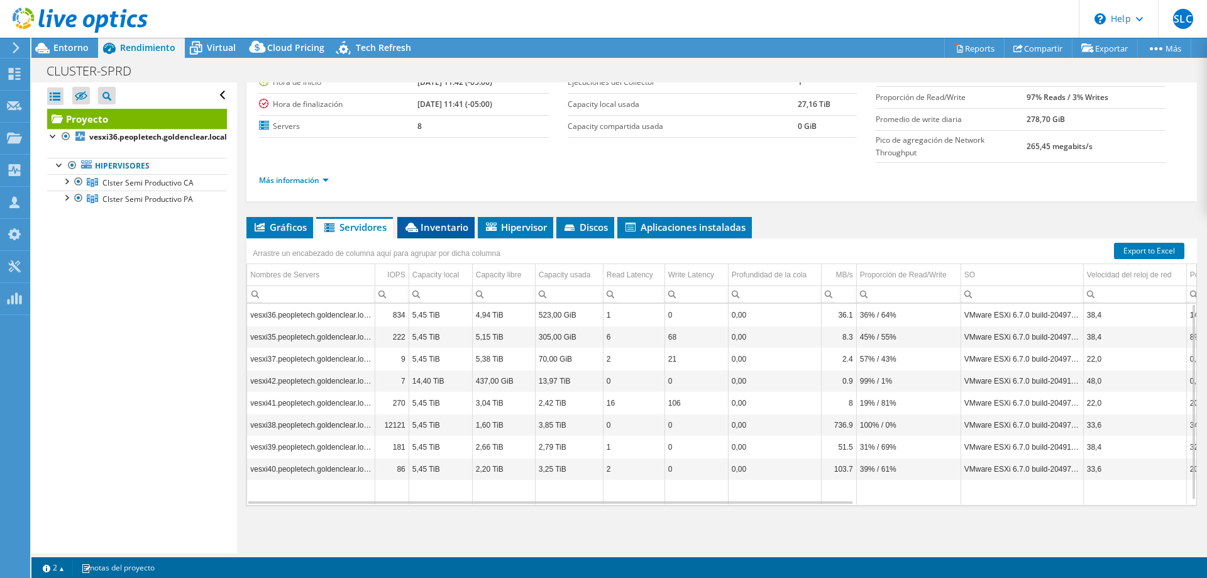
click at [431, 223] on span "Inventario" at bounding box center [436, 227] width 65 height 13
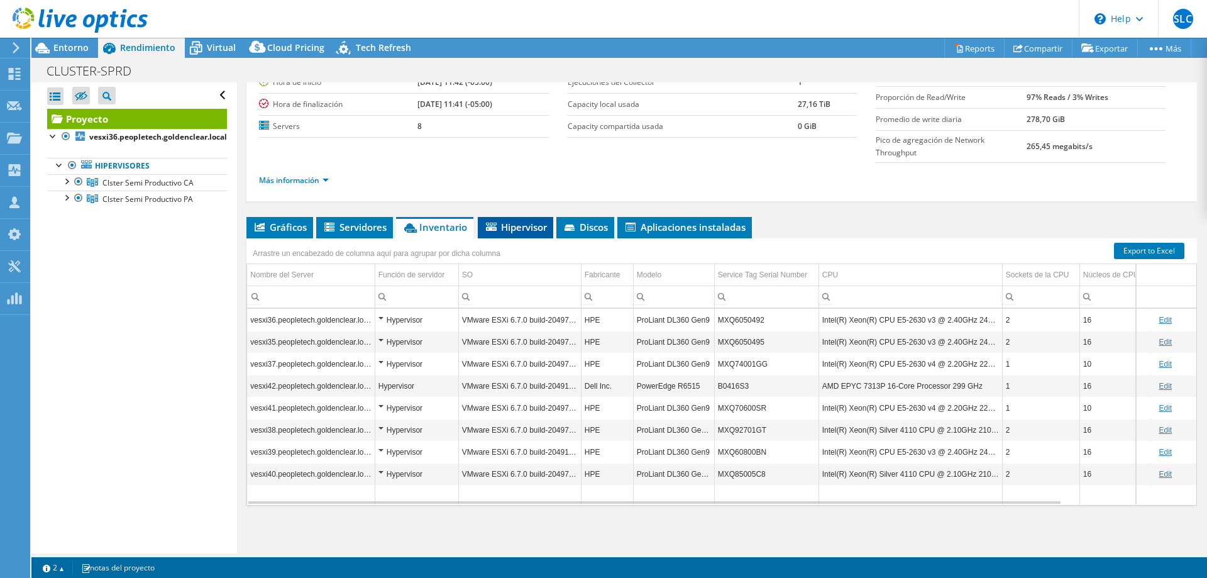
click at [484, 223] on li "Hipervisor" at bounding box center [515, 227] width 75 height 21
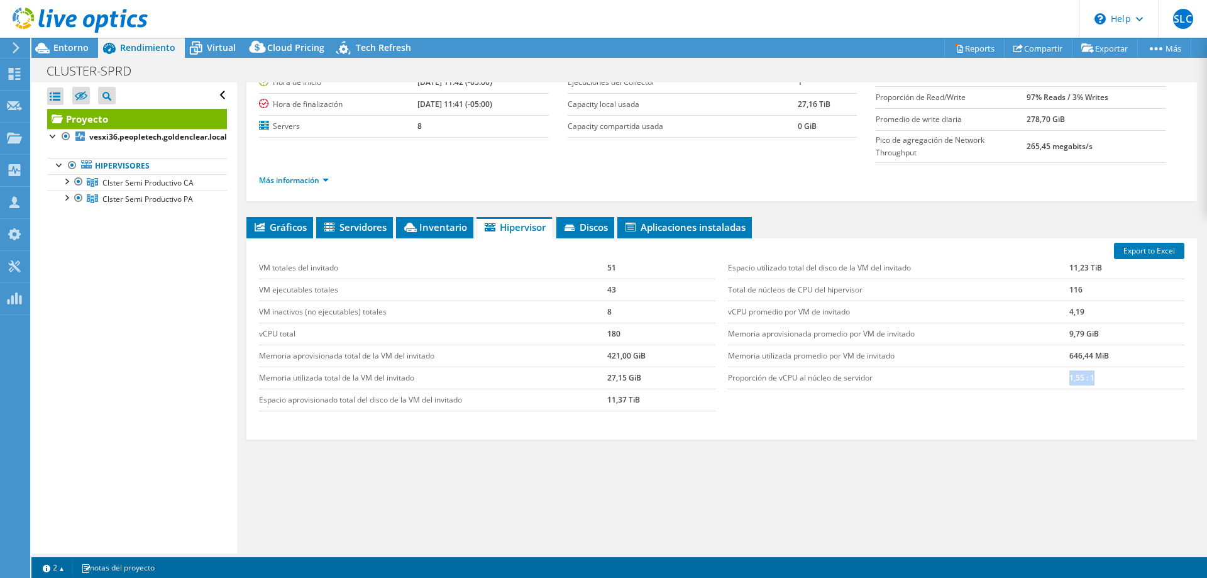
drag, startPoint x: 1062, startPoint y: 377, endPoint x: 1089, endPoint y: 380, distance: 27.2
click at [1089, 377] on td "1,55 : 1" at bounding box center [1127, 378] width 115 height 22
click at [574, 429] on div "Export to Excel VM totales del invitado 51 VM ejecutables totales 43 VM inactiv…" at bounding box center [721, 338] width 951 height 201
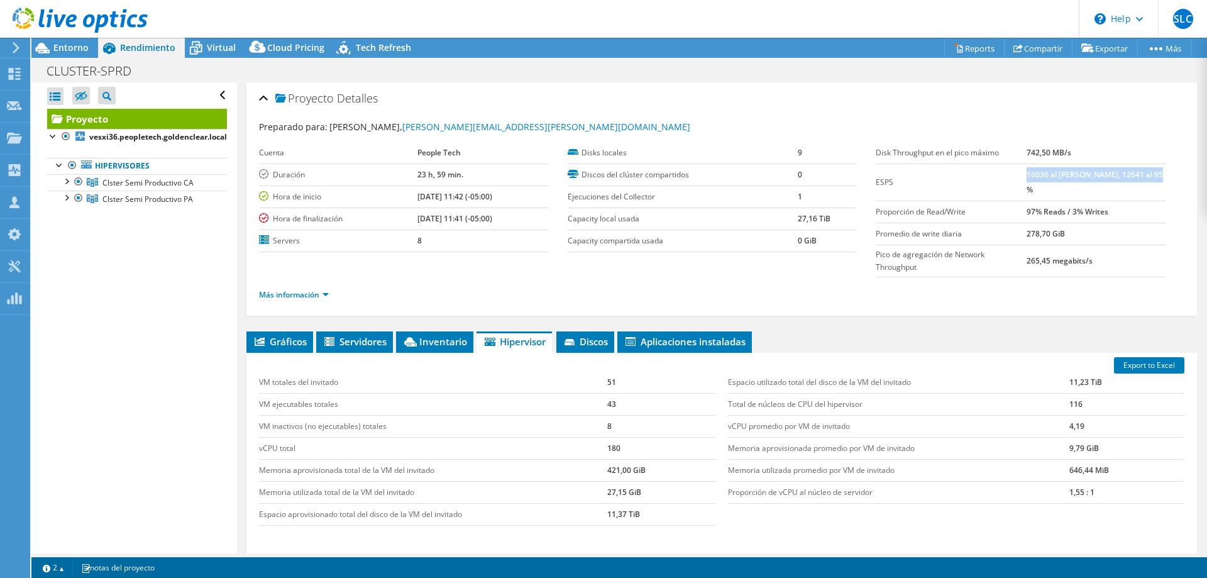
drag, startPoint x: 1027, startPoint y: 174, endPoint x: 1050, endPoint y: 185, distance: 25.9
click at [1050, 185] on td "16036 al pico máximo, 12641 al 95 %" at bounding box center [1096, 181] width 139 height 37
drag, startPoint x: 1024, startPoint y: 211, endPoint x: 1121, endPoint y: 211, distance: 96.2
click at [1121, 211] on tr "Proporción de Read/Write 97% Reads / 3% Writes" at bounding box center [1021, 212] width 290 height 22
